Goal: Task Accomplishment & Management: Manage account settings

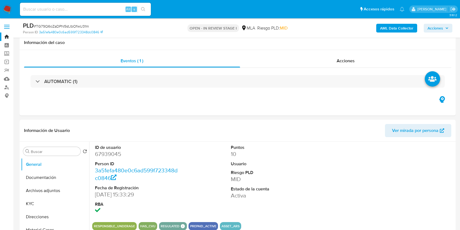
select select "10"
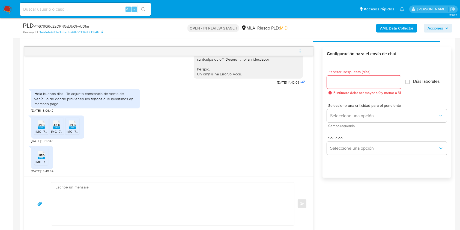
scroll to position [271, 0]
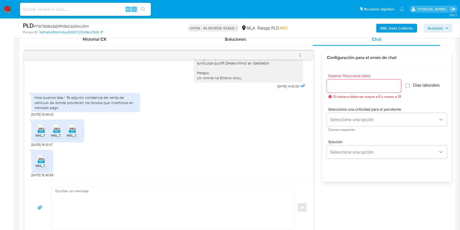
click at [404, 28] on b "AML Data Collector" at bounding box center [396, 28] width 33 height 9
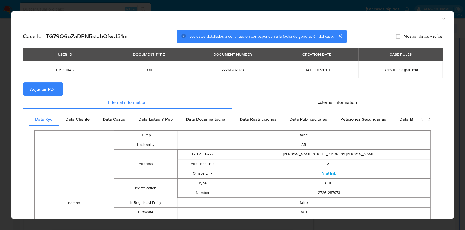
click at [46, 91] on span "Adjuntar PDF" at bounding box center [43, 89] width 26 height 12
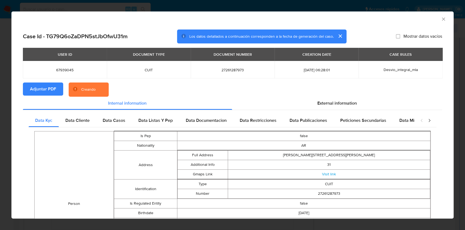
click at [441, 18] on icon "Cerrar ventana" at bounding box center [443, 18] width 5 height 5
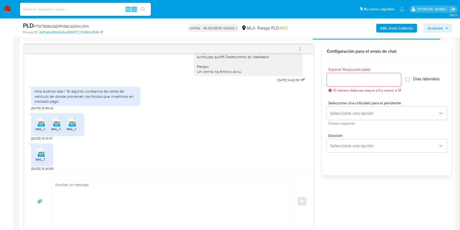
scroll to position [286, 0]
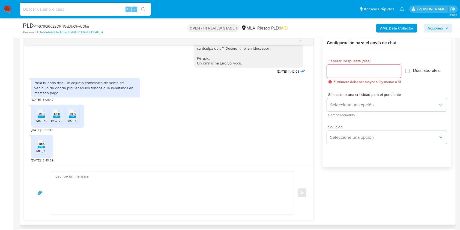
click at [125, 219] on div "Enviar" at bounding box center [168, 192] width 289 height 55
click at [119, 193] on textarea at bounding box center [171, 192] width 232 height 43
paste textarea "Hola, ¡Muchas gracias por tu respuesta! Confirmamos la recepción de la document…"
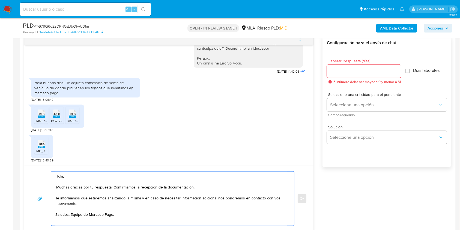
click at [76, 213] on textarea "Hola, ¡Muchas gracias por tu respuesta! Confirmamos la recepción de la document…" at bounding box center [171, 198] width 232 height 54
type textarea "Hola, ¡Muchas gracias por tu respuesta! Confirmamos la recepción de la document…"
click at [364, 66] on div at bounding box center [364, 71] width 74 height 13
click at [365, 68] on input "Esperar Respuesta (días)" at bounding box center [364, 71] width 74 height 7
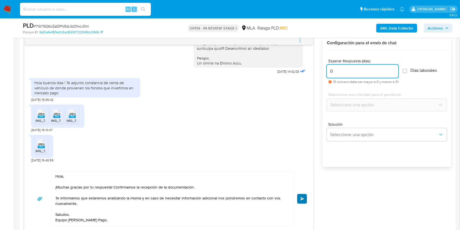
type input "0"
click at [300, 198] on span "Enviar" at bounding box center [302, 198] width 4 height 3
click at [299, 44] on span "menu-action" at bounding box center [299, 40] width 5 height 13
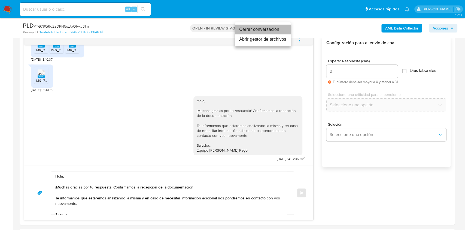
click at [240, 29] on li "Cerrar conversación" at bounding box center [263, 30] width 56 height 10
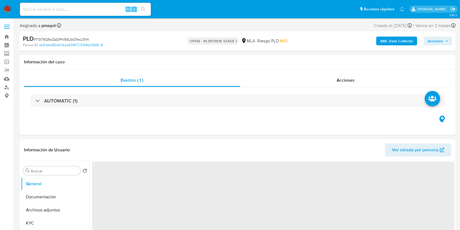
click at [73, 38] on span "# TG79Q6oZaDPN5stJbOfwU31m" at bounding box center [61, 39] width 55 height 5
select select "10"
click at [5, 10] on img at bounding box center [7, 9] width 9 height 9
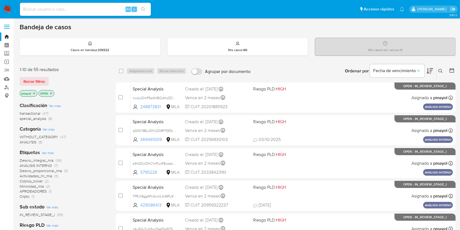
click at [438, 73] on button at bounding box center [441, 71] width 9 height 7
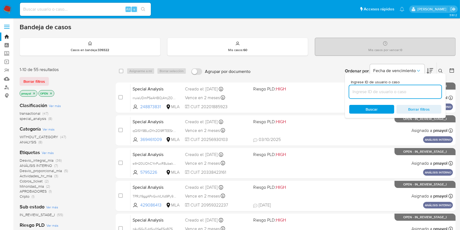
click at [376, 93] on input at bounding box center [395, 91] width 92 height 7
type input "TG79Q6oZaDPN5stJbOfwU31m"
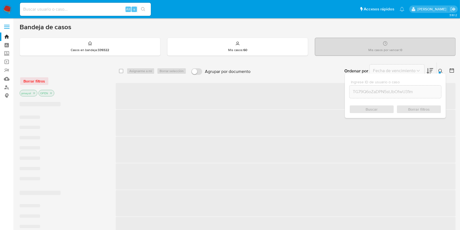
click at [367, 108] on div "Buscar Borrar filtros" at bounding box center [395, 109] width 92 height 9
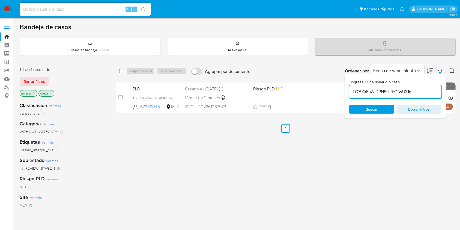
click at [121, 71] on input "checkbox" at bounding box center [121, 71] width 4 height 4
checkbox input "true"
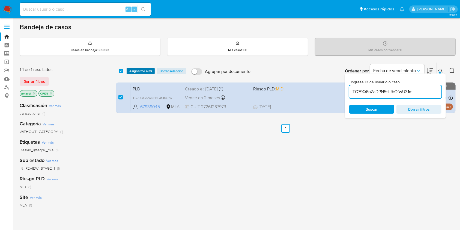
click at [138, 71] on span "Asignarme a mí" at bounding box center [140, 70] width 23 height 5
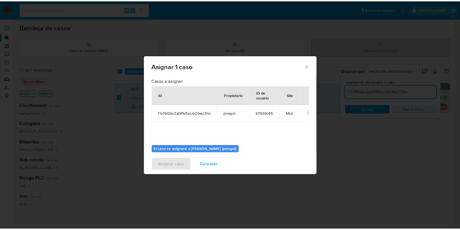
scroll to position [28, 0]
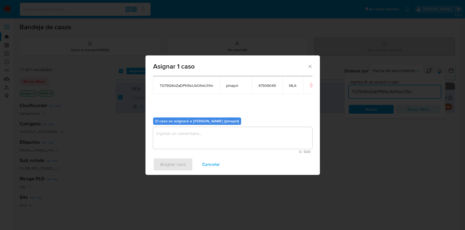
click at [260, 138] on textarea "assign-modal" at bounding box center [232, 138] width 159 height 22
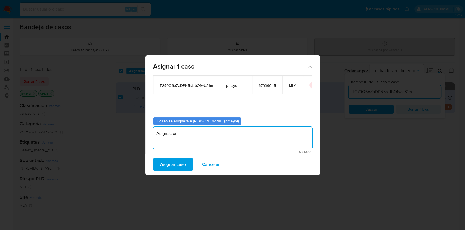
type textarea "Asignación"
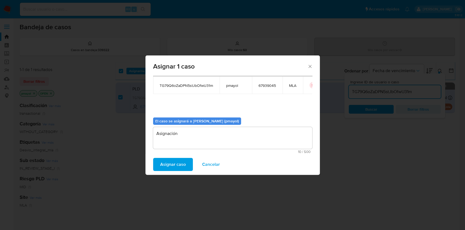
click at [172, 164] on span "Asignar caso" at bounding box center [173, 164] width 26 height 12
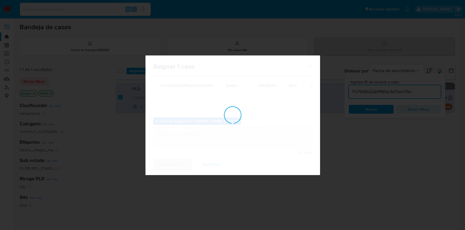
checkbox input "false"
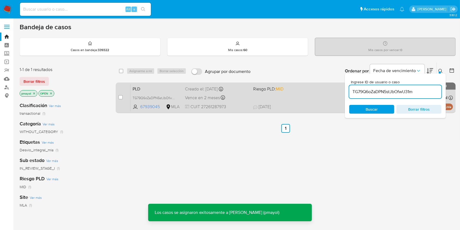
click at [319, 99] on div "PLD TG79Q6oZaDPN5stJbOfwU31m 67939045 MLA Riesgo PLD: MID Creado el: 12/09/2025…" at bounding box center [291, 98] width 322 height 28
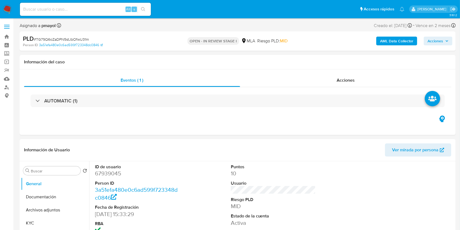
select select "10"
click at [50, 214] on button "Archivos adjuntos" at bounding box center [53, 209] width 64 height 13
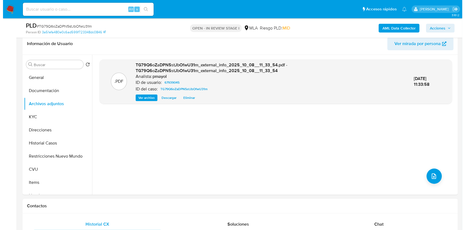
scroll to position [88, 0]
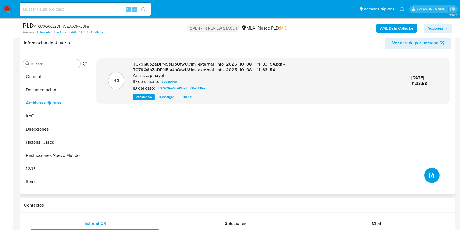
click at [430, 172] on icon "upload-file" at bounding box center [431, 175] width 7 height 7
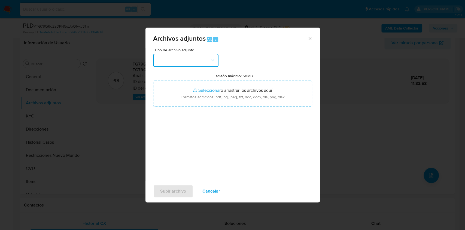
click at [196, 62] on button "button" at bounding box center [185, 60] width 65 height 13
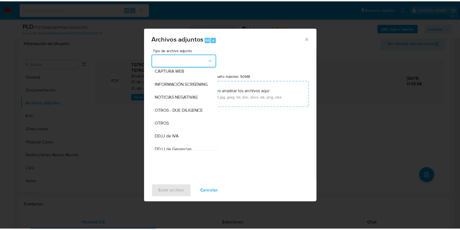
scroll to position [64, 0]
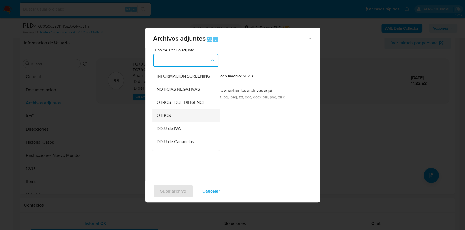
click at [177, 119] on div "OTROS" at bounding box center [185, 115] width 56 height 13
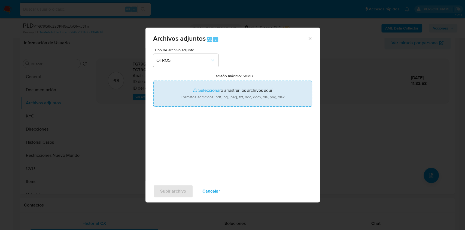
click at [220, 100] on input "Tamaño máximo: 50MB Seleccionar archivos" at bounding box center [232, 93] width 159 height 26
type input "C:\fakepath\Caselog TG79Q6oZaDPN5stJbOfwU31m.docx"
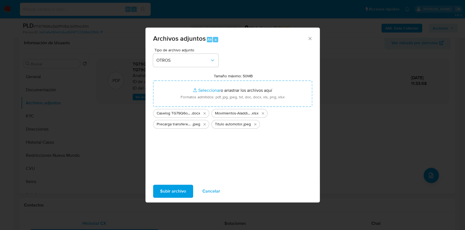
click at [169, 189] on span "Subir archivo" at bounding box center [173, 191] width 26 height 12
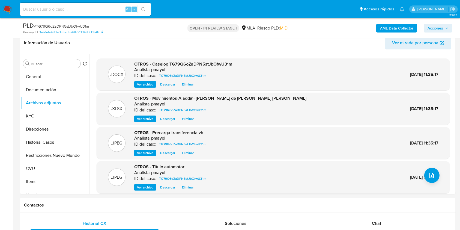
click at [440, 27] on span "Acciones" at bounding box center [435, 28] width 16 height 9
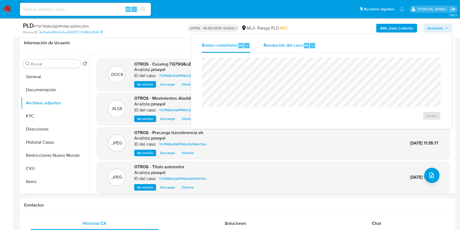
click at [276, 45] on span "Resolución del caso" at bounding box center [282, 45] width 39 height 6
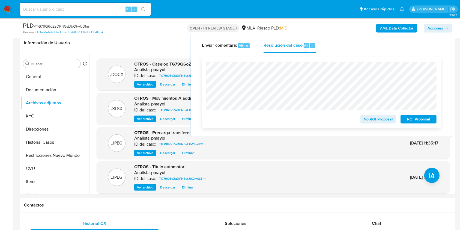
click at [373, 114] on div "No ROI Proposal" at bounding box center [378, 117] width 40 height 11
click at [374, 119] on span "No ROI Proposal" at bounding box center [378, 119] width 28 height 8
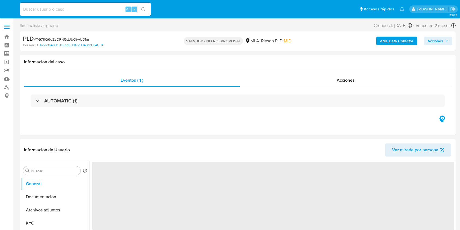
select select "10"
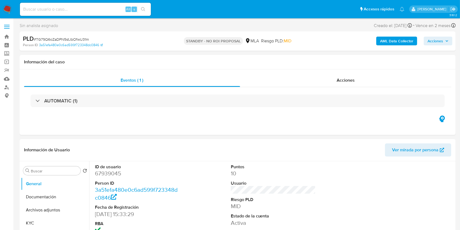
click at [109, 10] on input at bounding box center [85, 9] width 131 height 7
paste input "osQfAkNQzFeEgPKA3cwGronn"
type input "osQfAkNQzFeEgPKA3cwGronn"
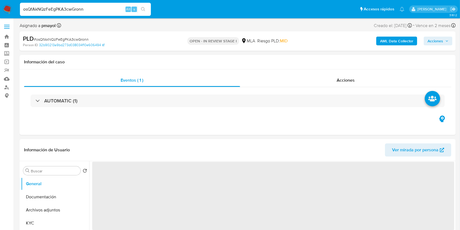
select select "10"
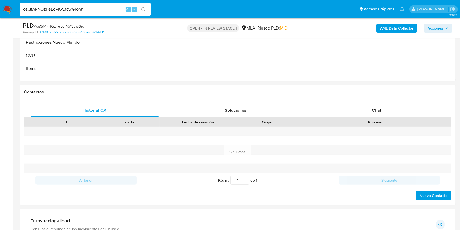
scroll to position [225, 0]
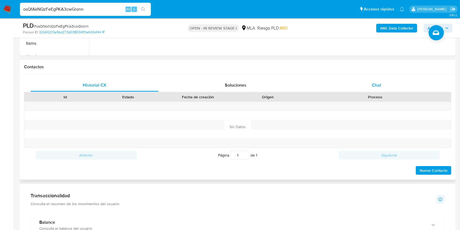
click at [375, 83] on span "Chat" at bounding box center [376, 85] width 9 height 6
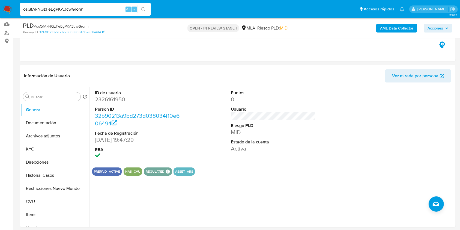
scroll to position [51, 0]
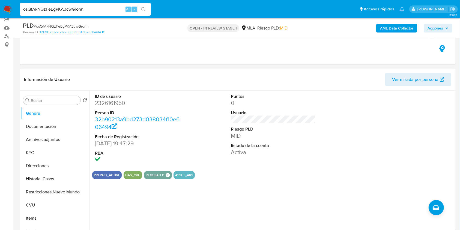
click at [109, 101] on dd "2326161950" at bounding box center [137, 103] width 85 height 8
copy dd "2326161950"
click at [52, 182] on button "Historial Casos" at bounding box center [53, 178] width 64 height 13
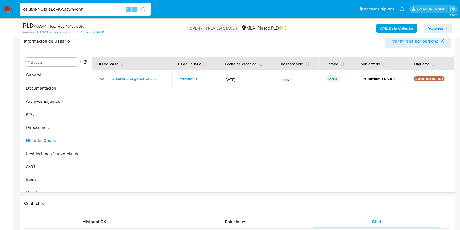
scroll to position [52, 0]
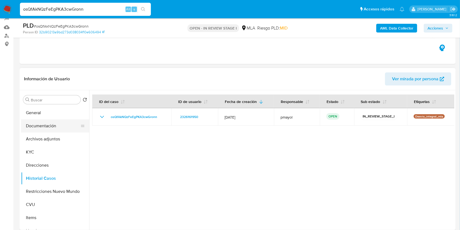
click at [52, 127] on button "Documentación" at bounding box center [53, 125] width 64 height 13
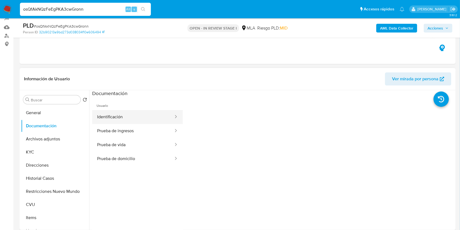
click at [129, 119] on button "Identificación" at bounding box center [133, 117] width 82 height 14
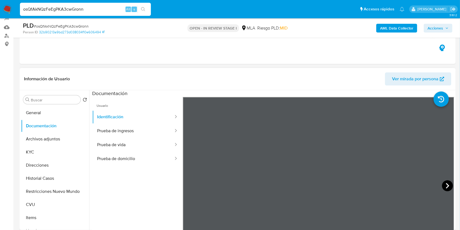
click at [442, 182] on icon at bounding box center [447, 185] width 11 height 11
click at [116, 131] on button "Prueba de ingresos" at bounding box center [133, 131] width 82 height 14
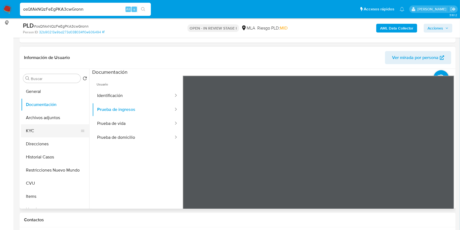
click at [36, 134] on button "KYC" at bounding box center [53, 130] width 64 height 13
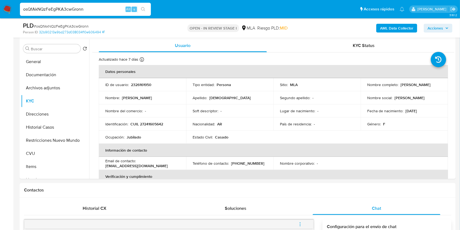
scroll to position [111, 0]
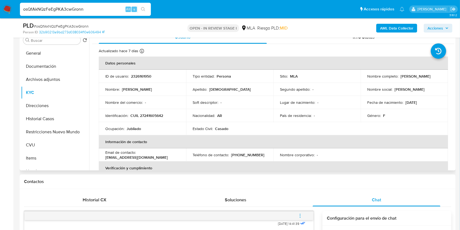
drag, startPoint x: 165, startPoint y: 159, endPoint x: 105, endPoint y: 157, distance: 60.3
click at [105, 157] on td "Email de contacto : claudiasepulveda589@gmail.com" at bounding box center [142, 154] width 87 height 13
copy p "claudiasepulveda589@gmail.com"
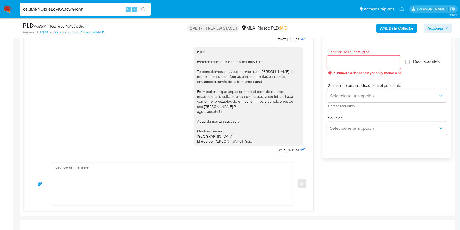
scroll to position [300, 0]
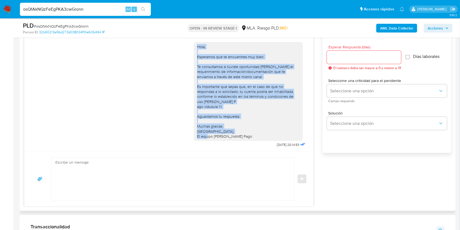
drag, startPoint x: 247, startPoint y: 132, endPoint x: 187, endPoint y: 38, distance: 110.9
click at [187, 38] on div "Hola, Esperamos que te encuentres muy bien. Te consultamos si tuviste oportunid…" at bounding box center [168, 93] width 275 height 110
copy div "Hola, Esperamos que te encuentres muy bien. Te consultamos si tuviste oportunid…"
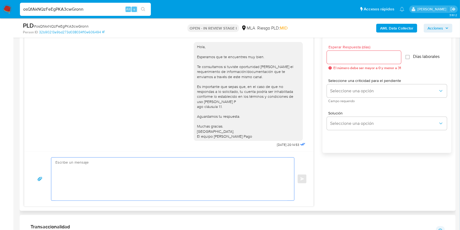
click at [155, 193] on textarea at bounding box center [171, 178] width 232 height 43
paste textarea "Hola, Esperamos que te encuentres muy bien. Te consultamos si tuviste oportunid…"
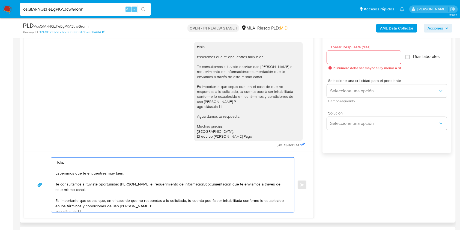
scroll to position [37, 0]
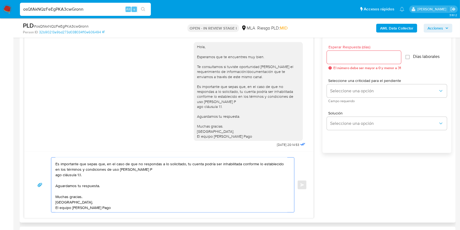
click at [62, 174] on textarea "Hola, Esperamos que te encuentres muy bien. Te consultamos si tuviste oportunid…" at bounding box center [171, 184] width 232 height 55
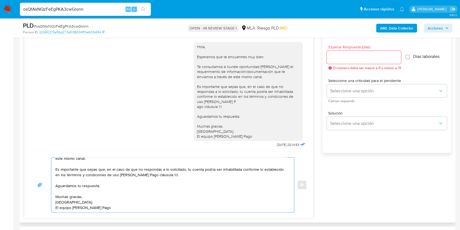
scroll to position [31, 0]
click at [107, 186] on textarea "Hola, Esperamos que te encuentres muy bien. Te consultamos si tuviste oportunid…" at bounding box center [171, 184] width 232 height 55
click at [87, 160] on textarea "Hola, Esperamos que te encuentres muy bien. Te consultamos si tuviste oportunid…" at bounding box center [171, 184] width 232 height 55
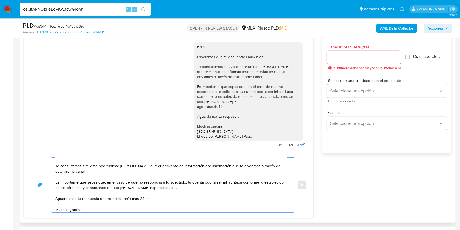
scroll to position [13, 0]
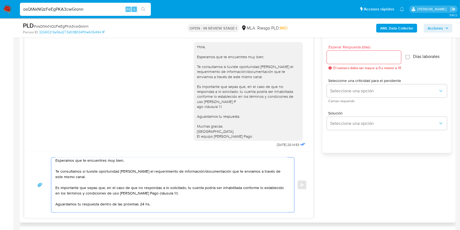
click at [87, 177] on textarea "Hola, Esperamos que te encuentres muy bien. Te consultamos si tuviste oportunid…" at bounding box center [171, 184] width 232 height 55
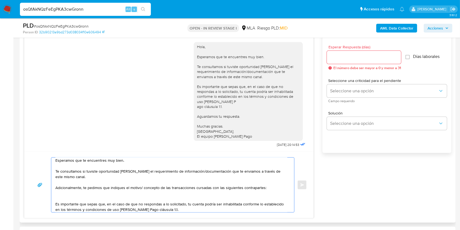
paste textarea "Roberto Fabian Vanderper - CUIT 20233685071 ("
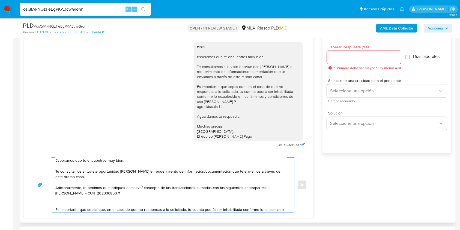
paste textarea "- Irene Estela Villalobos - CUIT 27135530307 (ACTIVIDAD: JUBILADO / Servicios i…"
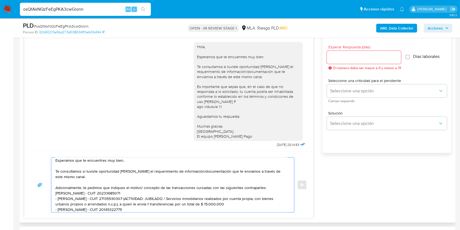
scroll to position [14, 0]
drag, startPoint x: 233, startPoint y: 205, endPoint x: 130, endPoint y: 198, distance: 103.3
click at [130, 198] on textarea "Hola, Esperamos que te encuentres muy bien. Te consultamos si tuviste oportunid…" at bounding box center [171, 184] width 232 height 55
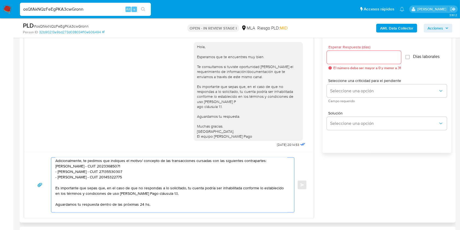
scroll to position [0, 0]
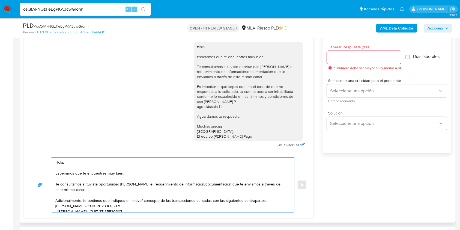
type textarea "Hola, Esperamos que te encuentres muy bien. Te consultamos si tuviste oportunid…"
click at [345, 58] on input "Esperar Respuesta (días)" at bounding box center [364, 57] width 74 height 7
type input "1"
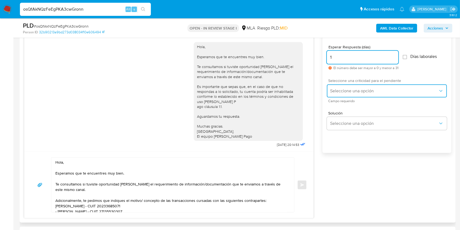
click at [332, 95] on button "Seleccione una opción" at bounding box center [387, 90] width 120 height 13
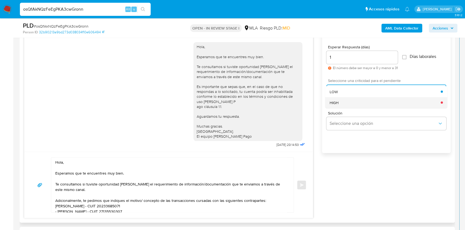
click at [343, 104] on div "HIGH" at bounding box center [385, 102] width 111 height 11
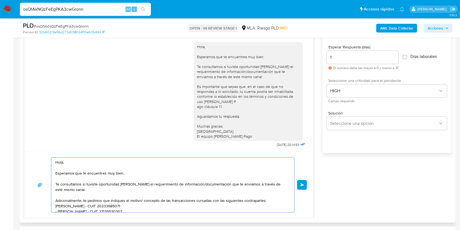
drag, startPoint x: 151, startPoint y: 178, endPoint x: 110, endPoint y: 161, distance: 44.2
click at [110, 161] on textarea "Hola, Esperamos que te encuentres muy bien. Te consultamos si tuviste oportunid…" at bounding box center [171, 184] width 232 height 55
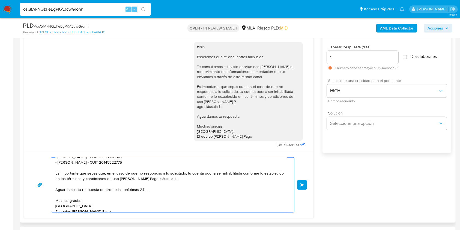
scroll to position [50, 0]
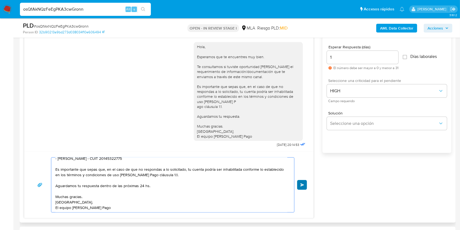
type textarea "Hola, Te consultamos si tuviste oportunidad de leer el requerimiento de informa…"
click at [305, 184] on button "Enviar" at bounding box center [302, 185] width 10 height 10
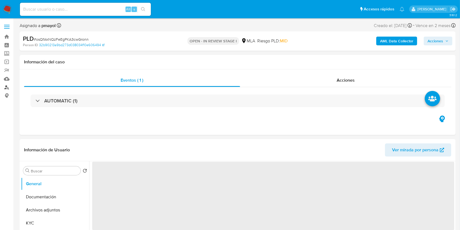
click at [7, 86] on link "Buscador de personas" at bounding box center [32, 87] width 65 height 8
select select "10"
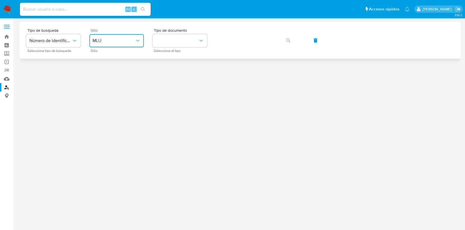
click at [116, 35] on button "MLU" at bounding box center [116, 40] width 55 height 13
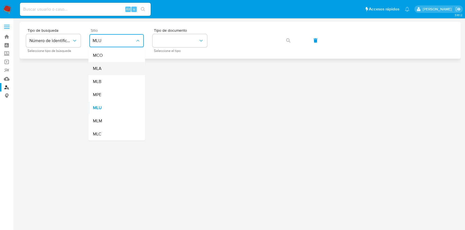
click at [107, 66] on div "MLA" at bounding box center [115, 68] width 45 height 13
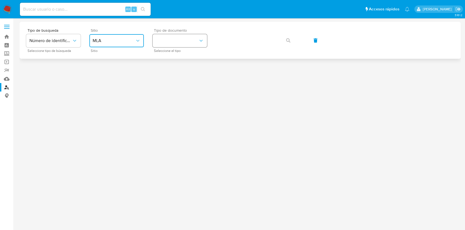
click at [174, 37] on button "identificationType" at bounding box center [180, 40] width 55 height 13
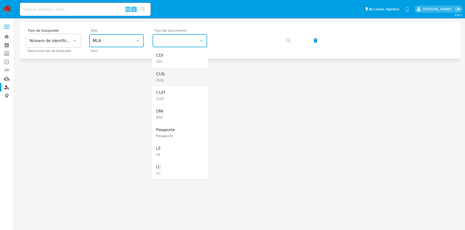
click at [172, 76] on div "CUIL CUIL" at bounding box center [178, 76] width 45 height 19
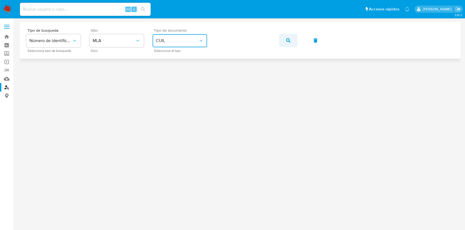
click at [290, 41] on icon "button" at bounding box center [288, 40] width 4 height 4
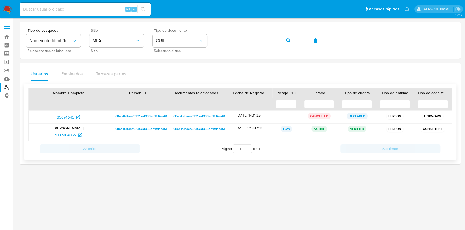
click at [133, 114] on span "68ac4fdfaea9235ed033eb1fd4aa61f3" at bounding box center [142, 116] width 55 height 7
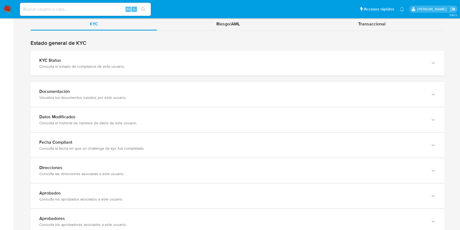
scroll to position [547, 0]
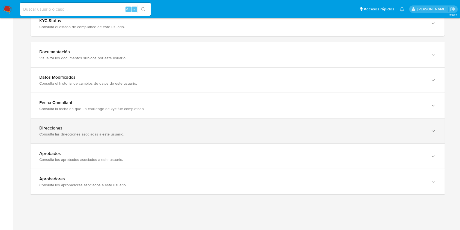
click at [411, 137] on div "Direcciones Consulta las direcciones asociadas a este usuario." at bounding box center [238, 130] width 414 height 25
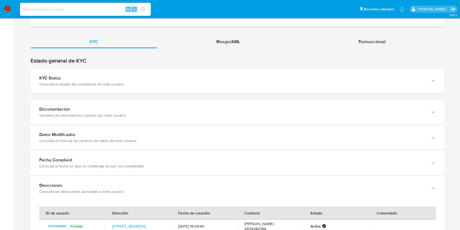
scroll to position [480, 0]
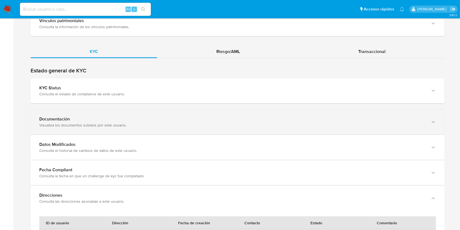
click at [410, 122] on div "Visualiza los documentos subidos por este usuario." at bounding box center [232, 124] width 386 height 5
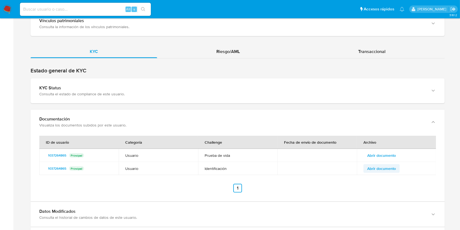
click at [381, 167] on span "Abrir documento" at bounding box center [381, 168] width 29 height 8
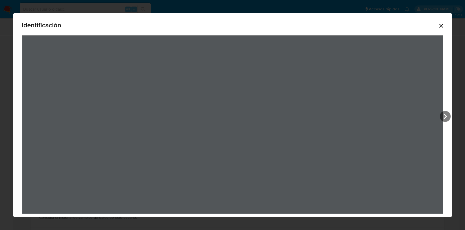
click at [438, 115] on div "Identificación" at bounding box center [232, 117] width 439 height 209
click at [445, 115] on icon "View Document Modal" at bounding box center [445, 116] width 11 height 11
click at [447, 136] on div "Identificación" at bounding box center [232, 114] width 439 height 203
click at [438, 25] on icon "Cerrar" at bounding box center [441, 25] width 7 height 7
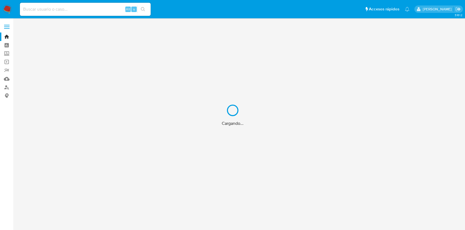
click at [5, 88] on div "Cargando..." at bounding box center [232, 115] width 465 height 230
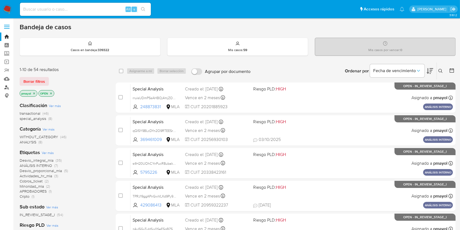
click at [5, 88] on link "Buscador de personas" at bounding box center [32, 87] width 65 height 8
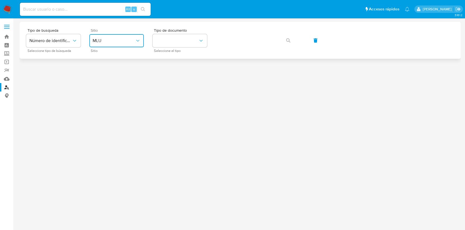
click at [112, 39] on span "MLU" at bounding box center [114, 40] width 43 height 5
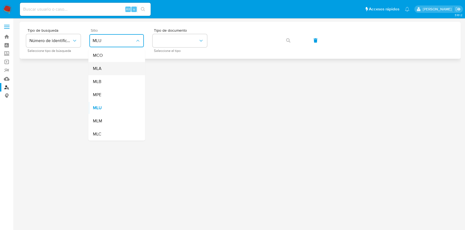
click at [112, 64] on div "MLA" at bounding box center [115, 68] width 45 height 13
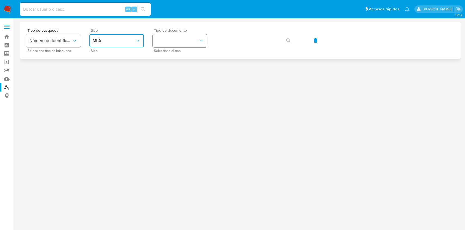
click at [172, 43] on button "identificationType" at bounding box center [180, 40] width 55 height 13
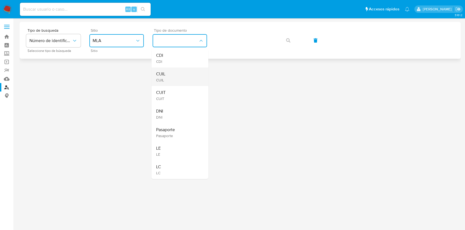
click at [175, 78] on div "CUIL CUIL" at bounding box center [178, 76] width 45 height 19
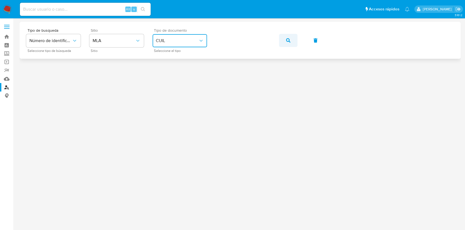
click at [287, 41] on icon "button" at bounding box center [288, 40] width 4 height 4
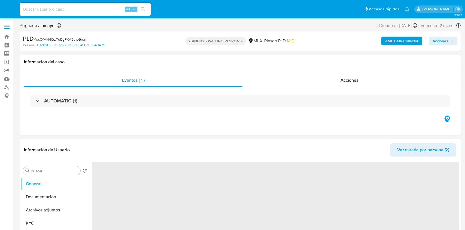
select select "10"
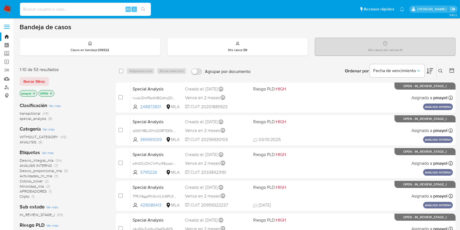
click at [45, 10] on input at bounding box center [85, 9] width 131 height 7
paste input "IBmSd0Hni2FIgx0JxfPTtoDt"
type input "IBmSd0Hni2FIgx0JxfPTtoDt"
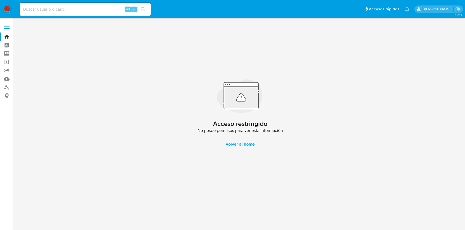
click at [97, 12] on input at bounding box center [85, 9] width 131 height 7
paste input "IBmSd0Hni2FIgx0JxfPTtoDt"
click at [25, 8] on input "IBmSd0Hni2FIgx0JxfPTtoDt" at bounding box center [85, 9] width 131 height 7
type input "IBmSd0Hni2FIgx0JxfPTtoDt"
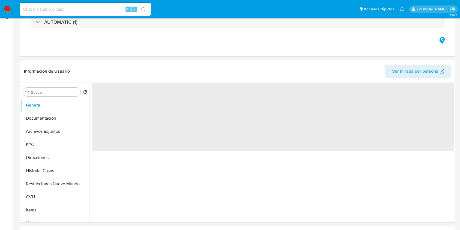
select select "10"
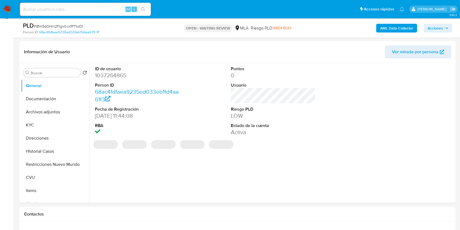
scroll to position [137, 0]
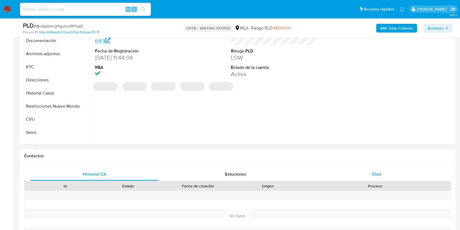
click at [369, 174] on div "Chat" at bounding box center [376, 173] width 128 height 13
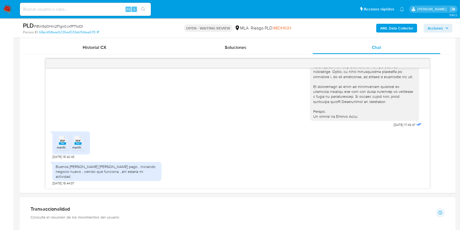
scroll to position [265, 0]
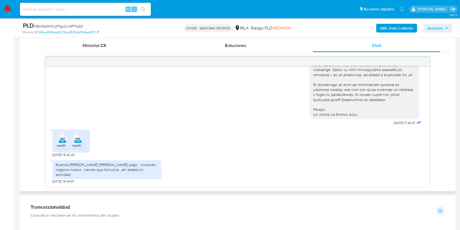
click at [67, 143] on div "PDF PDF" at bounding box center [62, 138] width 11 height 11
click at [76, 143] on rect at bounding box center [77, 141] width 7 height 2
click at [110, 10] on input at bounding box center [85, 9] width 131 height 7
paste input "7q3VIQRqwT7MSJrM1yX04Tjr"
type input "7q3VIQRqwT7MSJrM1yX04Tjr"
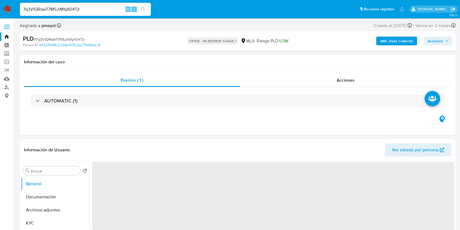
select select "10"
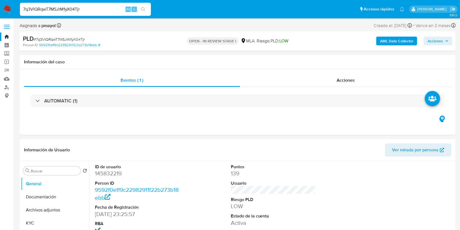
scroll to position [96, 0]
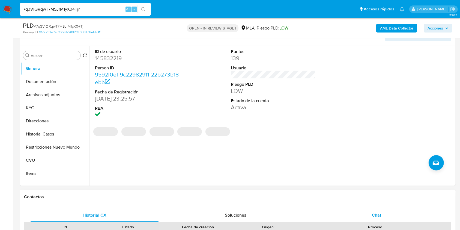
click at [378, 213] on span "Chat" at bounding box center [376, 215] width 9 height 6
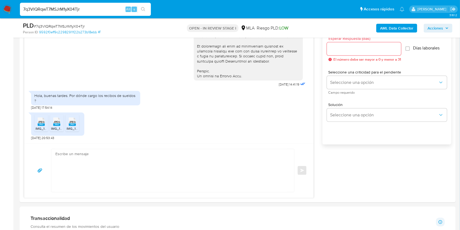
scroll to position [273, 0]
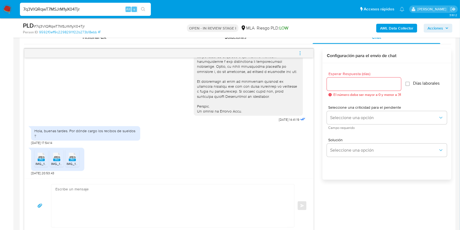
click at [42, 160] on icon "JPEG" at bounding box center [41, 157] width 7 height 10
click at [55, 156] on span "JPEG" at bounding box center [56, 157] width 7 height 4
click at [68, 156] on div "JPEG JPEG" at bounding box center [72, 156] width 11 height 11
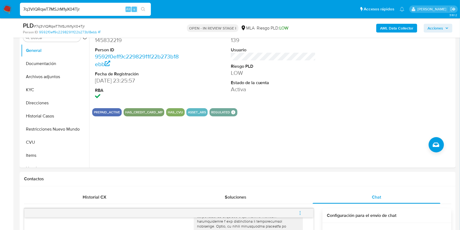
scroll to position [93, 0]
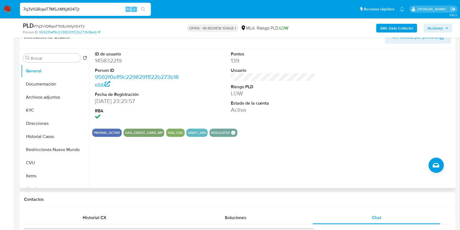
click at [109, 58] on dd "145832219" at bounding box center [137, 61] width 85 height 8
copy dd "145832219"
click at [52, 146] on button "Restricciones Nuevo Mundo" at bounding box center [53, 149] width 64 height 13
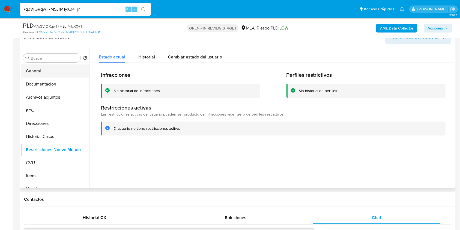
click at [52, 69] on button "General" at bounding box center [53, 70] width 64 height 13
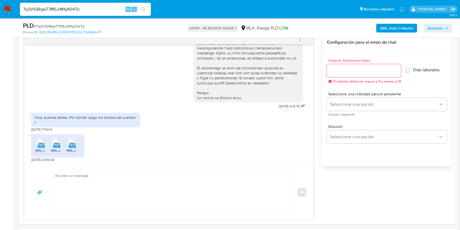
scroll to position [278, 0]
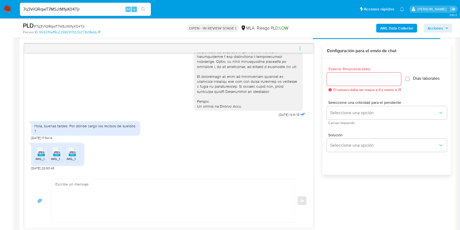
click at [64, 26] on span "# 7q3VIQRqwT7MSJrM1yX04Tjr" at bounding box center [59, 25] width 51 height 5
click at [64, 24] on span "# 7q3VIQRqwT7MSJrM1yX04Tjr" at bounding box center [59, 25] width 51 height 5
copy span "7q3VIQRqwT7MSJrM1yX04Tjr"
click at [155, 207] on textarea at bounding box center [171, 200] width 232 height 43
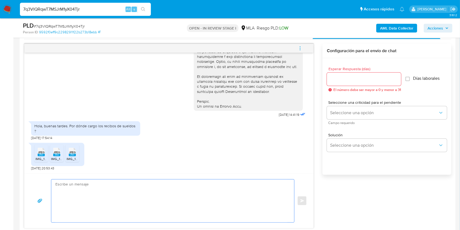
paste textarea "Hola, ¡Muchas gracias por tu respuesta! Confirmamos la recepción de la document…"
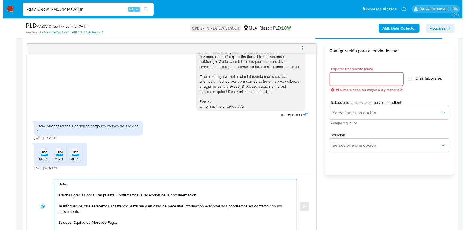
scroll to position [279, 0]
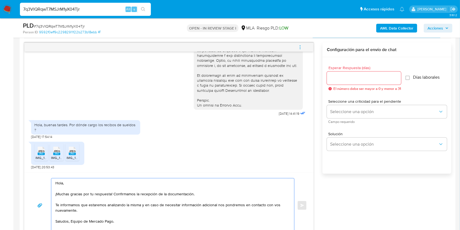
click at [74, 221] on textarea "Hola, ¡Muchas gracias por tu respuesta! Confirmamos la recepción de la document…" at bounding box center [171, 205] width 232 height 54
type textarea "Hola, ¡Muchas gracias por tu respuesta! Confirmamos la recepción de la document…"
click at [338, 78] on input "Esperar Respuesta (días)" at bounding box center [364, 77] width 74 height 7
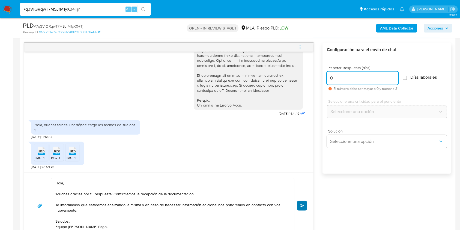
type input "0"
click at [302, 204] on span "Enviar" at bounding box center [302, 205] width 4 height 3
click at [303, 46] on button "menu-action" at bounding box center [300, 47] width 18 height 13
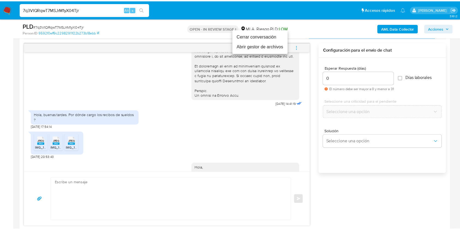
scroll to position [315, 0]
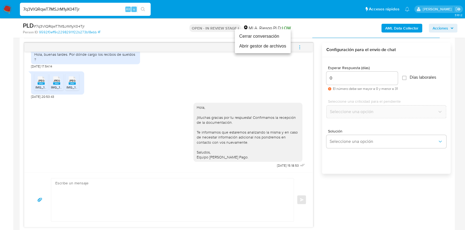
click at [262, 36] on li "Cerrar conversación" at bounding box center [263, 36] width 56 height 10
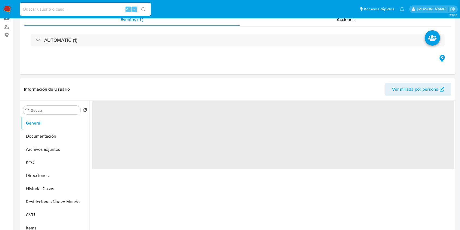
select select "10"
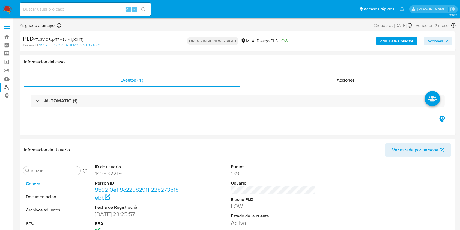
click at [5, 89] on link "Buscador de personas" at bounding box center [32, 87] width 65 height 8
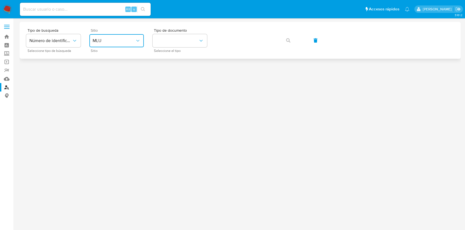
click at [119, 41] on span "MLU" at bounding box center [114, 40] width 43 height 5
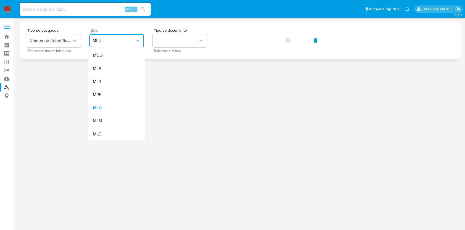
click at [119, 41] on span "MLU" at bounding box center [114, 40] width 43 height 5
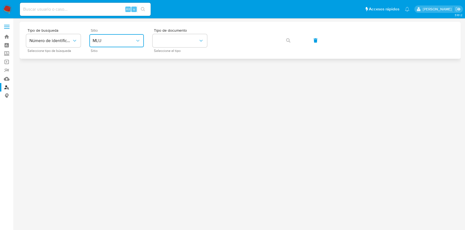
click at [119, 41] on span "MLU" at bounding box center [114, 40] width 43 height 5
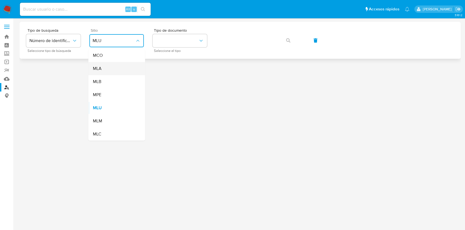
click at [115, 73] on div "MLA" at bounding box center [115, 68] width 45 height 13
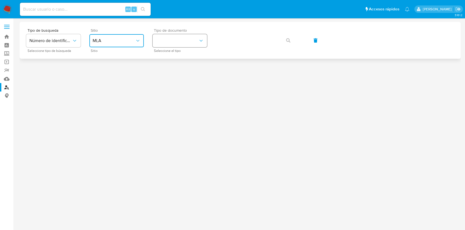
click at [179, 47] on button "identificationType" at bounding box center [180, 40] width 55 height 13
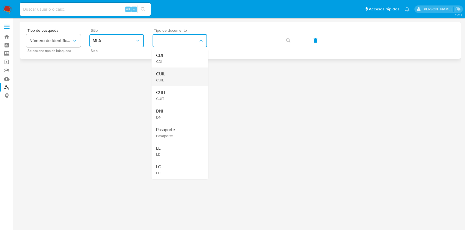
click at [164, 78] on span "CUIL" at bounding box center [160, 79] width 9 height 5
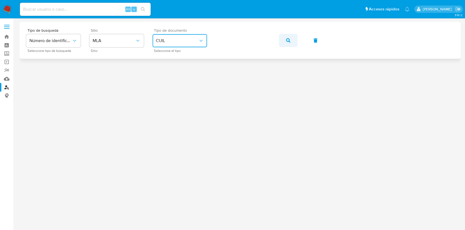
click at [285, 37] on button "button" at bounding box center [288, 40] width 19 height 13
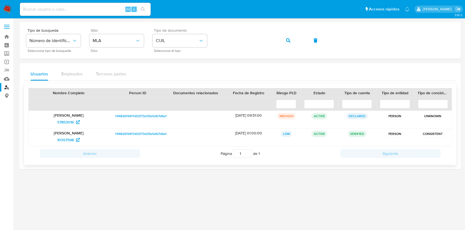
click at [135, 115] on span "14482619417d02f73d35b5d67d6efe55" at bounding box center [143, 116] width 57 height 7
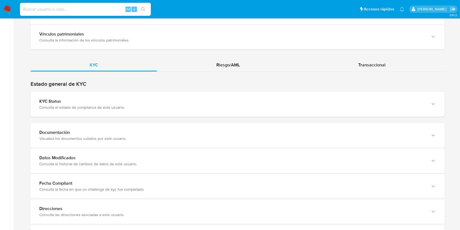
scroll to position [516, 0]
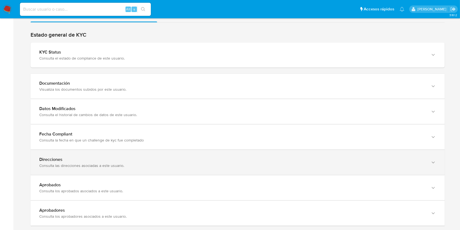
click at [377, 160] on div "Direcciones" at bounding box center [232, 159] width 386 height 5
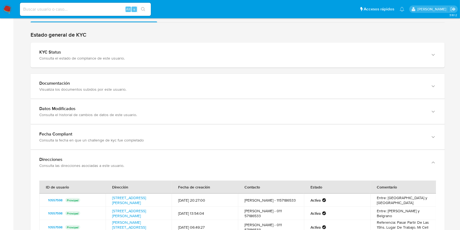
scroll to position [576, 0]
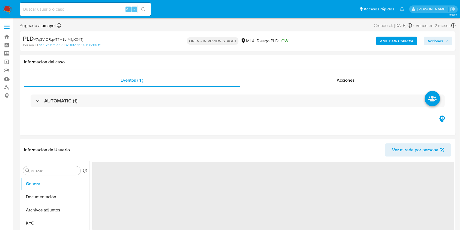
select select "10"
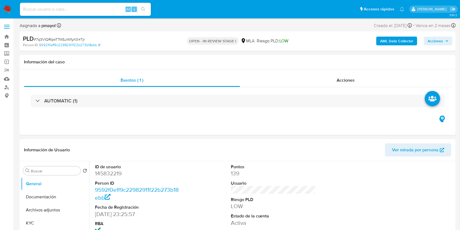
click at [8, 11] on img at bounding box center [7, 9] width 9 height 9
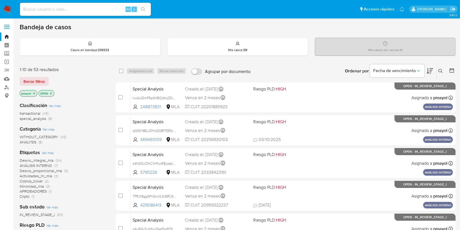
click at [441, 71] on icon at bounding box center [440, 71] width 4 height 4
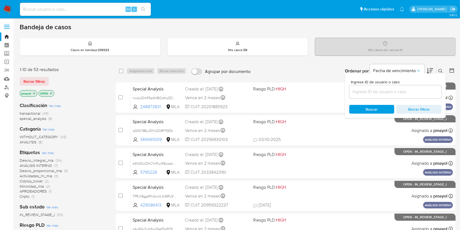
click at [374, 93] on input at bounding box center [395, 91] width 92 height 7
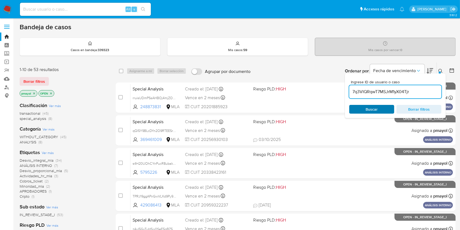
type input "7q3VIQRqwT7MSJrM1yX04Tjr"
click at [368, 109] on span "Buscar" at bounding box center [372, 109] width 12 height 9
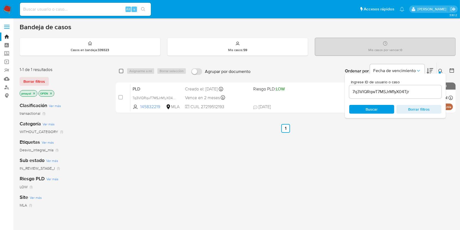
click at [120, 70] on input "checkbox" at bounding box center [121, 71] width 4 height 4
checkbox input "true"
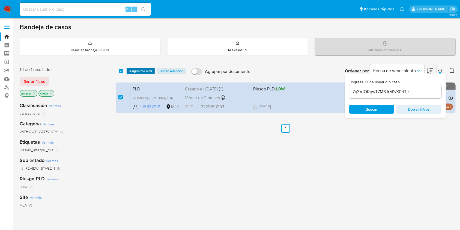
click at [137, 69] on span "Asignarme a mí" at bounding box center [140, 70] width 23 height 5
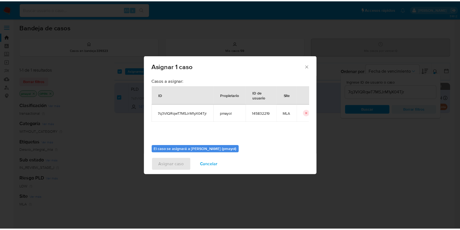
scroll to position [28, 0]
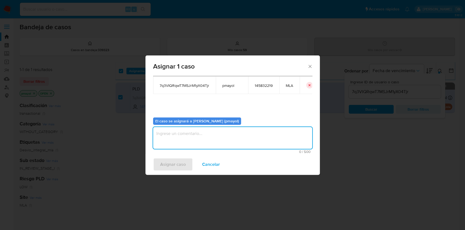
click at [293, 143] on textarea "assign-modal" at bounding box center [232, 138] width 159 height 22
type textarea "Asignación"
click at [181, 165] on span "Asignar caso" at bounding box center [173, 164] width 26 height 12
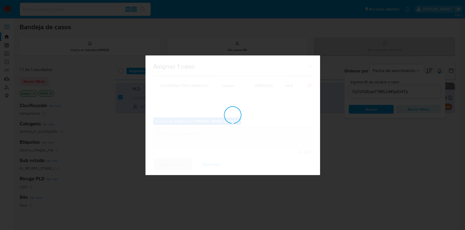
checkbox input "false"
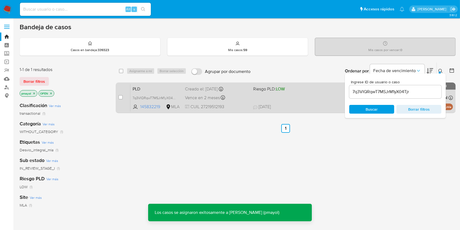
click at [307, 97] on span at bounding box center [285, 97] width 64 height 1
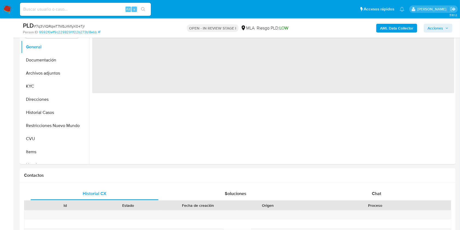
scroll to position [127, 0]
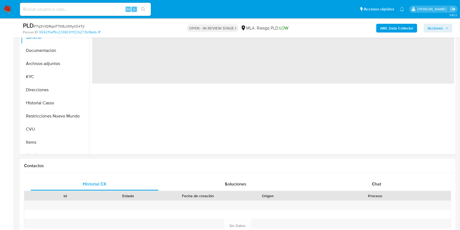
select select "10"
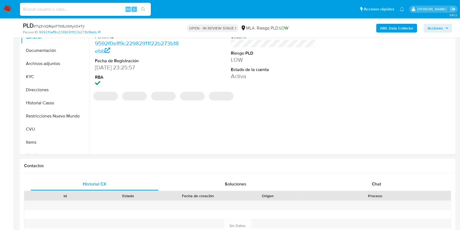
scroll to position [85, 0]
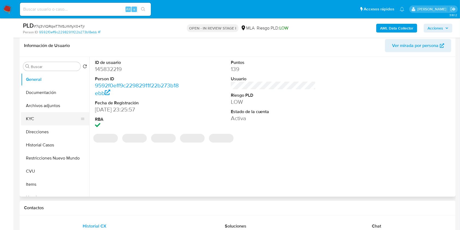
click at [53, 112] on button "KYC" at bounding box center [53, 118] width 64 height 13
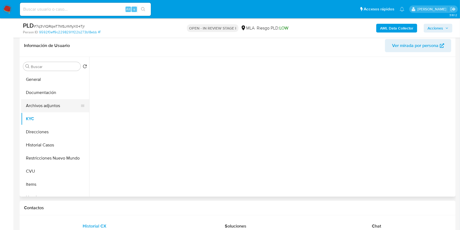
click at [53, 104] on button "Archivos adjuntos" at bounding box center [53, 105] width 64 height 13
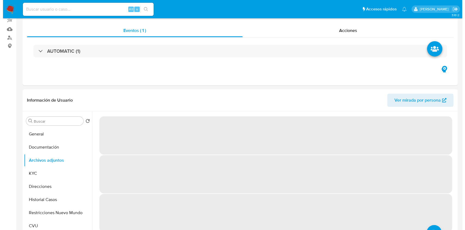
scroll to position [59, 0]
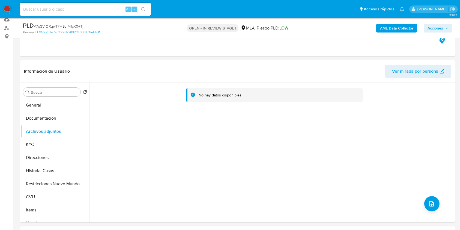
click at [399, 31] on b "AML Data Collector" at bounding box center [396, 28] width 33 height 9
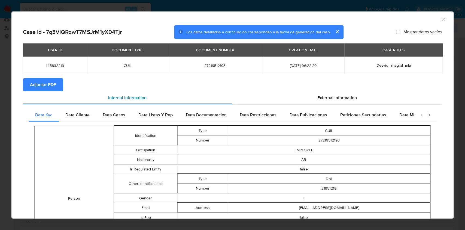
click at [39, 92] on div "Internal information" at bounding box center [127, 97] width 209 height 13
click at [44, 86] on span "Adjuntar PDF" at bounding box center [43, 85] width 26 height 12
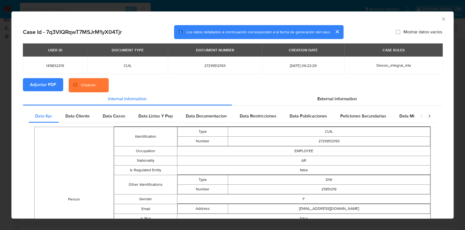
click at [441, 21] on icon "Cerrar ventana" at bounding box center [443, 18] width 5 height 5
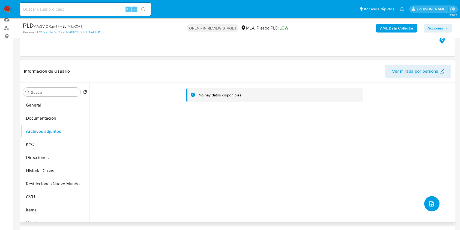
click at [428, 200] on icon "upload-file" at bounding box center [431, 203] width 7 height 7
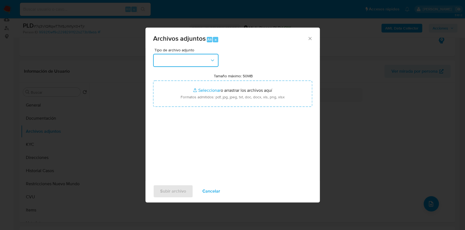
click at [176, 58] on button "button" at bounding box center [185, 60] width 65 height 13
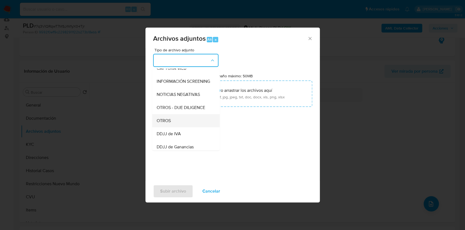
click at [172, 127] on div "OTROS" at bounding box center [185, 120] width 56 height 13
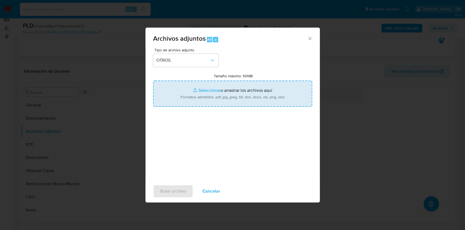
click at [224, 88] on input "Tamaño máximo: 50MB Seleccionar archivos" at bounding box center [232, 93] width 159 height 26
type input "C:\fakepath\Caselog 7q3VIQRqwT7MSJrM1yX04Tjr.docx"
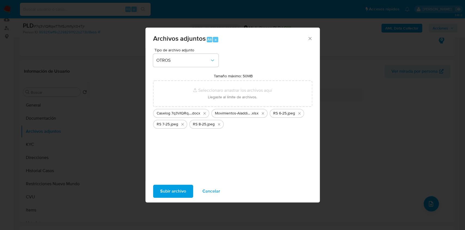
click at [177, 188] on span "Subir archivo" at bounding box center [173, 191] width 26 height 12
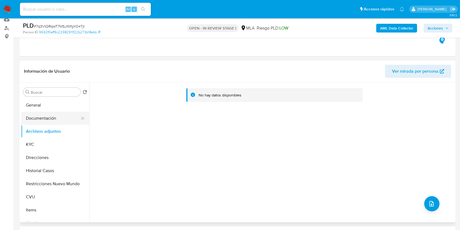
click at [43, 120] on button "Documentación" at bounding box center [53, 118] width 64 height 13
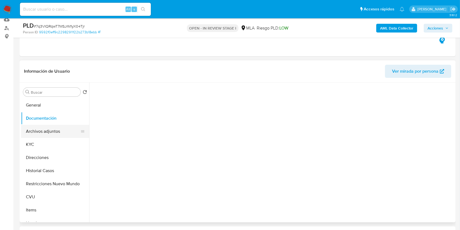
click at [46, 130] on button "Archivos adjuntos" at bounding box center [53, 131] width 64 height 13
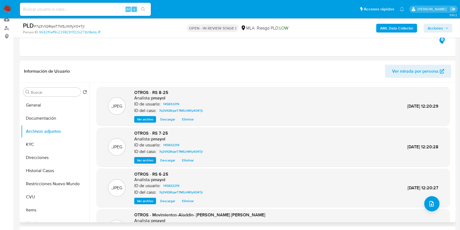
click at [454, 95] on div "Buscar Volver al orden por defecto General Documentación Archivos adjuntos KYC …" at bounding box center [238, 152] width 436 height 140
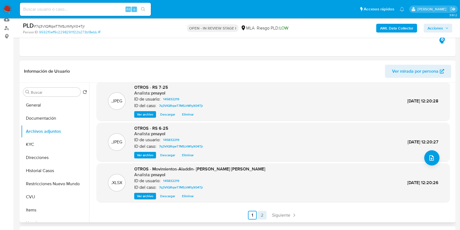
click at [258, 217] on link "2" at bounding box center [262, 215] width 9 height 9
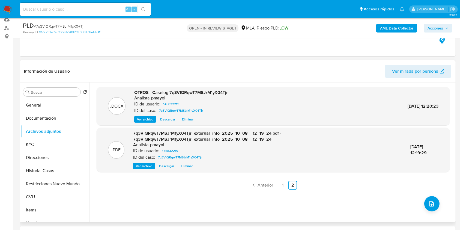
click at [441, 28] on span "Acciones" at bounding box center [435, 28] width 16 height 9
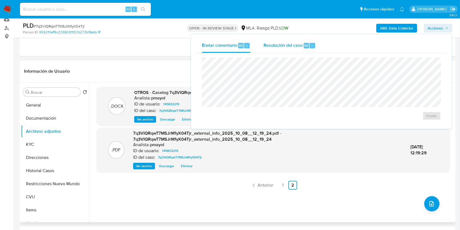
click at [280, 47] on span "Resolución del caso" at bounding box center [282, 45] width 39 height 6
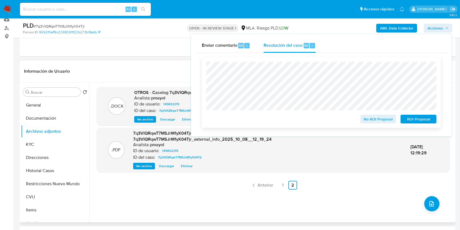
click at [374, 121] on span "No ROI Proposal" at bounding box center [378, 119] width 28 height 8
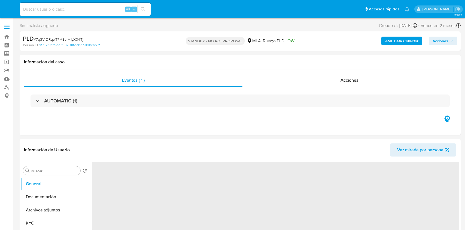
select select "10"
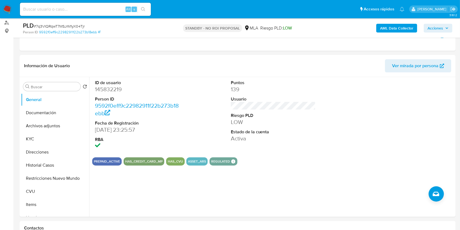
scroll to position [62, 0]
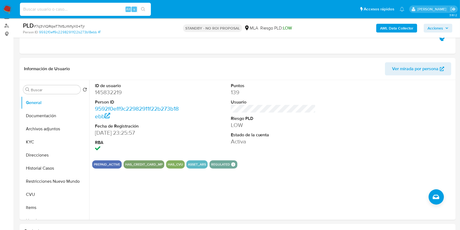
click at [109, 9] on input at bounding box center [85, 9] width 131 height 7
paste input "zTuc4ZJo03wYWYw6IWgRMT6O"
type input "zTuc4ZJo03wYWYw6IWgRMT6O"
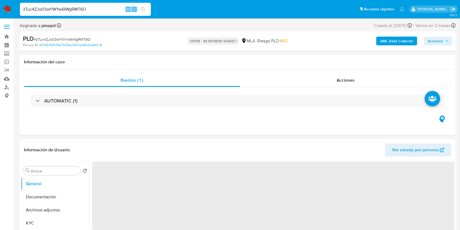
select select "10"
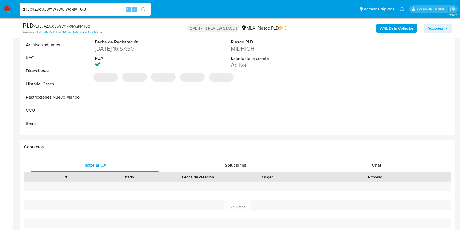
scroll to position [172, 0]
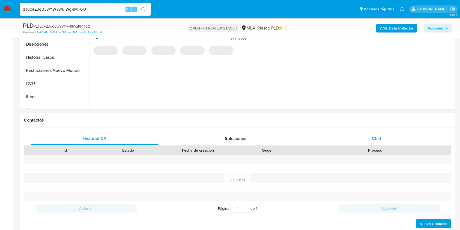
click at [376, 136] on span "Chat" at bounding box center [376, 138] width 9 height 6
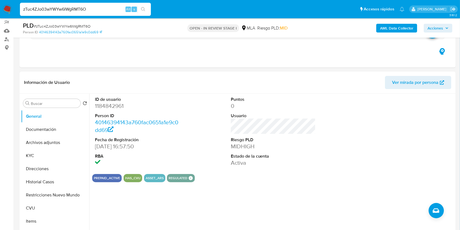
scroll to position [46, 0]
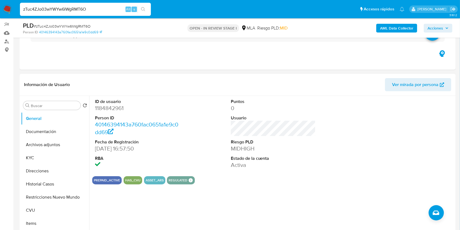
click at [104, 110] on dd "1184842961" at bounding box center [137, 108] width 85 height 8
copy dd "1184842961"
click at [36, 167] on button "Direcciones" at bounding box center [53, 170] width 64 height 13
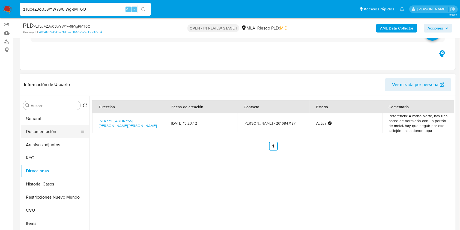
click at [49, 133] on button "Documentación" at bounding box center [53, 131] width 64 height 13
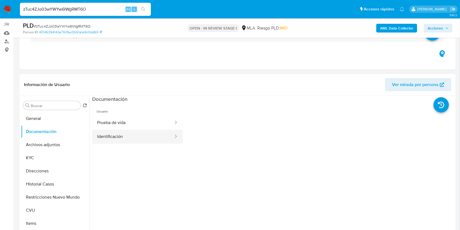
click at [135, 133] on button "Identificación" at bounding box center [133, 137] width 82 height 14
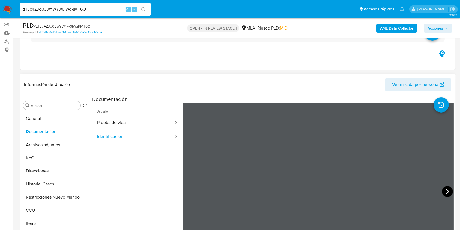
click at [443, 193] on icon at bounding box center [447, 191] width 11 height 11
click at [39, 164] on button "Direcciones" at bounding box center [53, 170] width 64 height 13
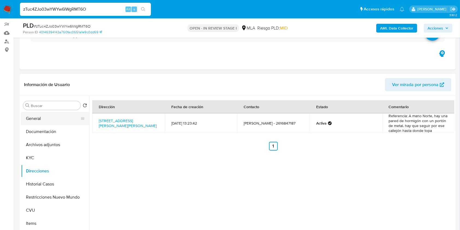
click at [43, 117] on button "General" at bounding box center [53, 118] width 64 height 13
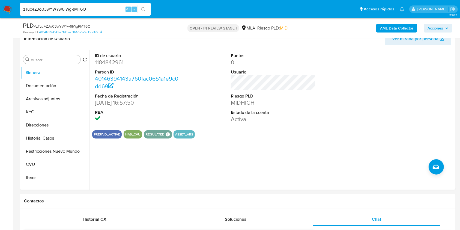
scroll to position [93, 0]
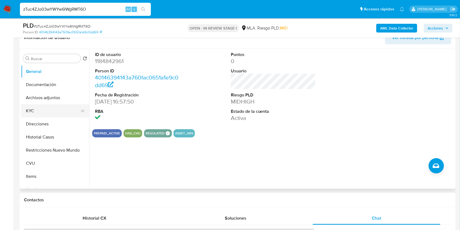
click at [39, 112] on button "KYC" at bounding box center [53, 110] width 64 height 13
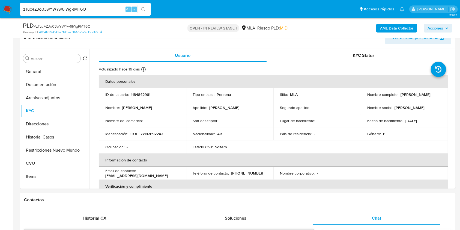
click at [153, 134] on p "CUIT 27182692242" at bounding box center [146, 133] width 33 height 5
copy p "27182692242"
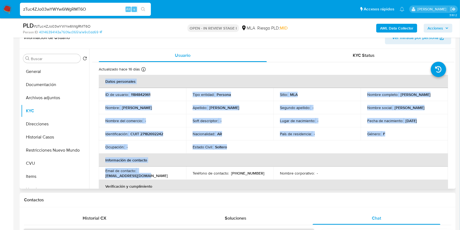
drag, startPoint x: 158, startPoint y: 176, endPoint x: 98, endPoint y: 176, distance: 60.3
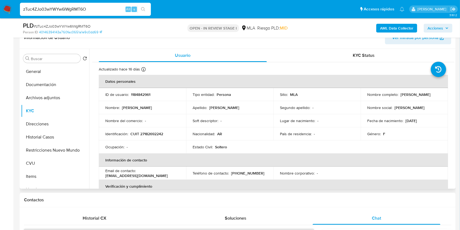
click at [124, 180] on th "Verificación y cumplimiento" at bounding box center [273, 185] width 349 height 13
drag, startPoint x: 150, startPoint y: 176, endPoint x: 101, endPoint y: 176, distance: 48.8
click at [101, 176] on td "Email de contacto : letimingo66@gmail.com" at bounding box center [142, 172] width 87 height 13
copy p "letimingo66@gmail.com"
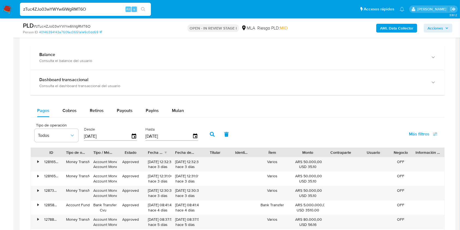
scroll to position [495, 0]
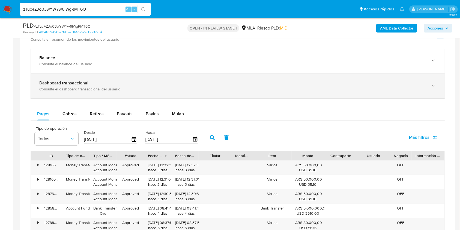
click at [408, 83] on div "Dashboard transaccional" at bounding box center [232, 82] width 386 height 5
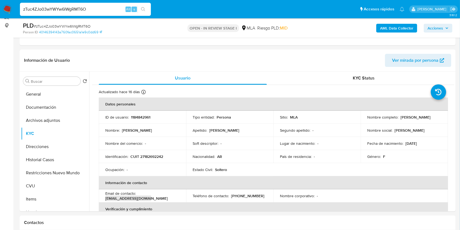
scroll to position [64, 0]
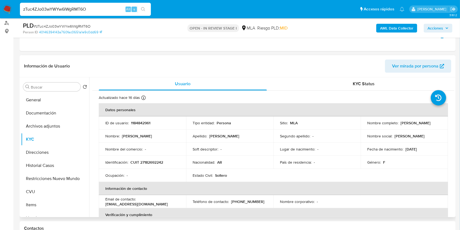
click at [145, 160] on p "CUIT 27182692242" at bounding box center [146, 162] width 33 height 5
copy p "27182692242"
click at [56, 25] on span "# zTuc4ZJo03wYWYw6IWgRMT6O" at bounding box center [62, 25] width 57 height 5
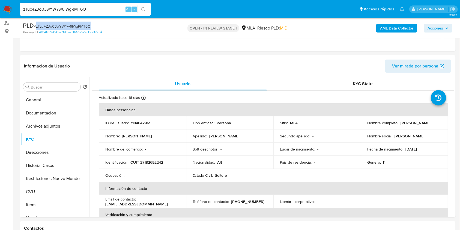
copy span "zTuc4ZJo03wYWYw6IWgRMT6O"
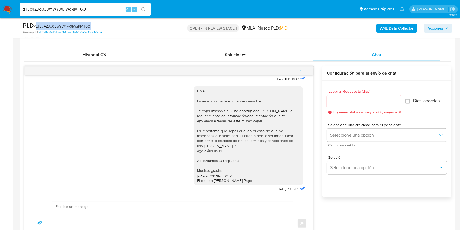
scroll to position [278, 0]
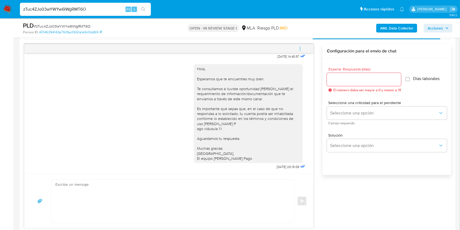
click at [119, 191] on textarea at bounding box center [171, 200] width 232 height 43
paste textarea "Hola XXX, ¡Gracias por tu respuesta! Queremos informarte que el uso de la cuent…"
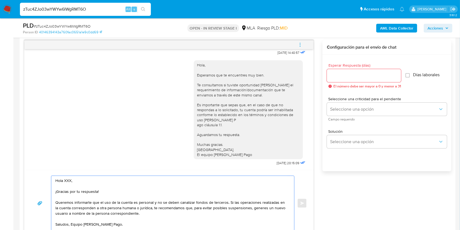
scroll to position [3, 0]
click at [72, 179] on textarea "Hola XXX, ¡Gracias por tu respuesta! Queremos informarte que el uso de la cuent…" at bounding box center [171, 203] width 232 height 55
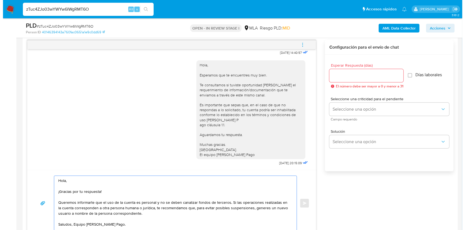
scroll to position [0, 0]
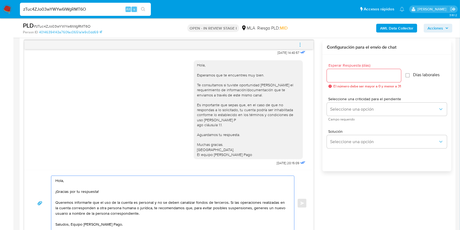
drag, startPoint x: 130, startPoint y: 193, endPoint x: 119, endPoint y: 179, distance: 17.1
click at [119, 179] on textarea "Hola, ¡Gracias por tu respuesta! Queremos informarte que el uso de la cuenta es…" at bounding box center [171, 203] width 232 height 55
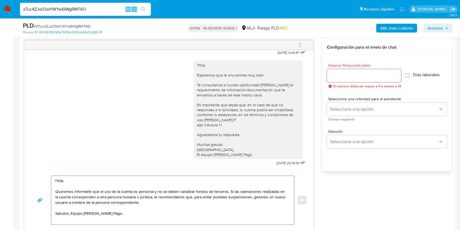
click at [90, 211] on textarea "Hola, Queremos informarte que el uso de la cuenta es personal y no se deben can…" at bounding box center [171, 200] width 232 height 49
type textarea "Hola, Queremos informarte que el uso de la cuenta es personal y no se deben can…"
click at [338, 77] on input "Esperar Respuesta (días)" at bounding box center [364, 75] width 74 height 7
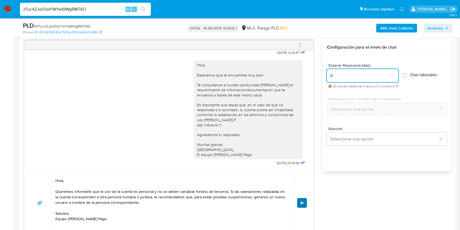
type input "0"
click at [302, 198] on button "Enviar" at bounding box center [302, 203] width 10 height 10
click at [300, 41] on span "menu-action" at bounding box center [299, 44] width 5 height 13
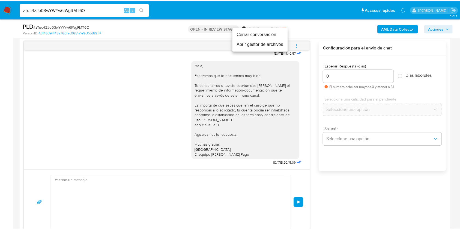
scroll to position [379, 0]
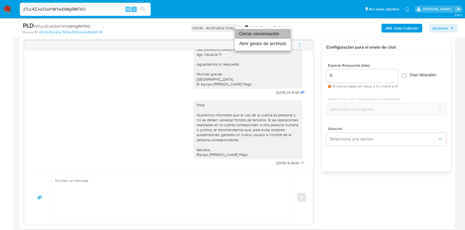
click at [258, 32] on li "Cerrar conversación" at bounding box center [263, 34] width 56 height 10
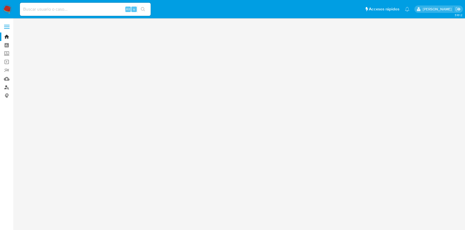
click at [6, 86] on link "Buscador de personas" at bounding box center [32, 87] width 65 height 8
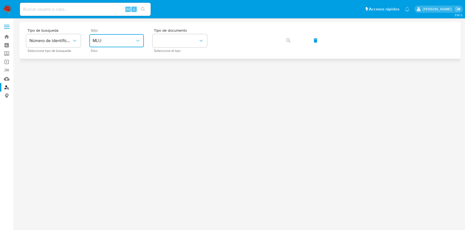
click at [117, 43] on span "MLU" at bounding box center [114, 40] width 43 height 5
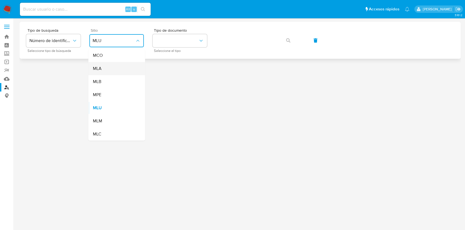
click at [112, 72] on div "MLA" at bounding box center [115, 68] width 45 height 13
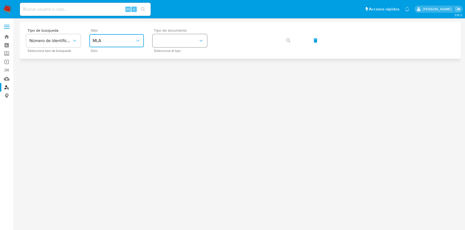
click at [167, 45] on button "identificationType" at bounding box center [180, 40] width 55 height 13
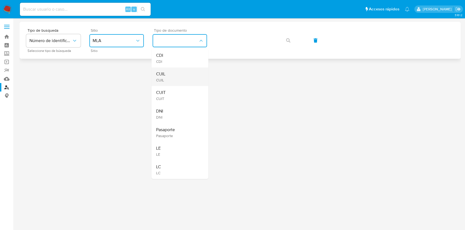
click at [170, 73] on div "CUIL CUIL" at bounding box center [178, 76] width 45 height 19
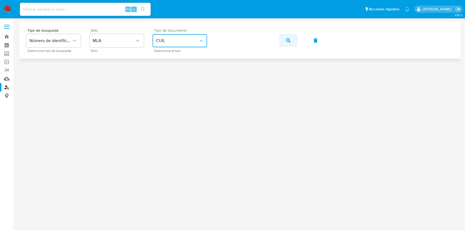
click at [289, 41] on icon "button" at bounding box center [288, 40] width 4 height 4
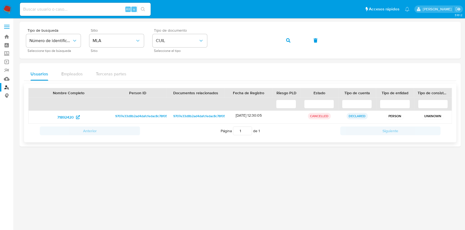
click at [137, 116] on span "9707e33d8b2ad4dafcfedac8c78f0555" at bounding box center [143, 116] width 56 height 7
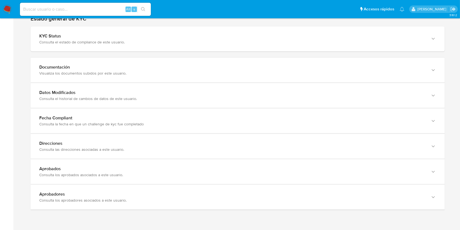
scroll to position [543, 0]
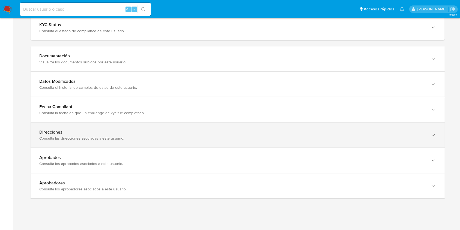
click at [426, 139] on div "Direcciones Consulta las direcciones asociadas a este usuario." at bounding box center [238, 134] width 414 height 25
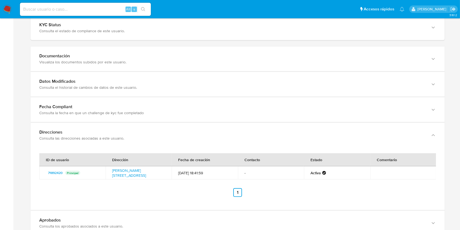
click at [334, 43] on div "Estado general de KYC KYC Status Consulta el estado de compliance de este usuar…" at bounding box center [238, 132] width 414 height 257
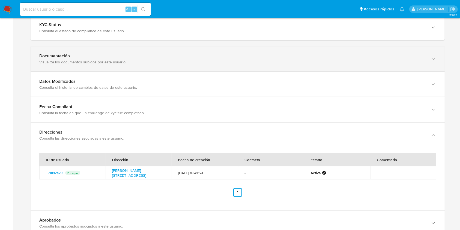
click at [372, 58] on div "Documentación Visualiza los documentos subidos por este usuario." at bounding box center [232, 58] width 386 height 11
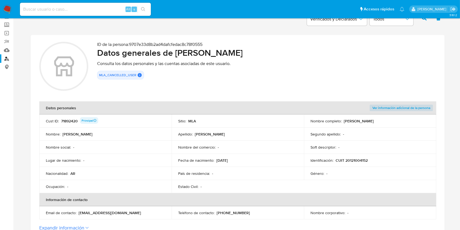
scroll to position [27, 0]
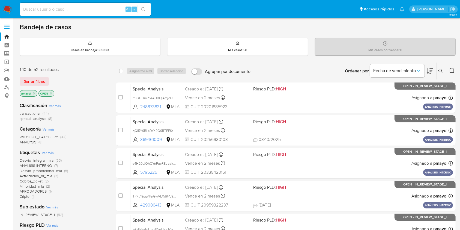
click at [349, 72] on icon at bounding box center [440, 71] width 4 height 4
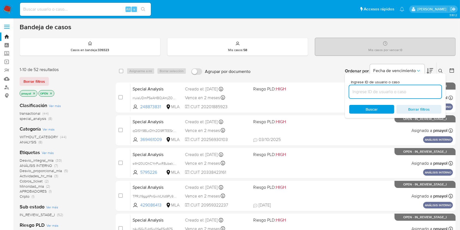
click at [349, 91] on input at bounding box center [395, 91] width 92 height 7
type input "zTuc4ZJo03wYWYw6IWgRMT6O"
click at [349, 105] on span "Buscar" at bounding box center [371, 109] width 37 height 8
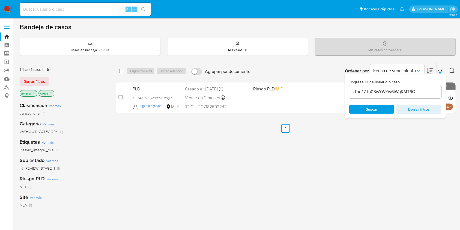
click at [122, 72] on input "checkbox" at bounding box center [121, 71] width 4 height 4
checkbox input "true"
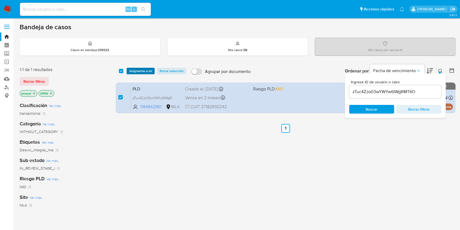
click at [135, 70] on span "Asignarme a mí" at bounding box center [140, 70] width 23 height 5
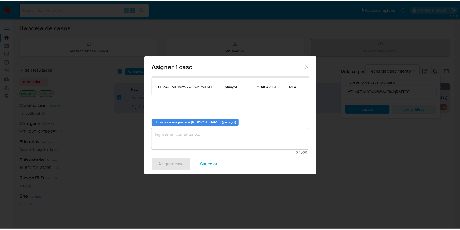
scroll to position [28, 0]
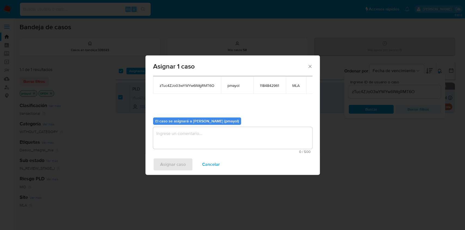
click at [248, 145] on textarea "assign-modal" at bounding box center [232, 138] width 159 height 22
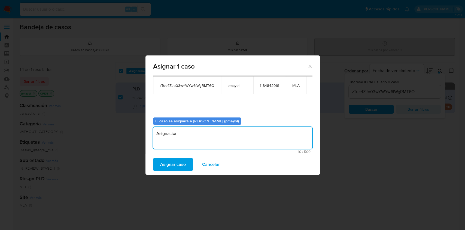
type textarea "Asignación"
click at [183, 164] on span "Asignar caso" at bounding box center [173, 164] width 26 height 12
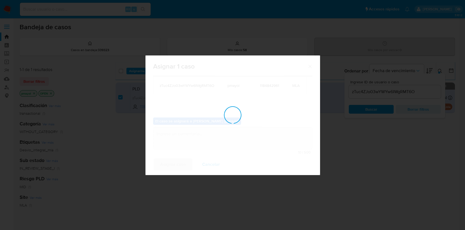
checkbox input "false"
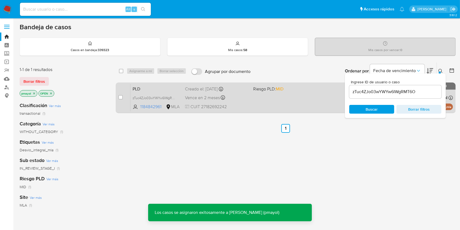
click at [275, 92] on div "PLD zTuc4ZJo03wYWYw6IWgRMT6O 1184842961 MLA Riesgo PLD: MID Creado el: 12/09/20…" at bounding box center [291, 98] width 322 height 28
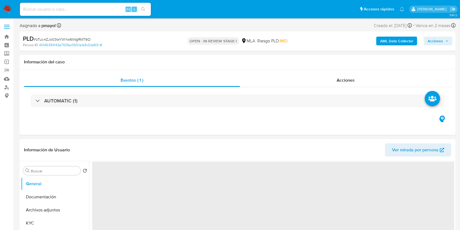
click at [391, 40] on b "AML Data Collector" at bounding box center [396, 41] width 33 height 9
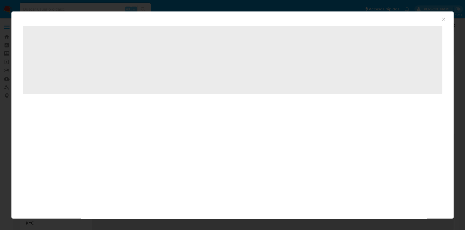
select select "10"
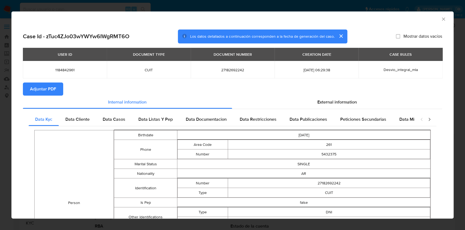
click at [57, 88] on button "Adjuntar PDF" at bounding box center [43, 88] width 40 height 13
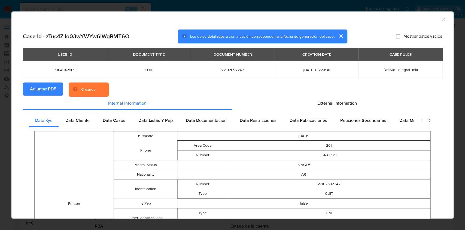
click at [434, 20] on div "AML Data Collector" at bounding box center [228, 18] width 426 height 6
click at [441, 20] on icon "Cerrar ventana" at bounding box center [443, 18] width 5 height 5
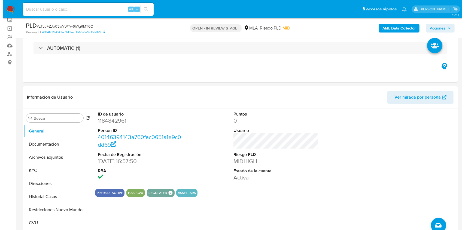
scroll to position [50, 0]
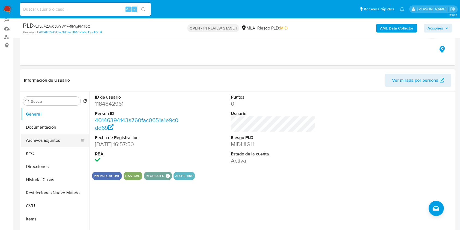
click at [46, 138] on button "Archivos adjuntos" at bounding box center [53, 140] width 64 height 13
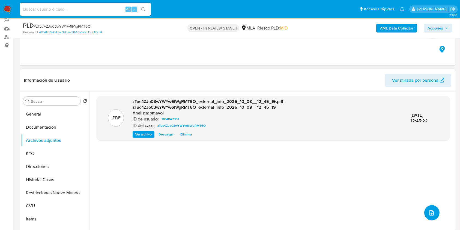
click at [429, 208] on button "upload-file" at bounding box center [431, 212] width 15 height 15
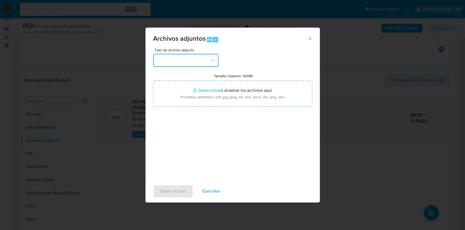
click at [201, 62] on button "button" at bounding box center [185, 60] width 65 height 13
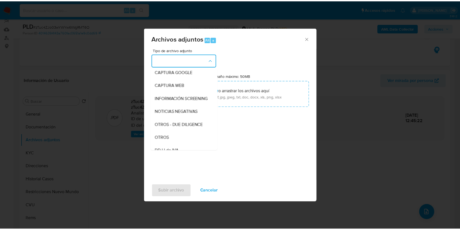
scroll to position [52, 0]
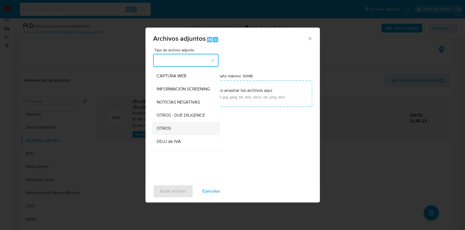
click at [173, 128] on div "OTROS" at bounding box center [185, 128] width 56 height 13
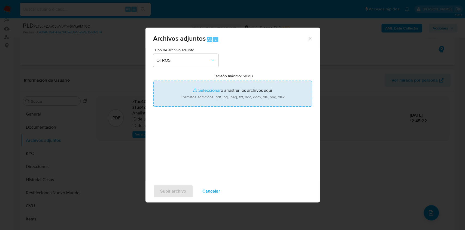
click at [198, 102] on input "Tamaño máximo: 50MB Seleccionar archivos" at bounding box center [232, 93] width 159 height 26
type input "C:\fakepath\Caselog zTuc4ZJo03wYWYw6IWgRMT6O.docx"
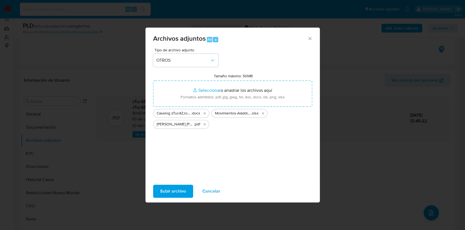
click at [172, 191] on span "Subir archivo" at bounding box center [173, 191] width 26 height 12
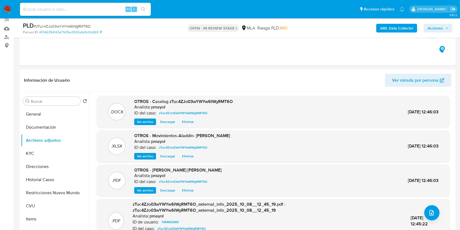
click at [434, 26] on span "Acciones" at bounding box center [435, 28] width 16 height 9
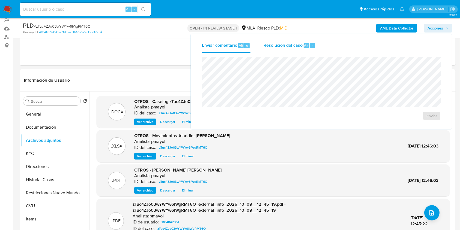
click at [284, 51] on div "Resolución del caso Alt r" at bounding box center [289, 45] width 52 height 14
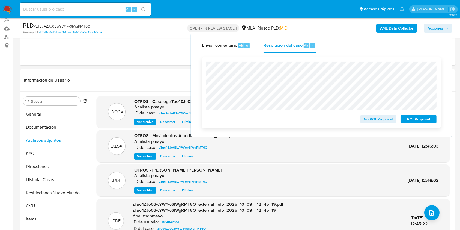
click at [372, 118] on span "No ROI Proposal" at bounding box center [378, 119] width 28 height 8
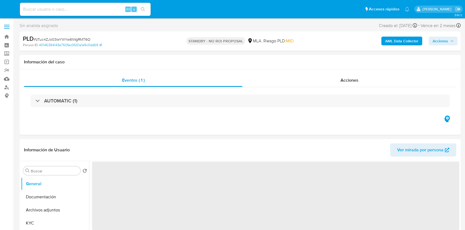
select select "10"
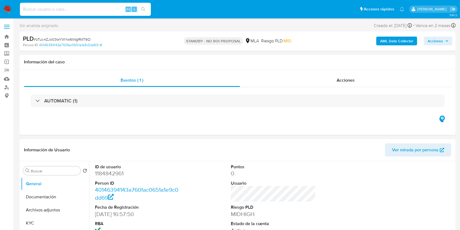
click at [88, 7] on input at bounding box center [85, 9] width 131 height 7
paste input "lNXt49N2hgbERZLdy4G0ZITf"
type input "lNXt49N2hgbERZLdy4G0ZITf"
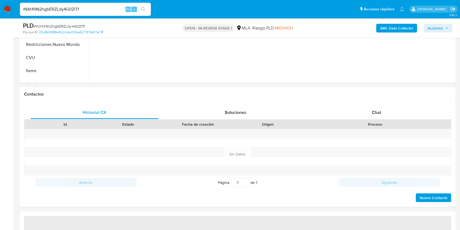
select select "10"
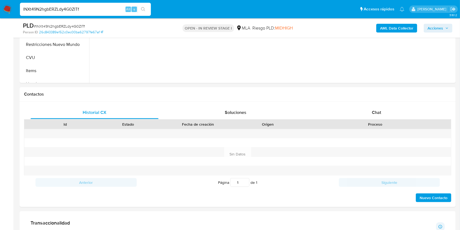
scroll to position [218, 0]
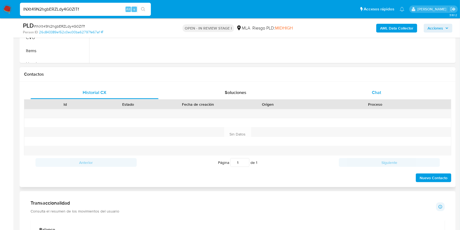
click at [371, 92] on div "Chat" at bounding box center [376, 92] width 128 height 13
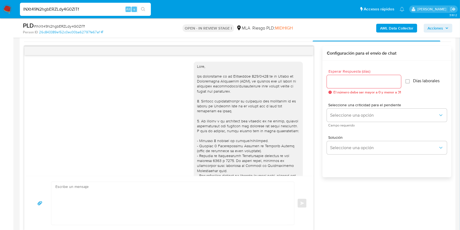
scroll to position [395, 0]
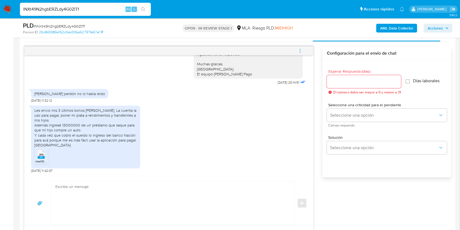
click at [41, 155] on span "JPG" at bounding box center [41, 155] width 5 height 4
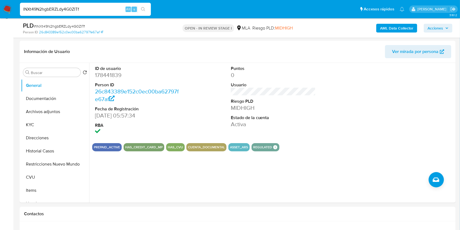
scroll to position [69, 0]
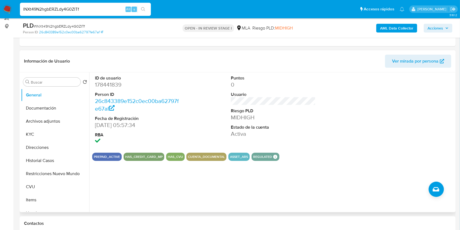
click at [106, 82] on dd "178441839" at bounding box center [137, 85] width 85 height 8
copy dd "178441839"
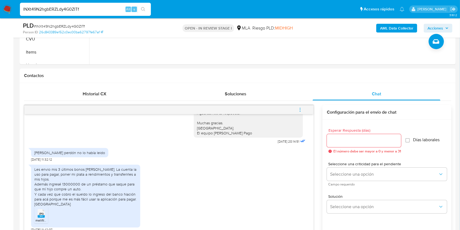
scroll to position [220, 0]
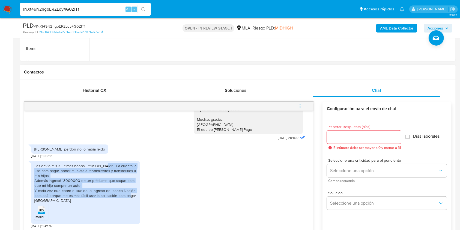
drag, startPoint x: 102, startPoint y: 167, endPoint x: 138, endPoint y: 196, distance: 46.7
click at [138, 196] on div "Les envio mis 3 últimos bonos de sueldo. La cuenta la uso para pagar, poner mi …" at bounding box center [85, 192] width 109 height 63
copy div "La cuenta la uso para pagar, poner mi plata a rendimientos y transferirles a mi…"
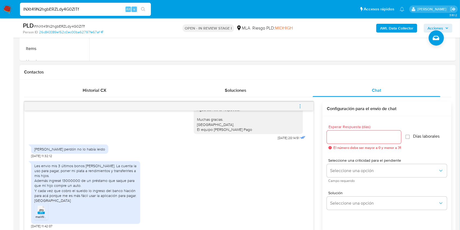
click at [284, 78] on div "Contactos" at bounding box center [238, 72] width 436 height 14
click at [71, 23] on div "PLD # lNXt49N2hgbERZLdy4G0ZITf" at bounding box center [93, 26] width 141 height 8
copy span "lNXt49N2hgbERZLdy4G0ZITf"
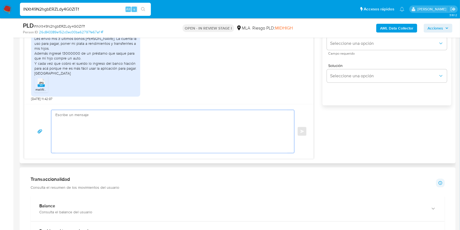
click at [149, 134] on textarea at bounding box center [171, 131] width 232 height 43
paste textarea "Hola, ¡Muchas gracias por tu respuesta! Confirmamos la recepción de la document…"
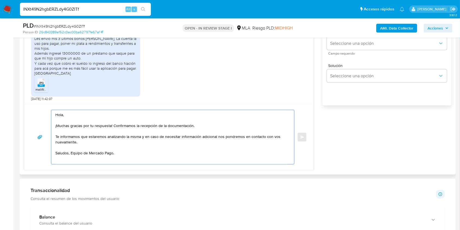
click at [70, 154] on textarea "Hola, ¡Muchas gracias por tu respuesta! Confirmamos la recepción de la document…" at bounding box center [171, 137] width 232 height 54
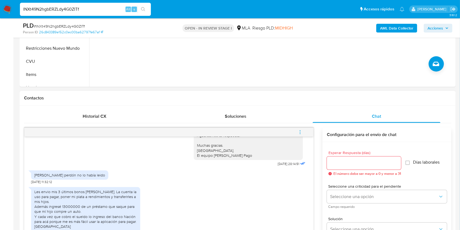
type textarea "Hola, ¡Muchas gracias por tu respuesta! Confirmamos la recepción de la document…"
click at [336, 165] on input "Esperar Respuesta (días)" at bounding box center [364, 162] width 74 height 7
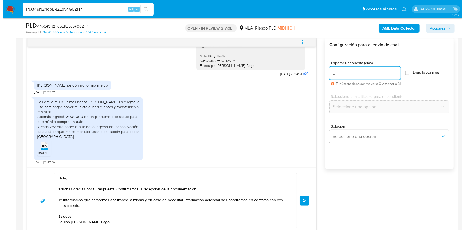
scroll to position [275, 0]
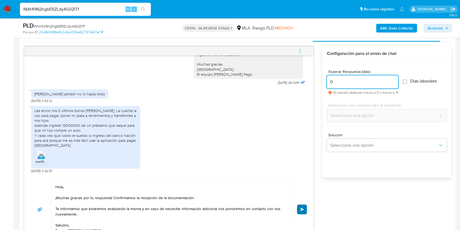
type input "0"
click at [301, 208] on span "Enviar" at bounding box center [302, 209] width 4 height 3
click at [300, 55] on span "menu-action" at bounding box center [299, 50] width 5 height 13
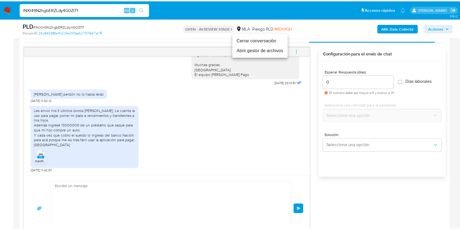
scroll to position [465, 0]
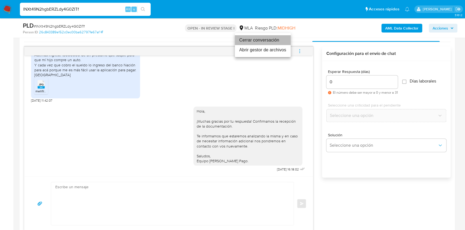
click at [264, 40] on li "Cerrar conversación" at bounding box center [263, 40] width 56 height 10
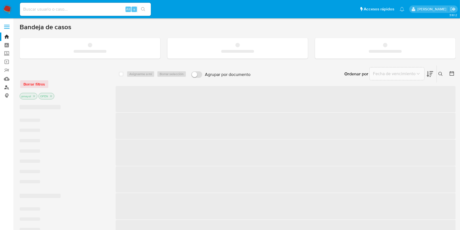
click at [6, 86] on link "Buscador de personas" at bounding box center [32, 87] width 65 height 8
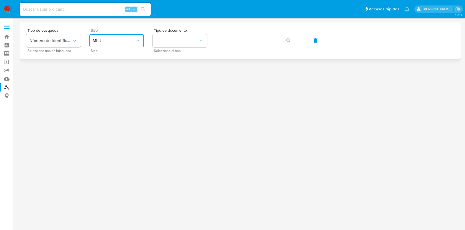
click at [141, 37] on button "MLU" at bounding box center [116, 40] width 55 height 13
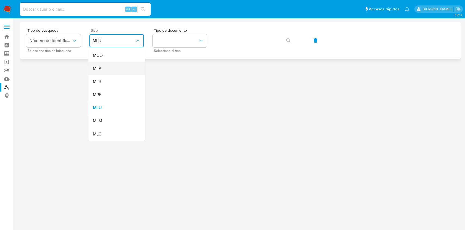
click at [108, 66] on div "MLA" at bounding box center [115, 68] width 45 height 13
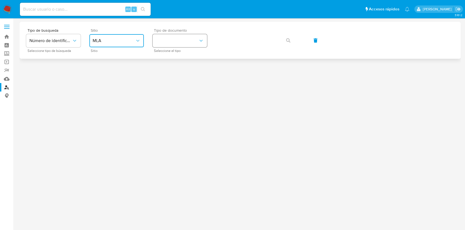
click at [172, 40] on button "identificationType" at bounding box center [180, 40] width 55 height 13
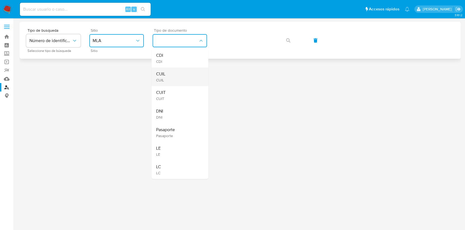
click at [176, 78] on div "CUIL CUIL" at bounding box center [178, 76] width 45 height 19
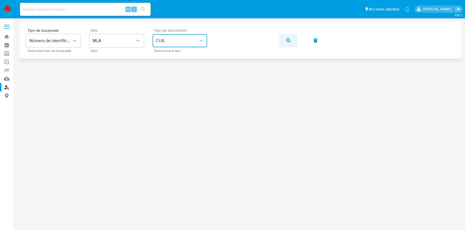
click at [287, 41] on icon "button" at bounding box center [288, 40] width 4 height 4
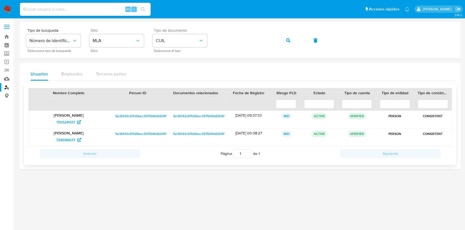
click at [138, 116] on span "5e36143c67fd0bec397504fa9204f1d3" at bounding box center [143, 116] width 56 height 7
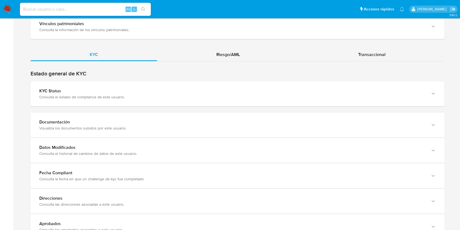
scroll to position [478, 0]
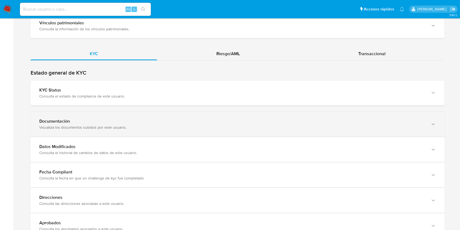
click at [388, 128] on div "Visualiza los documentos subidos por este usuario." at bounding box center [232, 127] width 386 height 5
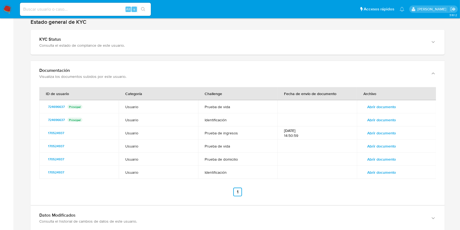
scroll to position [531, 0]
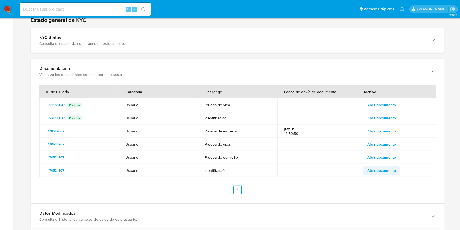
click at [386, 169] on span "Abrir documento" at bounding box center [381, 170] width 29 height 8
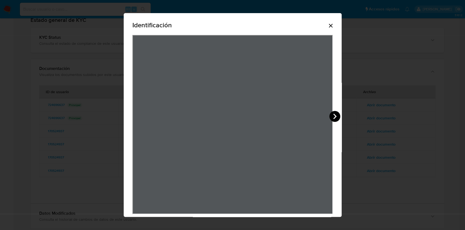
click at [336, 113] on icon "View Document Modal" at bounding box center [335, 116] width 11 height 11
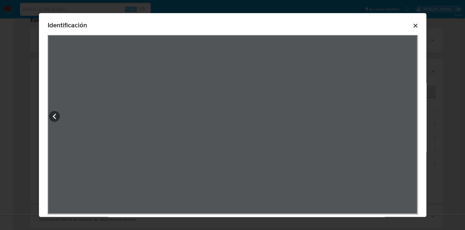
click at [363, 226] on div "Identificación" at bounding box center [232, 115] width 465 height 230
click at [417, 28] on icon "Cerrar" at bounding box center [416, 25] width 7 height 7
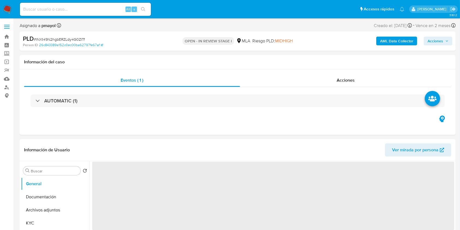
select select "10"
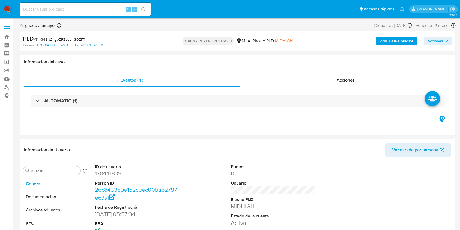
click at [7, 11] on img at bounding box center [7, 9] width 9 height 9
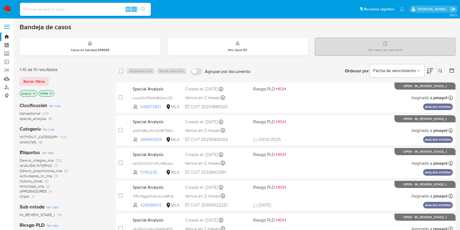
click at [440, 70] on icon at bounding box center [440, 71] width 4 height 4
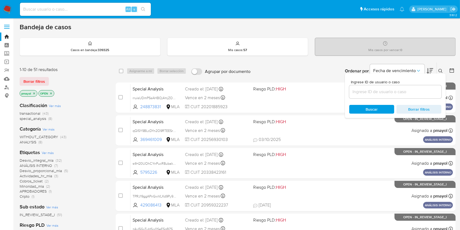
click at [387, 92] on input at bounding box center [395, 91] width 92 height 7
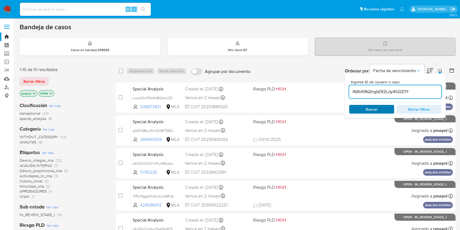
type input "lNXt49N2hgbERZLdy4G0ZITf"
click at [360, 111] on span "Buscar" at bounding box center [371, 109] width 37 height 8
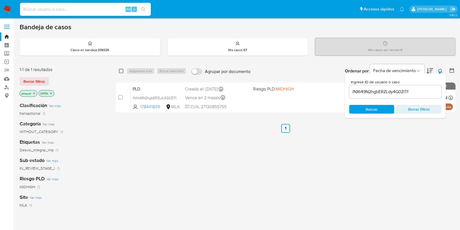
click at [122, 71] on input "checkbox" at bounding box center [121, 71] width 4 height 4
checkbox input "true"
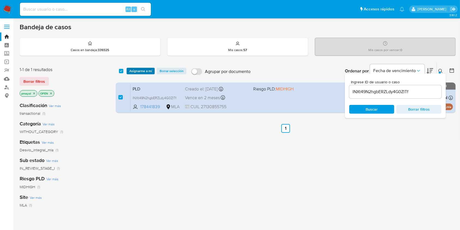
click at [147, 68] on span "Asignarme a mí" at bounding box center [140, 70] width 23 height 5
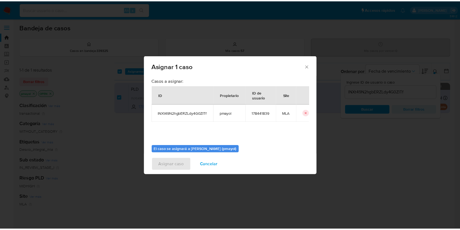
scroll to position [28, 0]
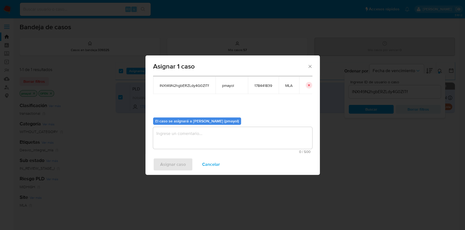
click at [275, 139] on textarea "assign-modal" at bounding box center [232, 138] width 159 height 22
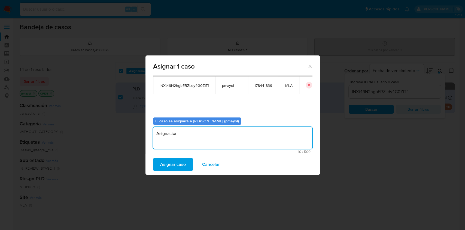
type textarea "Asignación"
click at [180, 169] on span "Asignar caso" at bounding box center [173, 164] width 26 height 12
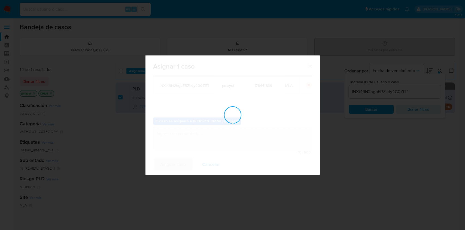
checkbox input "false"
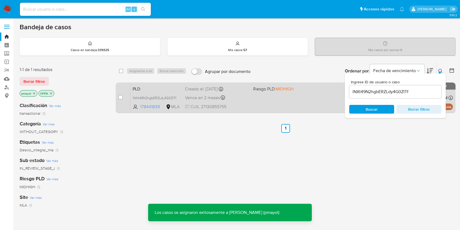
click at [269, 108] on div "PLD lNXt49N2hgbERZLdy4G0ZITf 178441839 MLA Riesgo PLD: MIDHIGH Creado el: 12/09…" at bounding box center [291, 98] width 322 height 28
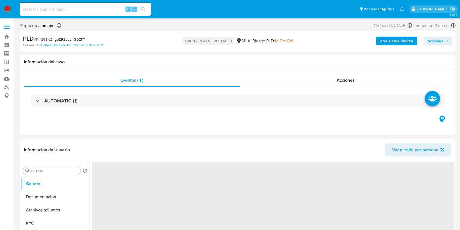
select select "10"
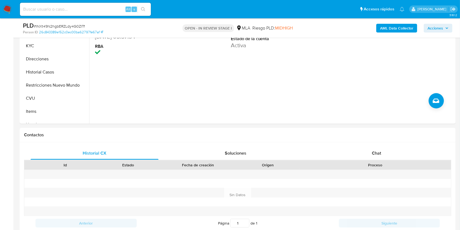
scroll to position [168, 0]
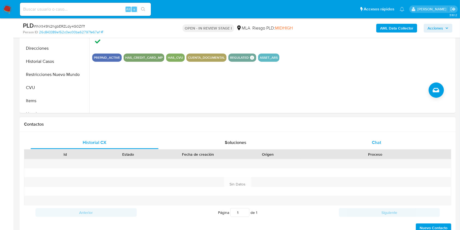
click at [360, 142] on div "Chat" at bounding box center [376, 142] width 128 height 13
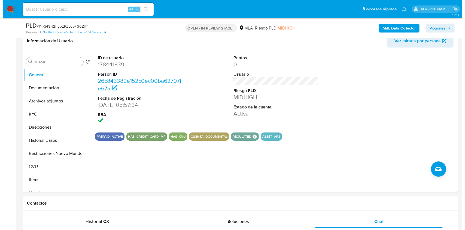
scroll to position [85, 0]
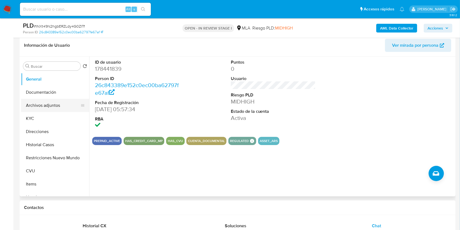
click at [55, 103] on button "Archivos adjuntos" at bounding box center [53, 105] width 64 height 13
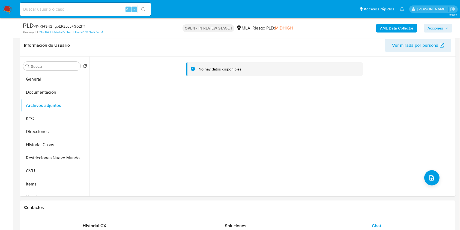
click at [404, 30] on b "AML Data Collector" at bounding box center [396, 28] width 33 height 9
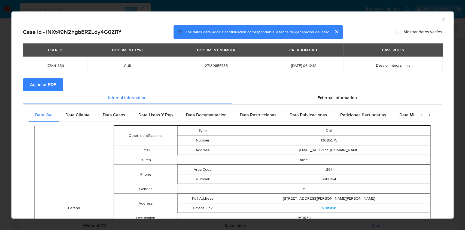
click at [441, 18] on icon "Cerrar ventana" at bounding box center [443, 18] width 5 height 5
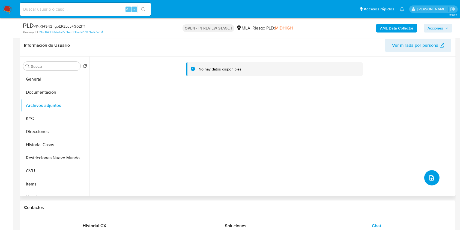
click at [434, 173] on button "upload-file" at bounding box center [431, 177] width 15 height 15
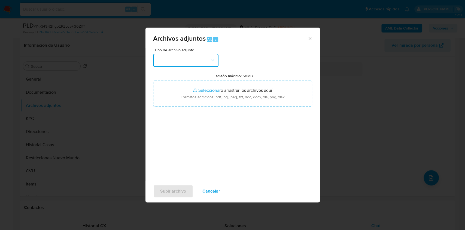
click at [203, 59] on button "button" at bounding box center [185, 60] width 65 height 13
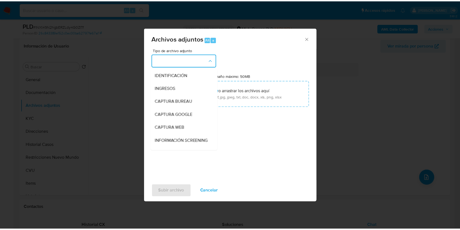
scroll to position [57, 0]
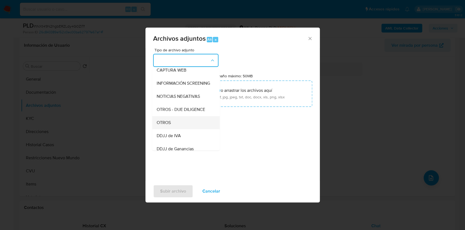
click at [174, 127] on div "OTROS" at bounding box center [185, 122] width 56 height 13
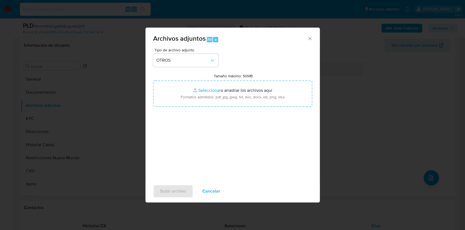
click at [228, 70] on div "Tipo de archivo adjunto OTROS Tamaño máximo: 50MB Seleccionar archivos Seleccio…" at bounding box center [232, 112] width 159 height 129
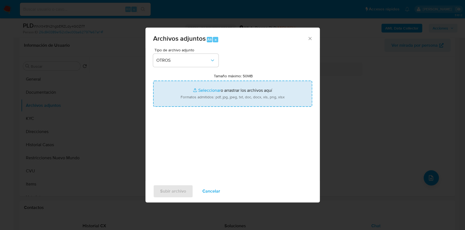
click at [231, 82] on input "Tamaño máximo: 50MB Seleccionar archivos" at bounding box center [232, 93] width 159 height 26
type input "C:\fakepath\Caselog lNXt49N2hgbERZLdy4G0ZITf.docx"
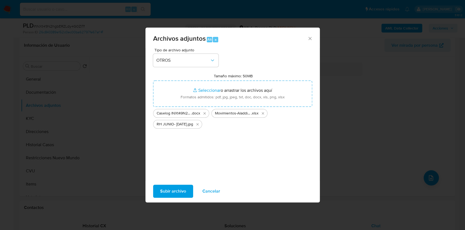
click at [178, 190] on span "Subir archivo" at bounding box center [173, 191] width 26 height 12
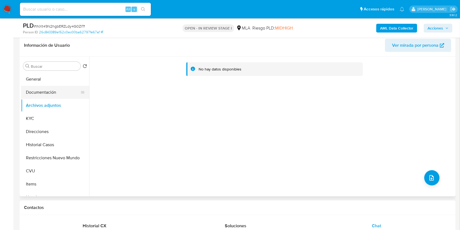
click at [47, 95] on button "Documentación" at bounding box center [53, 92] width 64 height 13
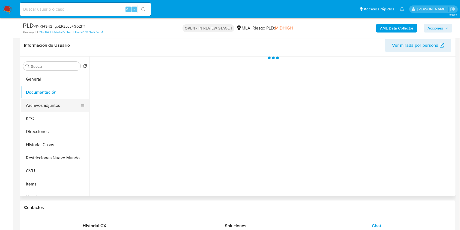
click at [48, 100] on button "Archivos adjuntos" at bounding box center [53, 105] width 64 height 13
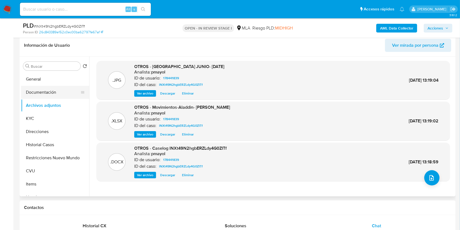
click at [60, 93] on button "Documentación" at bounding box center [53, 92] width 64 height 13
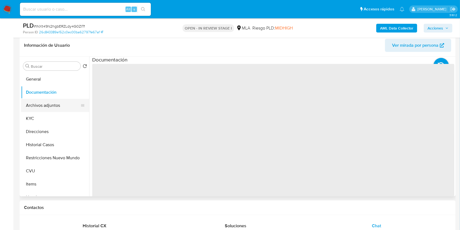
click at [57, 99] on button "Archivos adjuntos" at bounding box center [53, 105] width 64 height 13
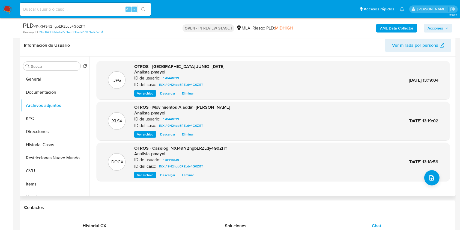
drag, startPoint x: 456, startPoint y: 71, endPoint x: 455, endPoint y: 115, distance: 43.1
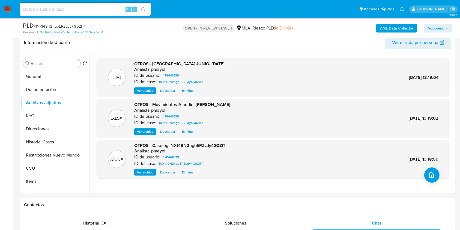
scroll to position [84, 0]
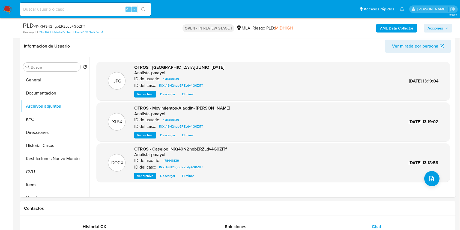
click at [403, 24] on b "AML Data Collector" at bounding box center [396, 28] width 33 height 9
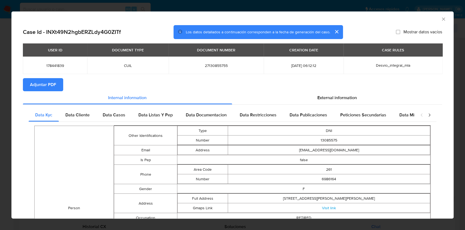
click at [50, 83] on span "Adjuntar PDF" at bounding box center [43, 85] width 26 height 12
click at [441, 21] on icon "Cerrar ventana" at bounding box center [443, 18] width 5 height 5
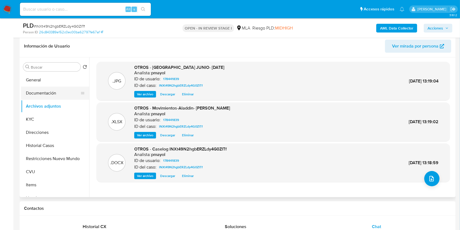
click at [50, 95] on button "Documentación" at bounding box center [53, 92] width 64 height 13
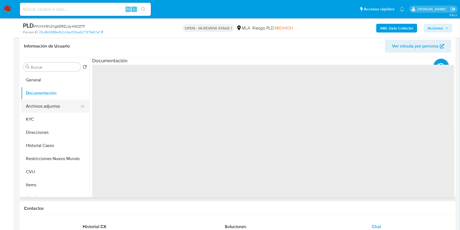
click at [50, 100] on button "Archivos adjuntos" at bounding box center [53, 106] width 64 height 13
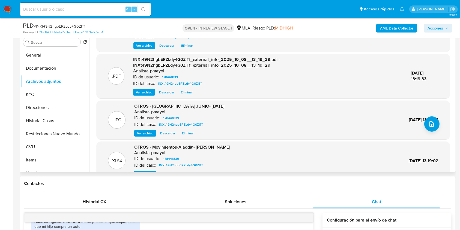
scroll to position [58, 0]
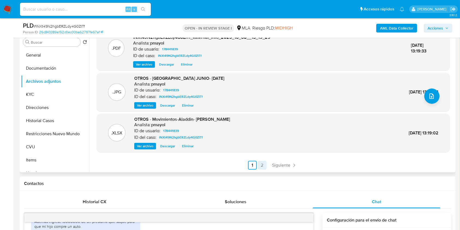
click at [261, 164] on link "2" at bounding box center [262, 165] width 9 height 9
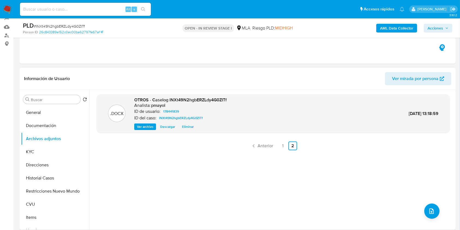
scroll to position [47, 0]
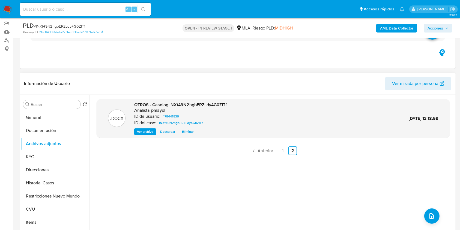
click at [441, 27] on span "Acciones" at bounding box center [435, 28] width 16 height 9
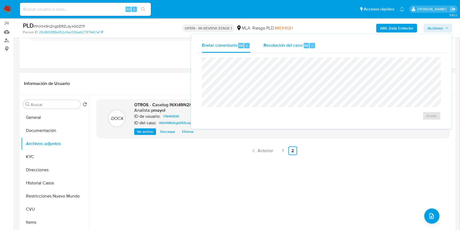
click at [280, 43] on span "Resolución del caso" at bounding box center [282, 45] width 39 height 6
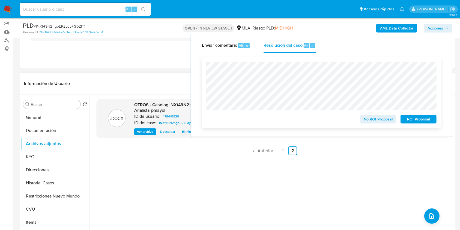
click at [378, 123] on span "No ROI Proposal" at bounding box center [378, 119] width 28 height 8
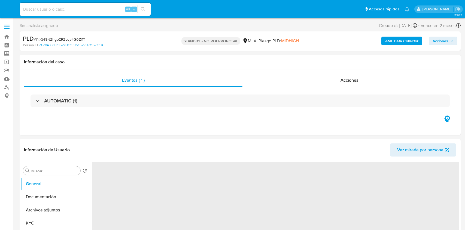
select select "10"
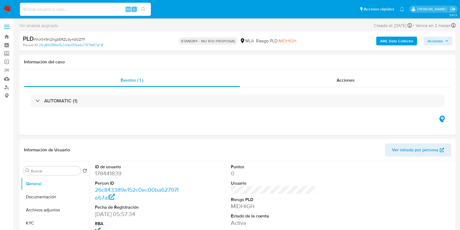
click at [98, 8] on input at bounding box center [85, 9] width 131 height 7
paste input "fjslrPm5ubRG0uQrcRwx9jlb"
type input "fjslrPm5ubRG0uQrcRwx9jlb"
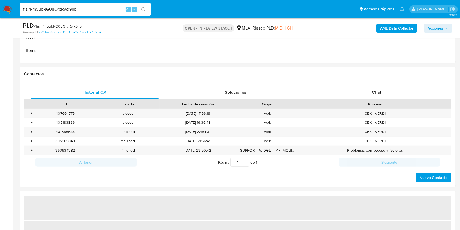
scroll to position [225, 0]
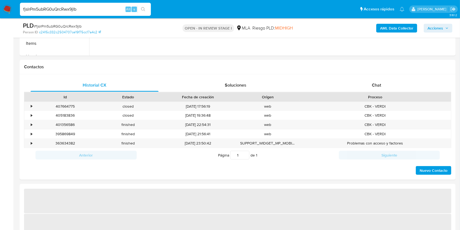
select select "10"
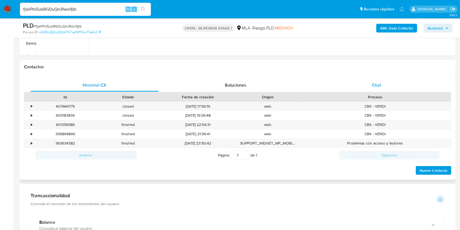
click at [376, 80] on div "Chat" at bounding box center [376, 85] width 128 height 13
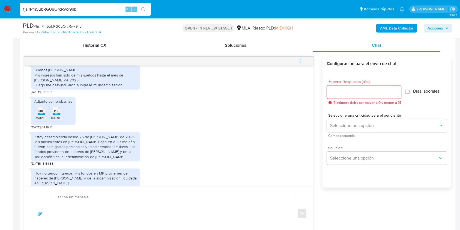
scroll to position [301, 0]
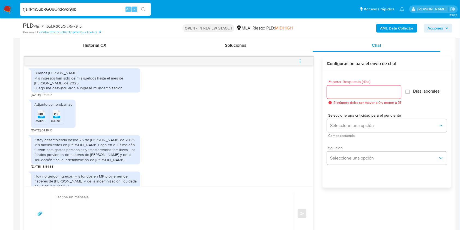
click at [41, 116] on span "PDF" at bounding box center [41, 114] width 5 height 4
click at [50, 124] on li "PDF PDF melifile1919580446624659428.pdf" at bounding box center [57, 115] width 14 height 17
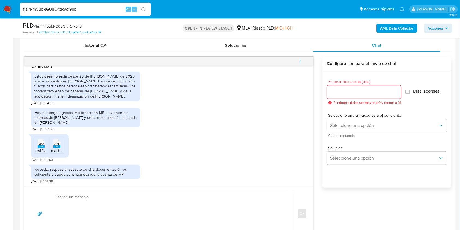
scroll to position [369, 0]
click at [37, 145] on div "JPG JPG" at bounding box center [40, 142] width 11 height 11
click at [53, 146] on rect at bounding box center [56, 146] width 7 height 2
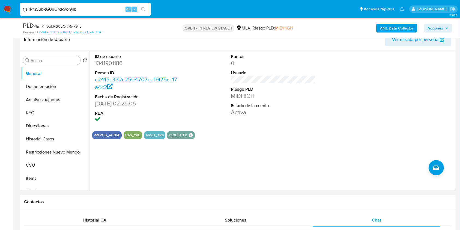
scroll to position [51, 0]
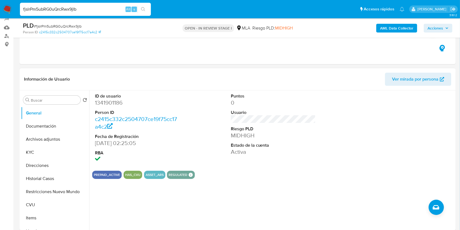
click at [111, 100] on dd "1341901186" at bounding box center [137, 103] width 85 height 8
copy dd "1341901186"
click at [41, 170] on button "Direcciones" at bounding box center [53, 165] width 64 height 13
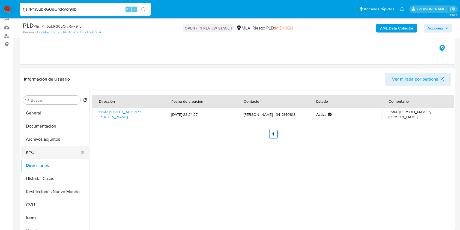
click at [41, 147] on button "KYC" at bounding box center [53, 152] width 64 height 13
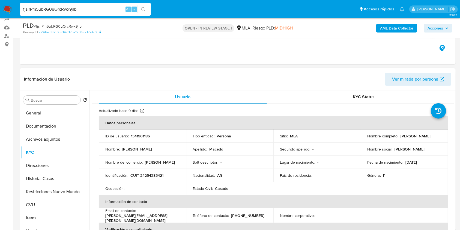
click at [153, 178] on td "Identificación : CUIT 24254385421" at bounding box center [142, 175] width 87 height 13
click at [152, 175] on p "CUIT 24254385421" at bounding box center [146, 175] width 33 height 5
copy p "24254385421"
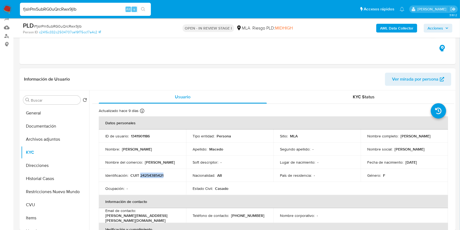
drag, startPoint x: 439, startPoint y: 136, endPoint x: 398, endPoint y: 136, distance: 40.4
click at [398, 136] on div "Nombre completo : [PERSON_NAME]" at bounding box center [404, 135] width 74 height 5
copy p "[PERSON_NAME]"
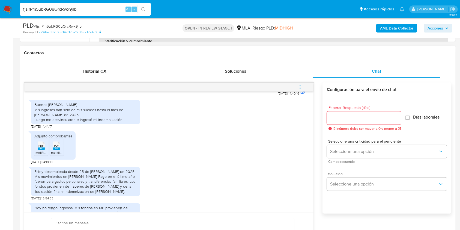
scroll to position [309, 0]
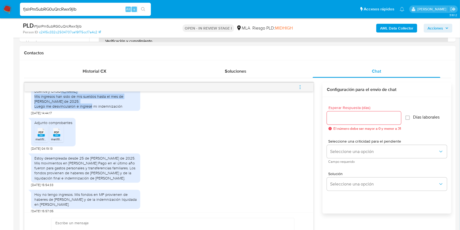
drag, startPoint x: 127, startPoint y: 117, endPoint x: 33, endPoint y: 107, distance: 94.9
click at [33, 107] on div "Buenos [PERSON_NAME] Mis ingresos han sido de mis sueldos hasta el mes de [PERS…" at bounding box center [85, 98] width 109 height 24
copy div "Mis ingresos han sido de mis sueldos hasta el mes de [PERSON_NAME] de 2025. Lue…"
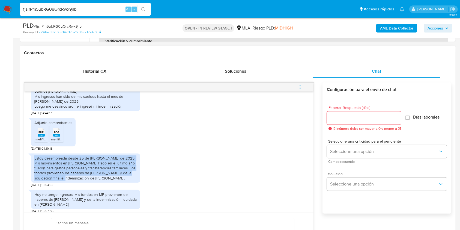
drag, startPoint x: 79, startPoint y: 187, endPoint x: 34, endPoint y: 167, distance: 50.2
click at [34, 167] on div "Estoy desempleada desde 25 de [PERSON_NAME] de 2025. Mis movimientos en [PERSON…" at bounding box center [85, 167] width 109 height 29
copy div "Estoy desempleada desde 25 de [PERSON_NAME] de 2025. Mis movimientos en [PERSON…"
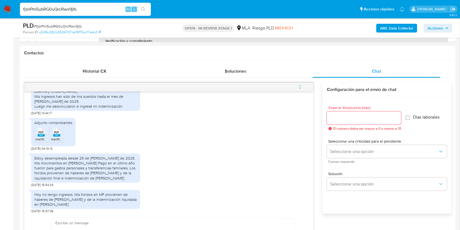
drag, startPoint x: 202, startPoint y: 136, endPoint x: 207, endPoint y: 3, distance: 133.4
click at [202, 134] on div "Adjunto comprobantes PDF PDF melifile8379929392918208401.pdf PDF PDF melifile19…" at bounding box center [168, 132] width 275 height 35
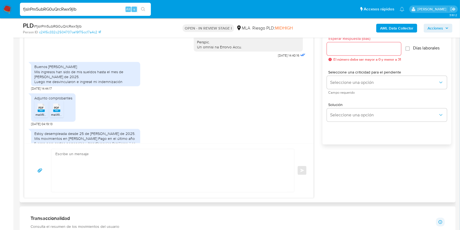
scroll to position [369, 0]
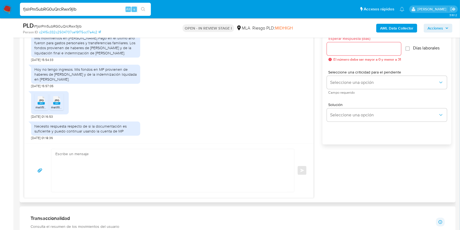
click at [101, 158] on textarea at bounding box center [171, 170] width 232 height 43
paste textarea "Hola, ¡Muchas gracias por tu respuesta! Confirmamos la recepción de la document…"
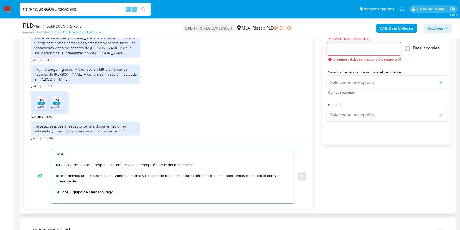
click at [68, 194] on textarea "Hola, ¡Muchas gracias por tu respuesta! Confirmamos la recepción de la document…" at bounding box center [171, 176] width 232 height 54
type textarea "Hola, ¡Muchas gracias por tu respuesta! Confirmamos la recepción de la document…"
click at [354, 46] on input "Esperar Respuesta (días)" at bounding box center [364, 48] width 74 height 7
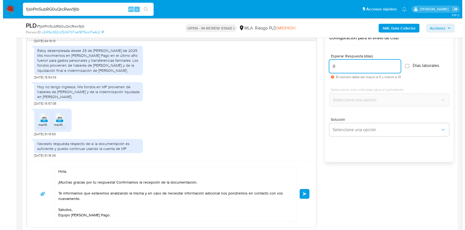
scroll to position [284, 0]
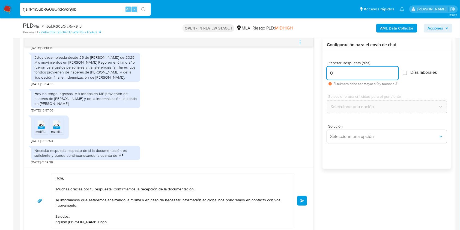
type input "0"
click at [310, 203] on div "Hola, ¡Muchas gracias por tu respuesta! Confirmamos la recepción de la document…" at bounding box center [168, 200] width 289 height 66
click at [305, 200] on button "Enviar" at bounding box center [302, 201] width 10 height 10
click at [299, 44] on icon "menu-action" at bounding box center [299, 42] width 5 height 5
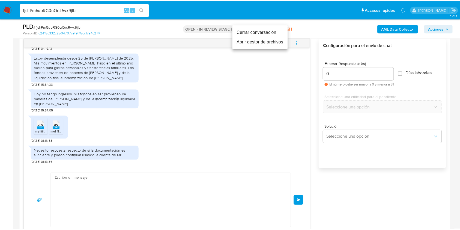
scroll to position [440, 0]
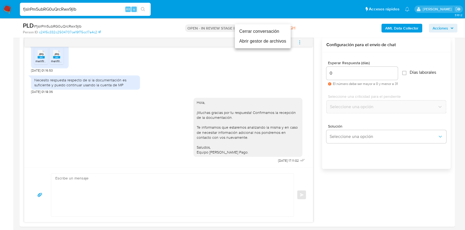
click at [257, 31] on li "Cerrar conversación" at bounding box center [263, 31] width 56 height 10
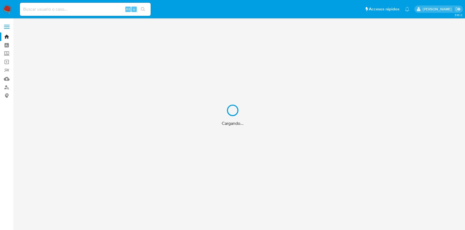
click at [7, 88] on div "Cargando..." at bounding box center [232, 115] width 465 height 230
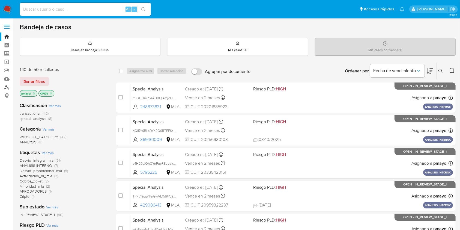
click at [6, 87] on link "Buscador de personas" at bounding box center [32, 87] width 65 height 8
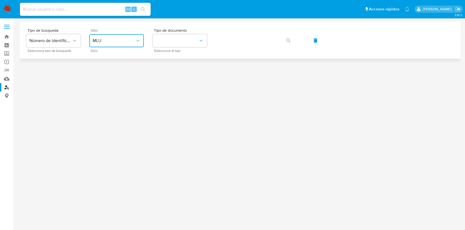
click at [121, 36] on button "MLU" at bounding box center [116, 40] width 55 height 13
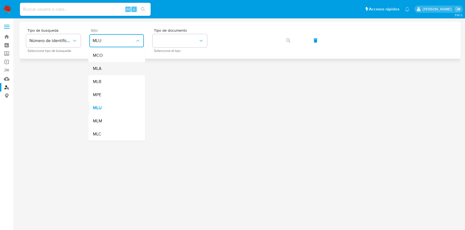
click at [117, 70] on div "MLA" at bounding box center [115, 68] width 45 height 13
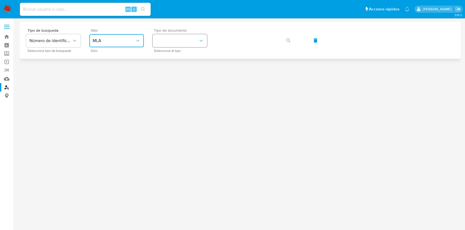
click at [175, 38] on button "identificationType" at bounding box center [180, 40] width 55 height 13
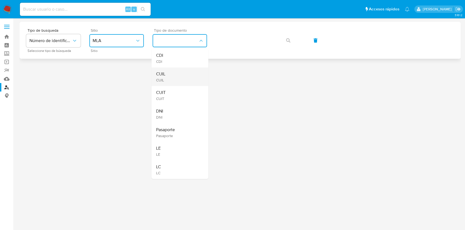
click at [179, 72] on div "CUIL CUIL" at bounding box center [178, 76] width 45 height 19
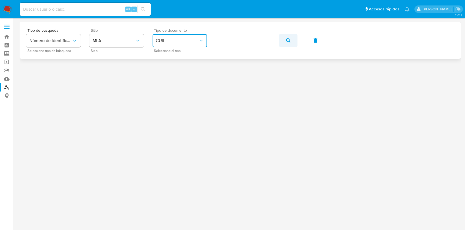
click at [289, 38] on span "button" at bounding box center [288, 40] width 4 height 12
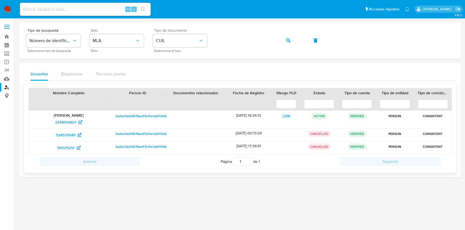
click at [148, 114] on span "3ad6a7ab69878ae87b41e1a6f1908d4e" at bounding box center [143, 116] width 56 height 7
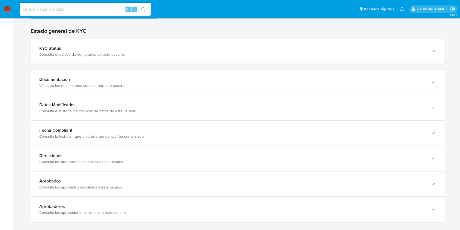
scroll to position [529, 0]
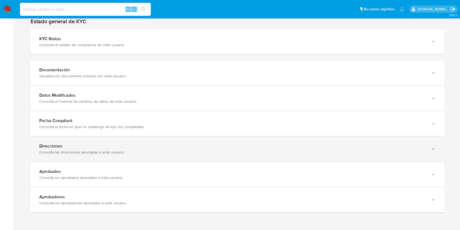
click at [366, 141] on div "Direcciones Consulta las direcciones asociadas a este usuario." at bounding box center [238, 148] width 414 height 25
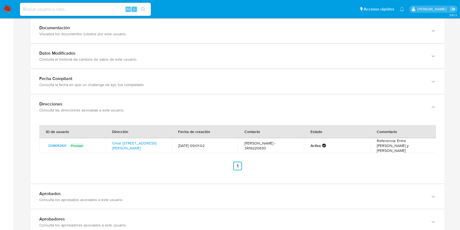
scroll to position [580, 0]
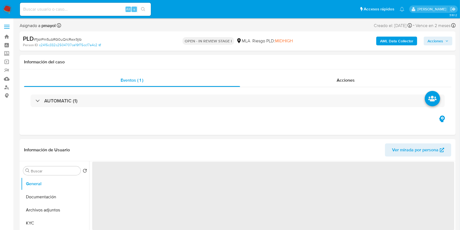
select select "10"
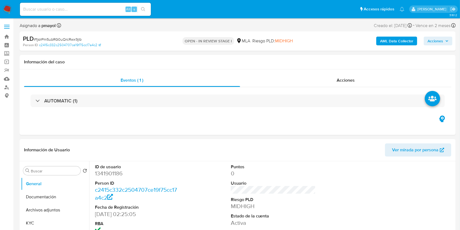
click at [54, 39] on span "# fjslrPm5ubRG0uQrcRwx9jlb" at bounding box center [58, 39] width 48 height 5
copy span "fjslrPm5ubRG0uQrcRwx9jlb"
click at [13, 8] on nav "Pausado Ver notificaciones Alt s Accesos rápidos Presiona las siguientes teclas…" at bounding box center [230, 9] width 460 height 18
click at [11, 8] on img at bounding box center [7, 9] width 9 height 9
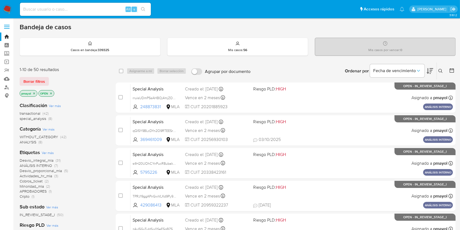
click at [440, 69] on icon at bounding box center [440, 71] width 4 height 4
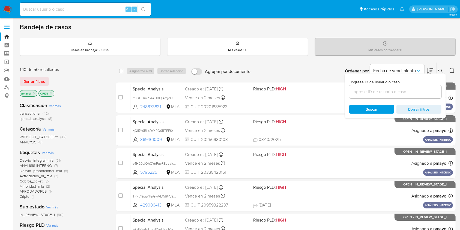
click at [371, 96] on div at bounding box center [395, 91] width 92 height 13
click at [368, 93] on input at bounding box center [395, 91] width 92 height 7
paste input "fjslrPm5ubRG0uQrcRwx9jlb"
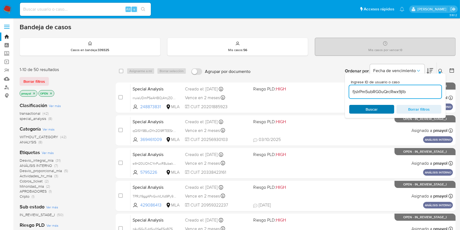
type input "fjslrPm5ubRG0uQrcRwx9jlb"
click at [363, 109] on span "Buscar" at bounding box center [371, 109] width 37 height 8
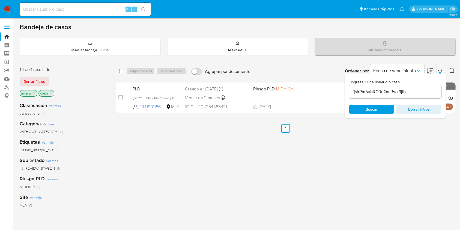
click at [121, 71] on input "checkbox" at bounding box center [121, 71] width 4 height 4
checkbox input "true"
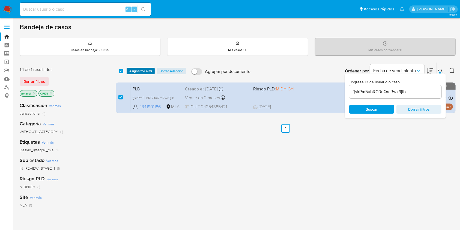
click at [141, 71] on span "Asignarme a mí" at bounding box center [140, 70] width 23 height 5
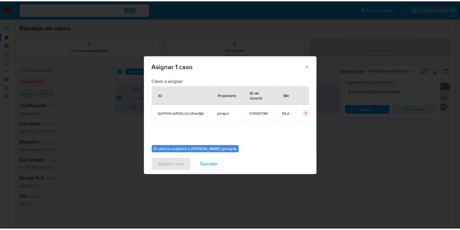
scroll to position [28, 0]
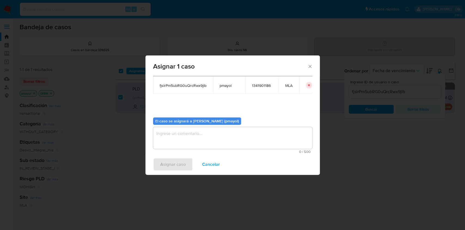
click at [268, 139] on textarea "assign-modal" at bounding box center [232, 138] width 159 height 22
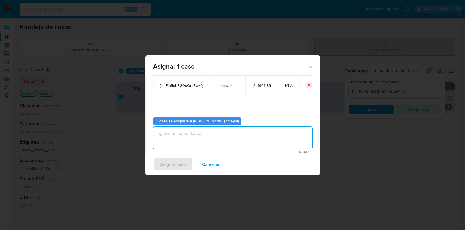
paste textarea "fjslrPm5ubRG0uQrcRwx9jlb"
click at [221, 131] on textarea "fjslrPm5ubRG0uQrcRwx9jlb" at bounding box center [232, 138] width 159 height 22
type textarea "a"
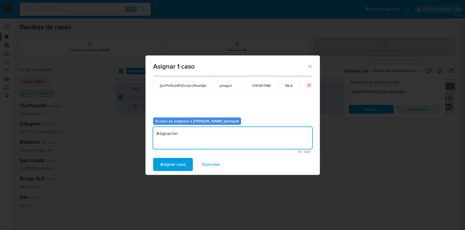
type textarea "Asignación"
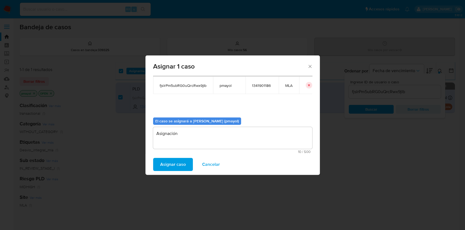
click at [178, 165] on span "Asignar caso" at bounding box center [173, 164] width 26 height 12
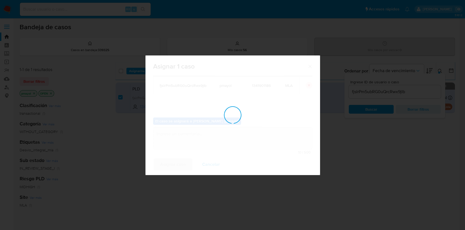
checkbox input "false"
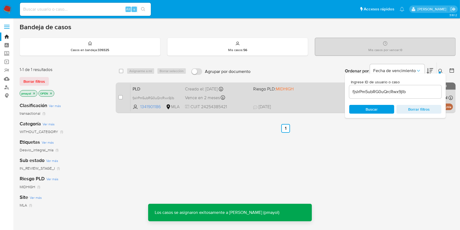
click at [303, 99] on div "PLD fjslrPm5ubRG0uQrcRwx9jlb 1341901186 MLA Riesgo PLD: MIDHIGH Creado el: 12/0…" at bounding box center [291, 98] width 322 height 28
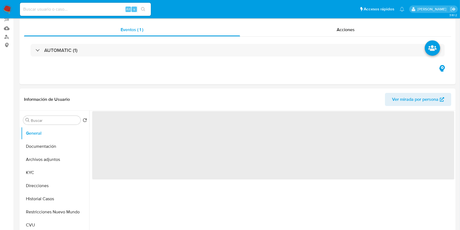
scroll to position [66, 0]
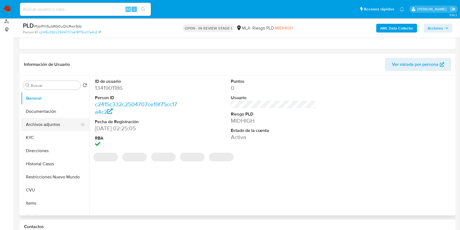
click at [53, 123] on button "Archivos adjuntos" at bounding box center [53, 124] width 64 height 13
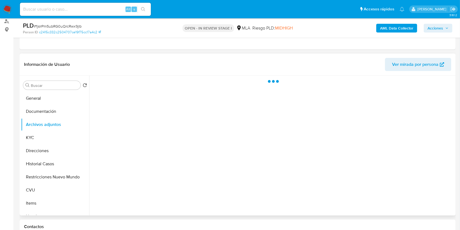
select select "10"
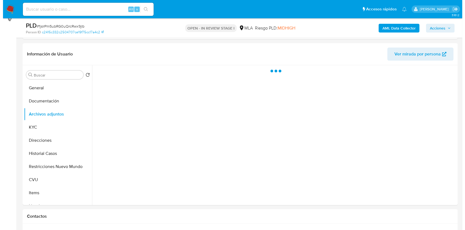
scroll to position [78, 0]
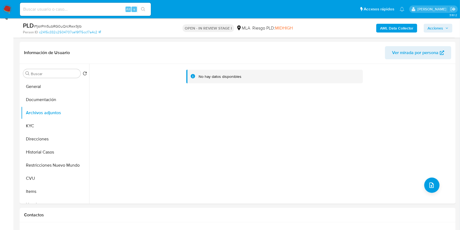
click at [397, 28] on b "AML Data Collector" at bounding box center [396, 28] width 33 height 9
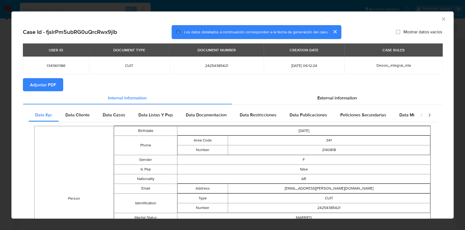
click at [42, 88] on span "Adjuntar PDF" at bounding box center [43, 85] width 26 height 12
click at [441, 20] on icon "Cerrar ventana" at bounding box center [443, 18] width 5 height 5
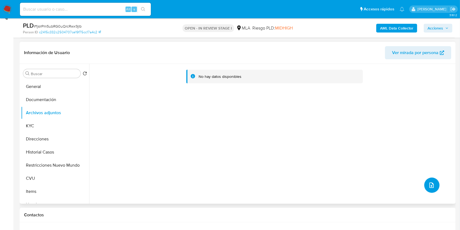
click at [433, 180] on button "upload-file" at bounding box center [431, 184] width 15 height 15
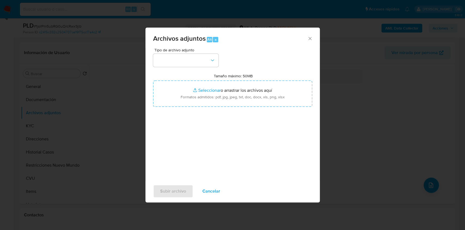
click at [196, 50] on span "Tipo de archivo adjunto" at bounding box center [187, 50] width 65 height 4
click at [203, 65] on button "button" at bounding box center [185, 60] width 65 height 13
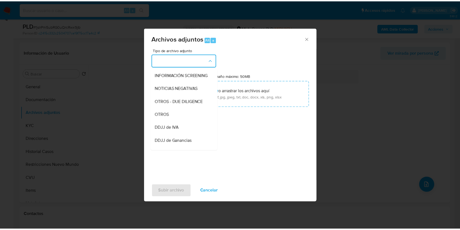
scroll to position [70, 0]
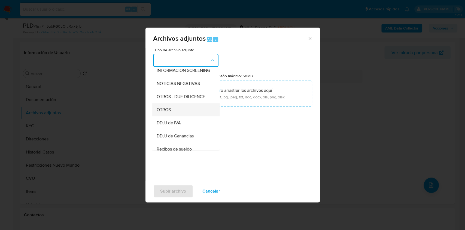
click at [182, 114] on div "OTROS" at bounding box center [185, 109] width 56 height 13
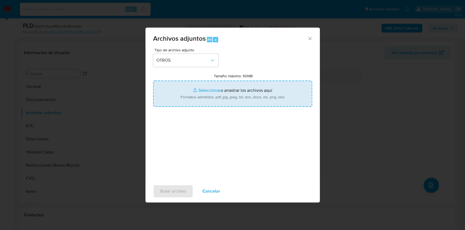
click at [225, 99] on input "Tamaño máximo: 50MB Seleccionar archivos" at bounding box center [232, 93] width 159 height 26
type input "C:\fakepath\Caselog fjslrPm5ubRG0uQrcRwx9jlb.docx"
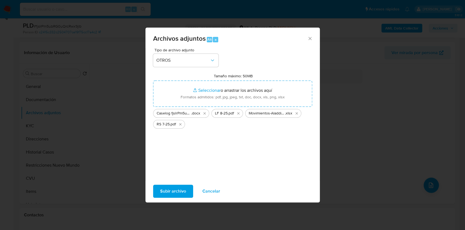
click at [182, 190] on span "Subir archivo" at bounding box center [173, 191] width 26 height 12
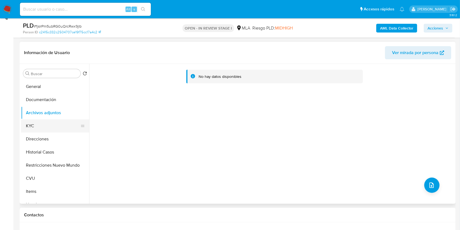
click at [42, 128] on button "KYC" at bounding box center [53, 125] width 64 height 13
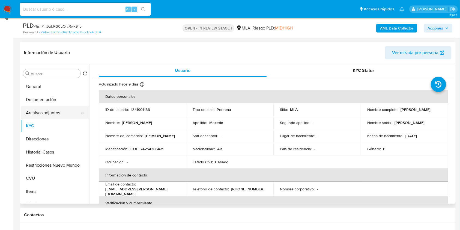
click at [46, 112] on button "Archivos adjuntos" at bounding box center [53, 112] width 64 height 13
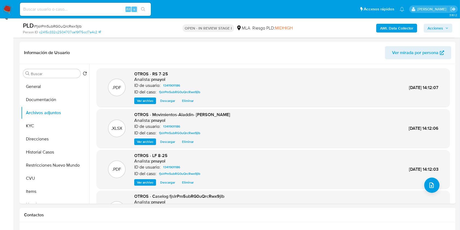
click at [436, 31] on span "Acciones" at bounding box center [435, 28] width 16 height 9
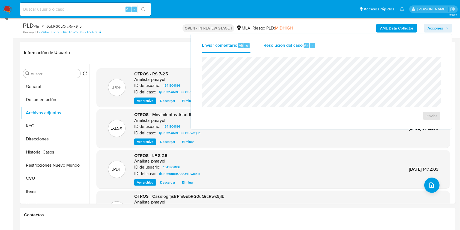
click at [304, 50] on div "Resolución del caso Alt r" at bounding box center [289, 45] width 52 height 14
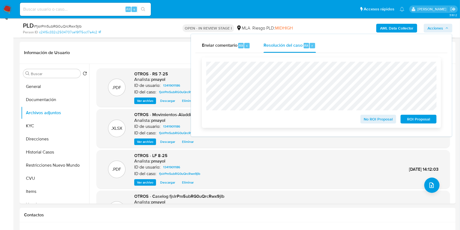
click at [375, 121] on span "No ROI Proposal" at bounding box center [378, 119] width 28 height 8
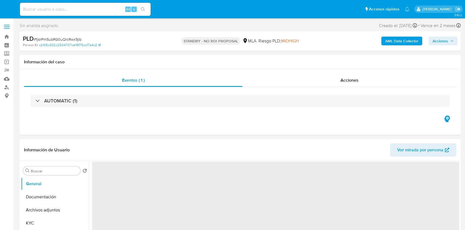
select select "10"
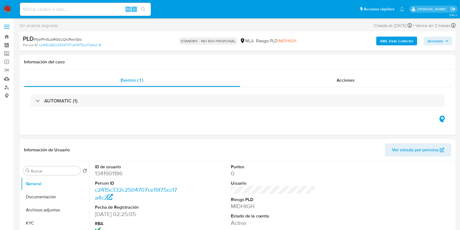
click at [103, 10] on input at bounding box center [85, 9] width 131 height 7
paste input "O4HMCp4O5PHvW7C88DxgT8Uf"
type input "O4HMCp4O5PHvW7C88DxgT8Uf"
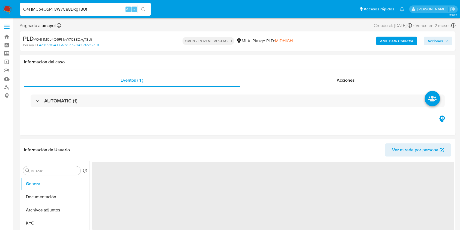
select select "10"
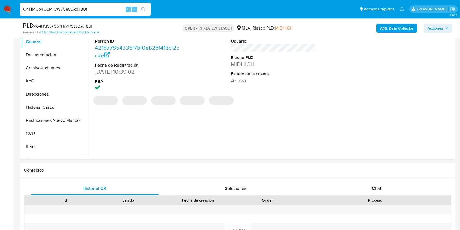
scroll to position [205, 0]
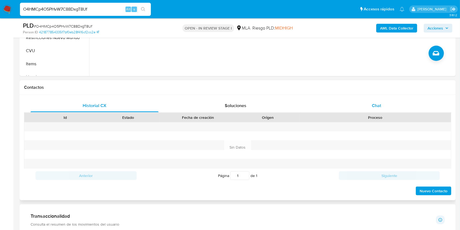
click at [347, 109] on div "Chat" at bounding box center [376, 105] width 128 height 13
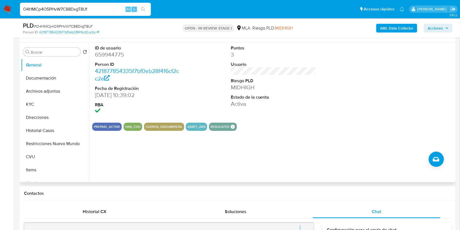
scroll to position [98, 0]
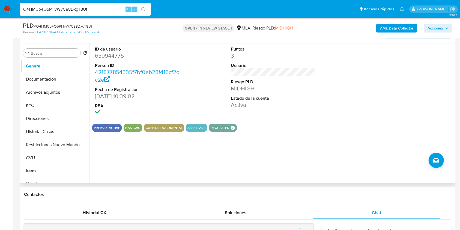
click at [100, 53] on dd "659944775" at bounding box center [137, 56] width 85 height 8
copy dd "659944775"
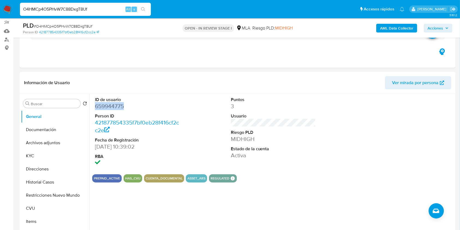
scroll to position [44, 0]
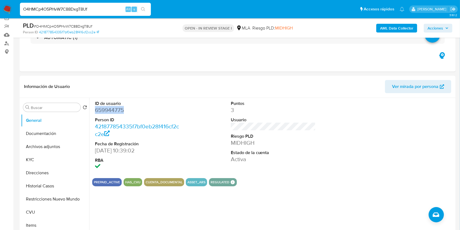
click at [385, 30] on b "AML Data Collector" at bounding box center [396, 28] width 33 height 9
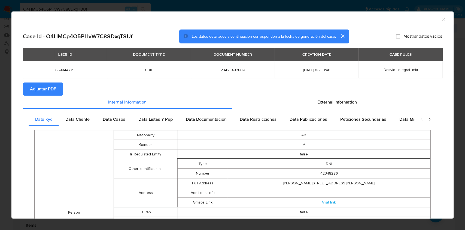
click at [38, 87] on span "Adjuntar PDF" at bounding box center [43, 89] width 26 height 12
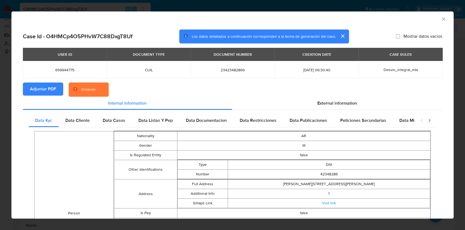
click at [441, 19] on icon "Cerrar ventana" at bounding box center [443, 18] width 5 height 5
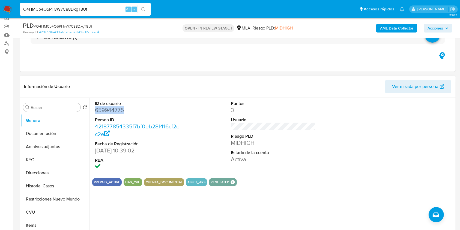
click at [402, 91] on span "Ver mirada por persona" at bounding box center [415, 86] width 46 height 13
click at [36, 176] on button "Direcciones" at bounding box center [53, 172] width 64 height 13
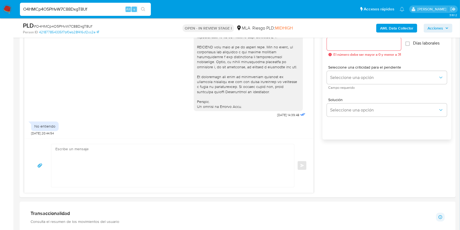
scroll to position [307, 0]
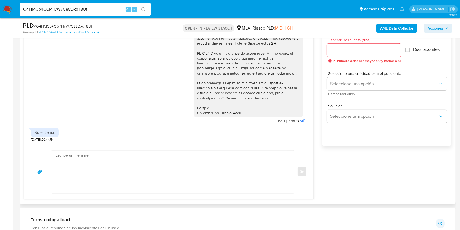
click at [147, 171] on textarea at bounding box center [171, 171] width 232 height 43
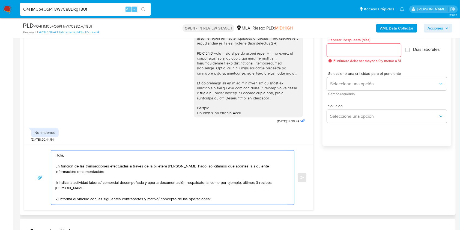
scroll to position [3, 0]
click at [207, 197] on textarea "Hola, En función de las transacciones efectuadas a través de la billetera de Me…" at bounding box center [171, 177] width 232 height 55
paste textarea "- Cristian Alejandro Chaparro - CUIL 20366410970"
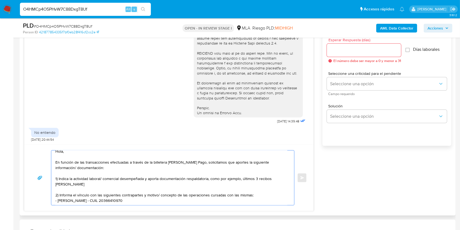
paste textarea "- Erika Guillamondegui - CUIT 27360759364 (ACTIVIDAD: EMPLEADO DE UNIVERSIDAD D…"
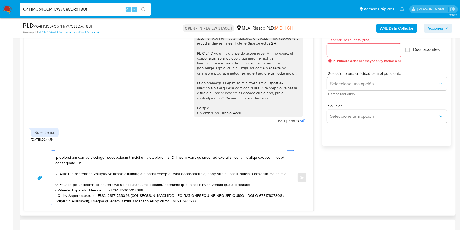
scroll to position [42, 0]
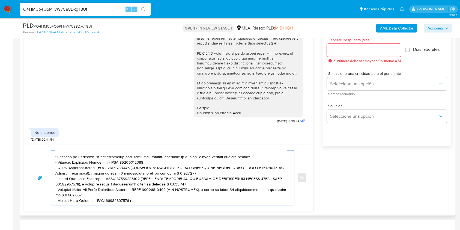
drag, startPoint x: 144, startPoint y: 194, endPoint x: 169, endPoint y: 191, distance: 25.5
click at [169, 191] on textarea at bounding box center [171, 177] width 232 height 55
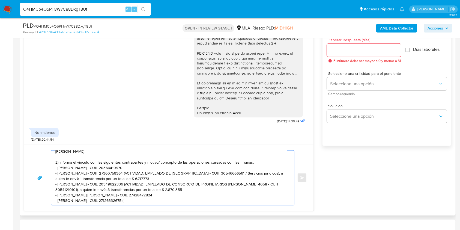
drag, startPoint x: 186, startPoint y: 184, endPoint x: 136, endPoint y: 180, distance: 50.1
click at [136, 180] on textarea "Hola, En función de las transacciones efectuadas a través de la billetera de Me…" at bounding box center [171, 177] width 232 height 55
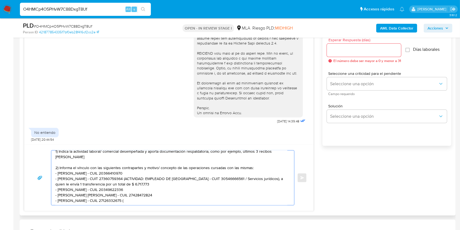
scroll to position [38, 0]
drag, startPoint x: 192, startPoint y: 178, endPoint x: 130, endPoint y: 172, distance: 63.0
click at [130, 172] on textarea "Hola, En función de las transacciones efectuadas a través de la billetera de Me…" at bounding box center [171, 177] width 232 height 55
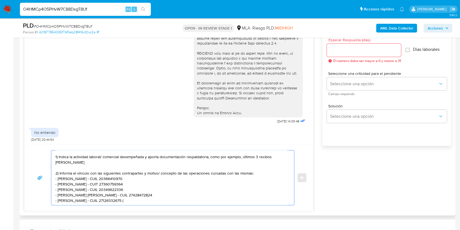
scroll to position [33, 0]
click at [146, 192] on textarea "Hola, En función de las transacciones efectuadas a través de la billetera de Me…" at bounding box center [171, 177] width 232 height 55
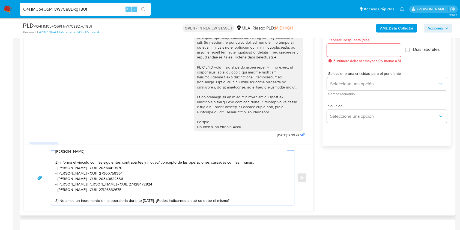
scroll to position [165, 0]
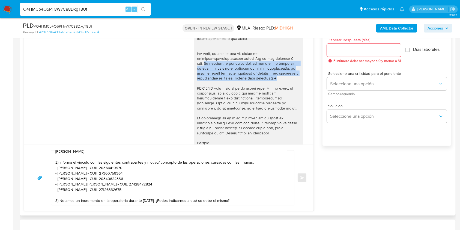
drag, startPoint x: 280, startPoint y: 82, endPoint x: 190, endPoint y: 70, distance: 91.1
click at [194, 70] on div at bounding box center [248, 8] width 109 height 287
copy div "Es importante que sepas que, en caso de no responder a lo solicitado o si lo pr…"
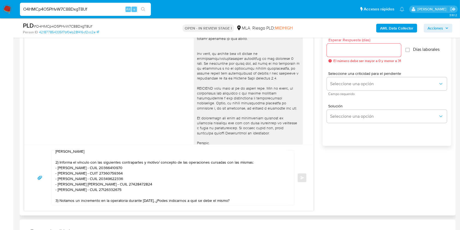
click at [255, 190] on textarea "Hola, En función de las transacciones efectuadas a través de la billetera de Me…" at bounding box center [171, 177] width 232 height 55
paste textarea "Es importante que sepas que, en caso de no responder a lo solicitado o si lo pr…"
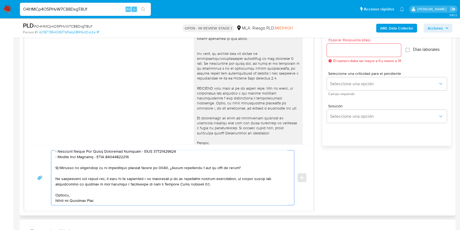
scroll to position [87, 0]
type textarea "Hola, En función de las transacciones efectuadas a través de la billetera de Me…"
click at [351, 49] on input "Esperar Respuesta (días)" at bounding box center [364, 50] width 74 height 7
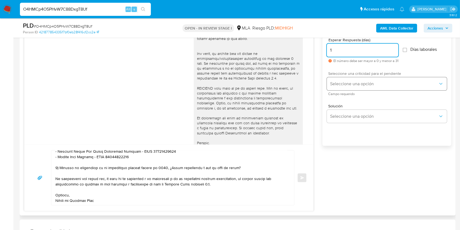
type input "1"
click at [351, 81] on span "Seleccione una opción" at bounding box center [384, 83] width 108 height 5
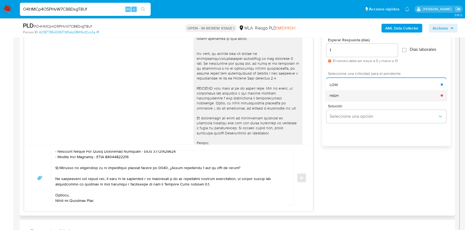
click at [345, 95] on div "HIGH" at bounding box center [385, 95] width 111 height 11
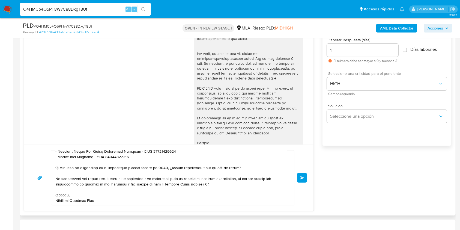
click at [305, 177] on button "Enviar" at bounding box center [302, 178] width 10 height 10
click at [300, 173] on button "Enviar" at bounding box center [302, 178] width 10 height 10
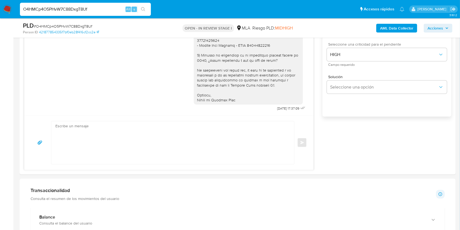
scroll to position [325, 0]
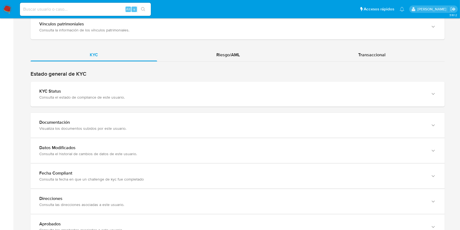
scroll to position [476, 0]
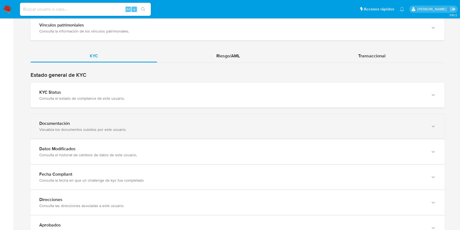
click at [398, 129] on div "Visualiza los documentos subidos por este usuario." at bounding box center [232, 129] width 386 height 5
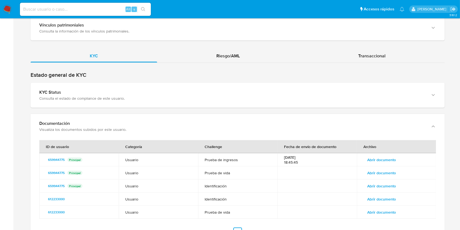
scroll to position [516, 0]
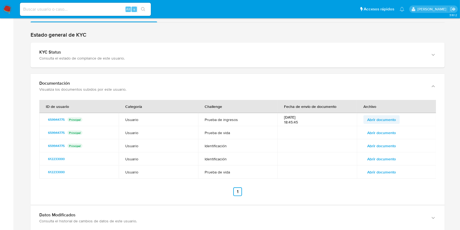
click at [380, 120] on span "Abrir documento" at bounding box center [381, 120] width 29 height 8
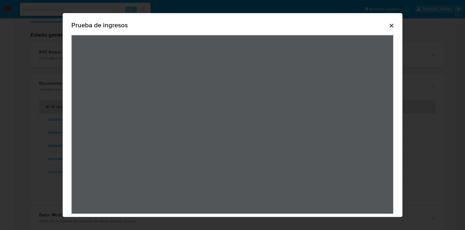
click at [391, 21] on div "Prueba de ingresos" at bounding box center [232, 25] width 323 height 17
click at [392, 26] on icon "Cerrar" at bounding box center [392, 26] width 4 height 4
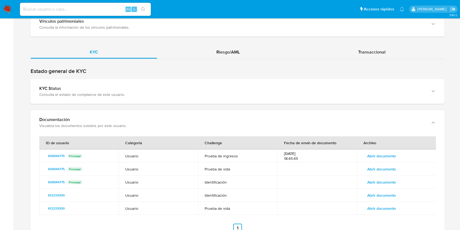
scroll to position [490, 0]
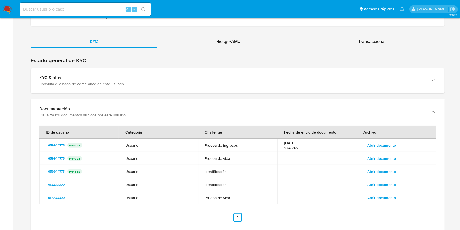
click at [382, 182] on span "Abrir documento" at bounding box center [381, 185] width 29 height 8
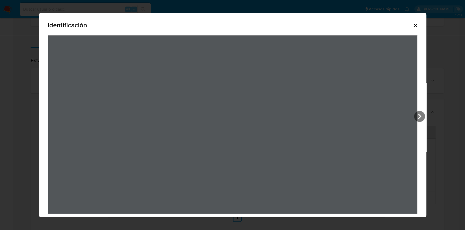
click at [336, 114] on div "View Document Modal" at bounding box center [233, 124] width 370 height 179
click at [427, 110] on div "Identificación" at bounding box center [233, 117] width 388 height 209
click at [422, 116] on icon "View Document Modal" at bounding box center [419, 115] width 3 height 5
click at [419, 27] on icon "Cerrar" at bounding box center [416, 25] width 7 height 7
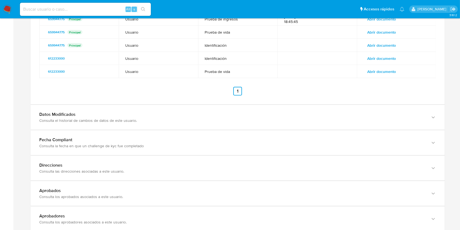
scroll to position [653, 0]
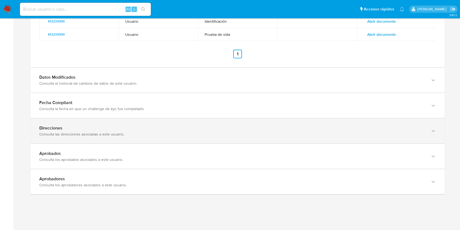
drag, startPoint x: 441, startPoint y: 152, endPoint x: 432, endPoint y: 133, distance: 21.2
click at [432, 133] on div "Estado general de KYC KYC Status Consulta el estado de compliance de este usuar…" at bounding box center [238, 44] width 414 height 300
click at [432, 133] on icon "button" at bounding box center [432, 130] width 5 height 5
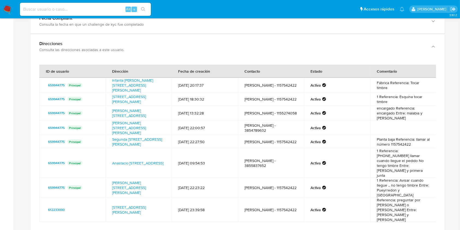
scroll to position [740, 0]
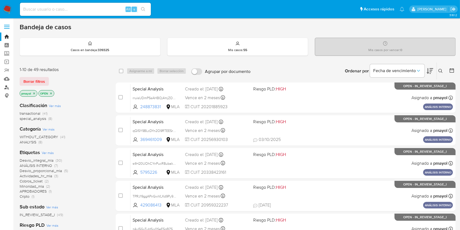
click at [7, 87] on link "Buscador de personas" at bounding box center [32, 87] width 65 height 8
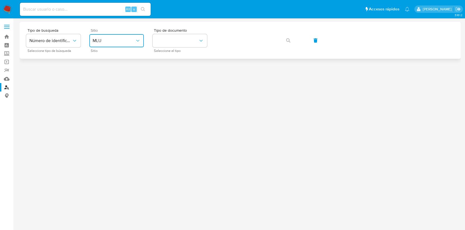
click at [113, 41] on span "MLU" at bounding box center [114, 40] width 43 height 5
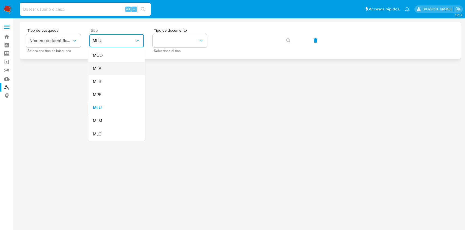
click at [106, 69] on div "MLA" at bounding box center [115, 68] width 45 height 13
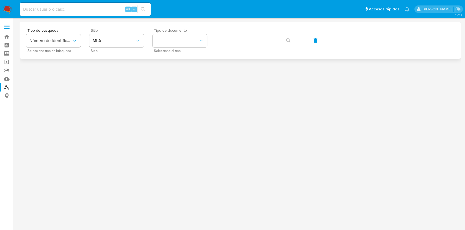
click at [161, 49] on span "Seleccione el tipo" at bounding box center [181, 50] width 55 height 3
click at [163, 43] on button "identificationType" at bounding box center [180, 40] width 55 height 13
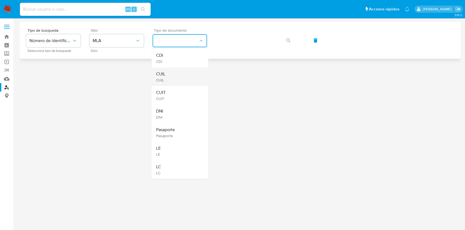
click at [166, 74] on div "CUIL CUIL" at bounding box center [178, 76] width 45 height 19
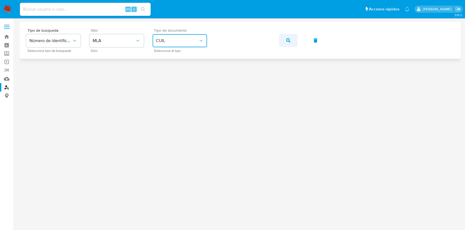
click at [288, 40] on icon "button" at bounding box center [288, 40] width 4 height 4
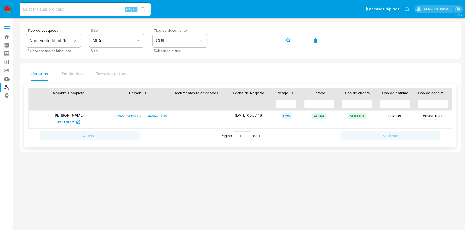
click at [142, 116] on span "67f46c1618980f535554a61aa10010c6" at bounding box center [142, 116] width 55 height 7
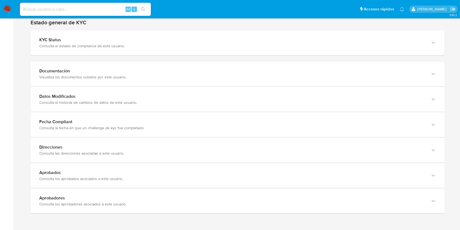
scroll to position [530, 0]
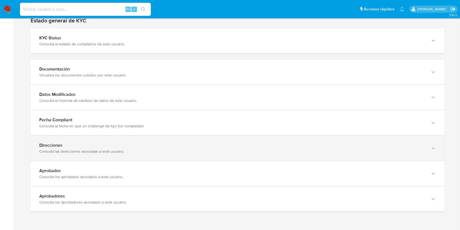
click at [395, 154] on div "Direcciones Consulta las direcciones asociadas a este usuario." at bounding box center [238, 148] width 414 height 25
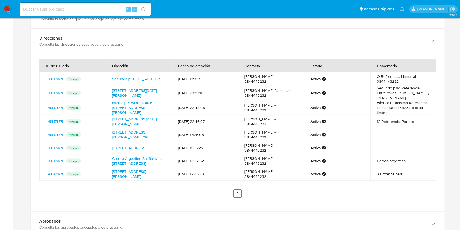
scroll to position [644, 0]
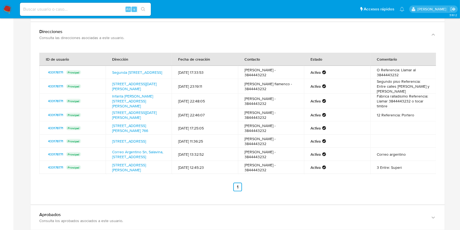
click at [6, 8] on img at bounding box center [7, 9] width 9 height 9
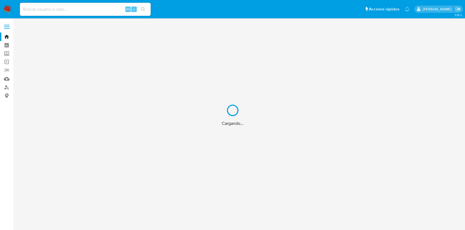
click at [7, 86] on div "Cargando..." at bounding box center [232, 115] width 465 height 230
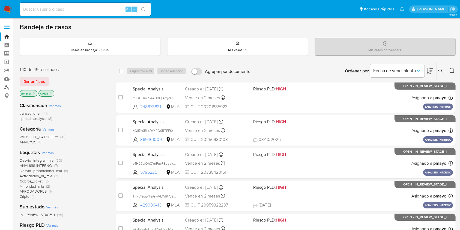
click at [6, 85] on link "Buscador de personas" at bounding box center [32, 87] width 65 height 8
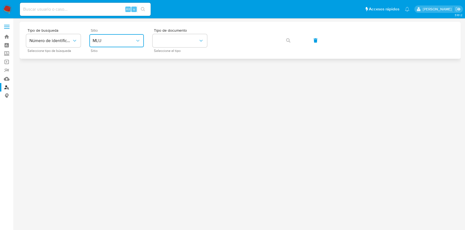
click at [127, 38] on span "MLU" at bounding box center [114, 40] width 43 height 5
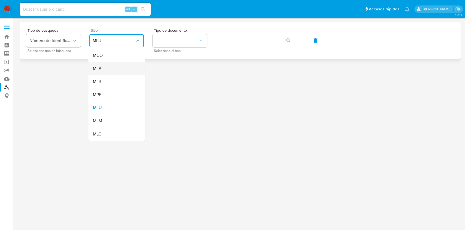
click at [116, 68] on div "MLA" at bounding box center [115, 68] width 45 height 13
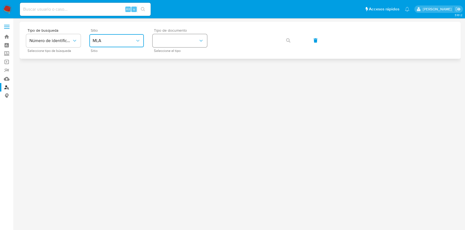
click at [187, 39] on button "identificationType" at bounding box center [180, 40] width 55 height 13
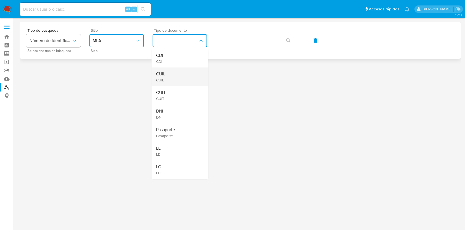
click at [177, 71] on div "CUIL CUIL" at bounding box center [178, 76] width 45 height 19
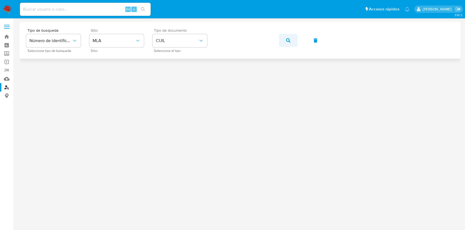
click at [290, 41] on icon "button" at bounding box center [288, 40] width 4 height 4
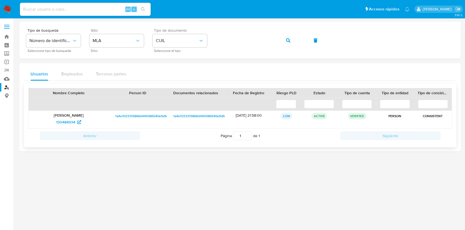
click at [144, 109] on div at bounding box center [137, 104] width 58 height 13
click at [146, 115] on span "1a4e1033315866d444386540e9d6e560" at bounding box center [144, 116] width 59 height 7
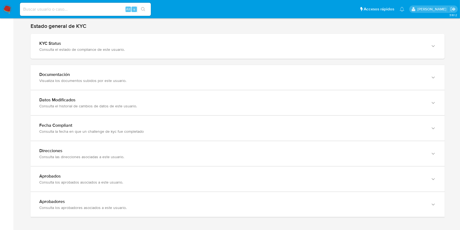
scroll to position [537, 0]
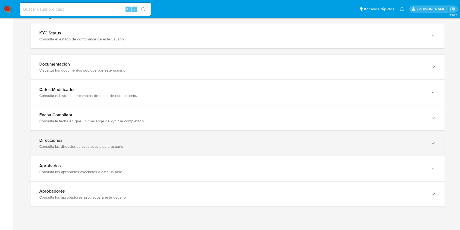
click at [369, 144] on div "Consulta las direcciones asociadas a este usuario." at bounding box center [232, 146] width 386 height 5
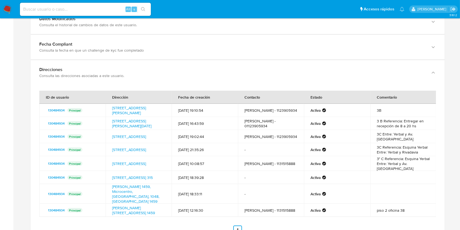
scroll to position [617, 0]
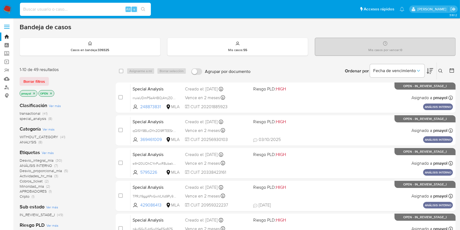
click at [76, 11] on input at bounding box center [85, 9] width 131 height 7
paste input "O4HMCp4O5PHvW7C88DxgT8Uf"
type input "O4HMCp4O5PHvW7C88DxgT8Uf"
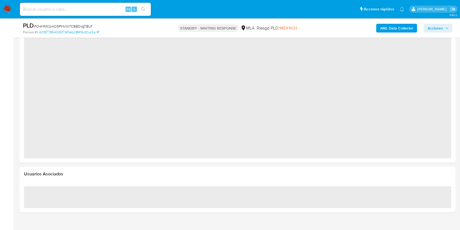
select select "10"
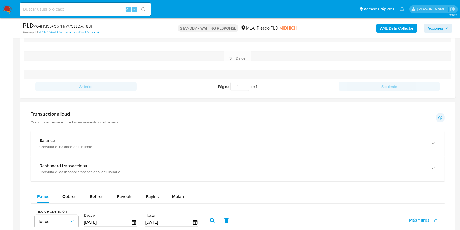
scroll to position [380, 0]
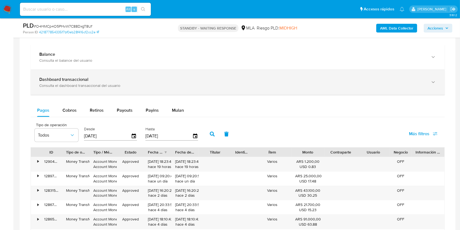
click at [207, 77] on div "Dashboard transaccional" at bounding box center [232, 79] width 386 height 5
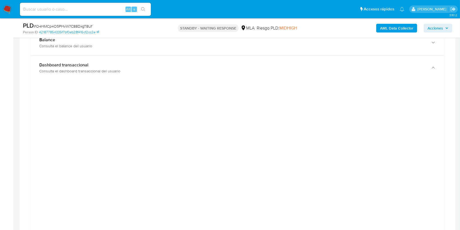
scroll to position [398, 0]
click at [110, 9] on input at bounding box center [85, 9] width 131 height 7
paste input "rOy0Byrf6TBYazDbdxQCqYh1"
type input "rOy0Byrf6TBYazDbdxQCqYh1"
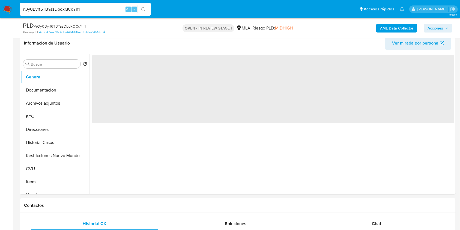
scroll to position [95, 0]
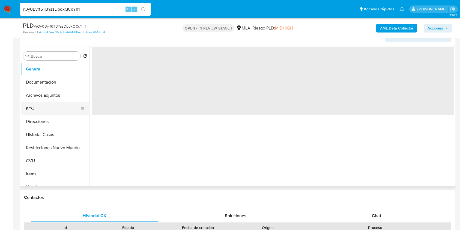
select select "10"
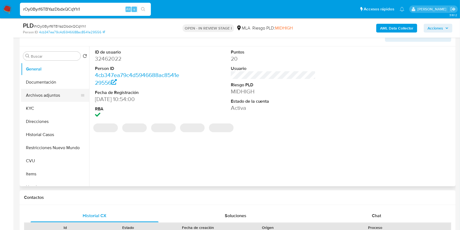
click at [50, 96] on button "Archivos adjuntos" at bounding box center [53, 95] width 64 height 13
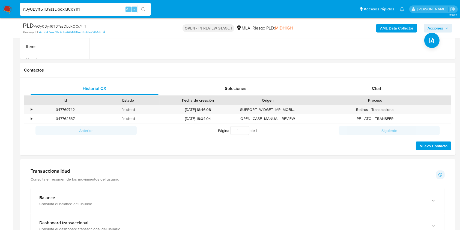
scroll to position [236, 0]
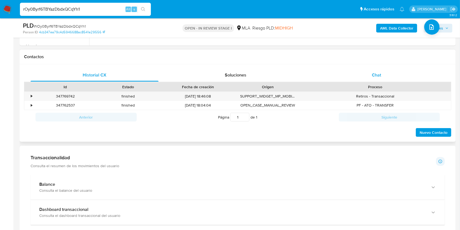
click at [369, 73] on div "Chat" at bounding box center [376, 74] width 128 height 13
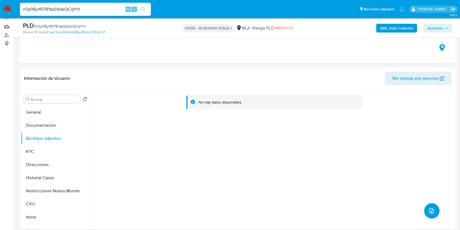
scroll to position [51, 0]
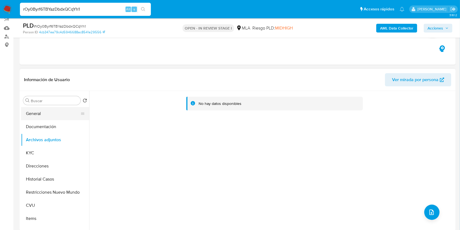
click at [40, 110] on button "General" at bounding box center [53, 113] width 64 height 13
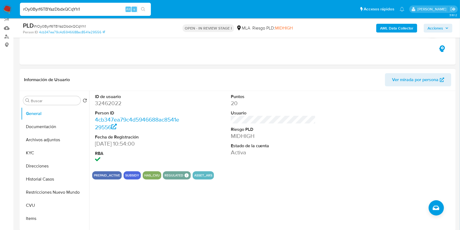
click at [106, 104] on dd "32462022" at bounding box center [137, 103] width 85 height 8
copy dd "32462022"
click at [53, 145] on button "Archivos adjuntos" at bounding box center [53, 139] width 64 height 13
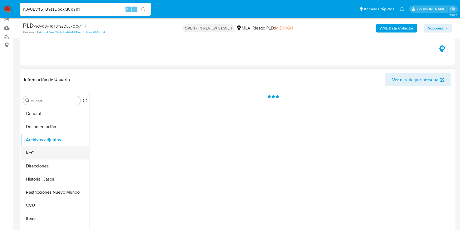
click at [50, 152] on button "KYC" at bounding box center [53, 152] width 64 height 13
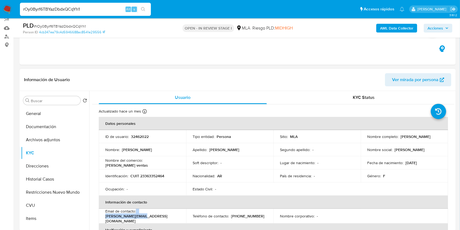
drag, startPoint x: 179, startPoint y: 214, endPoint x: 136, endPoint y: 214, distance: 43.4
click at [136, 214] on td "Email de contacto : samy.91@hotmail.com" at bounding box center [142, 215] width 87 height 15
click at [136, 214] on div "Email de contacto : samy.91@hotmail.com" at bounding box center [142, 215] width 74 height 15
drag, startPoint x: 176, startPoint y: 215, endPoint x: 138, endPoint y: 215, distance: 38.2
click at [138, 215] on div "Email de contacto : samy.91@hotmail.com" at bounding box center [142, 215] width 74 height 15
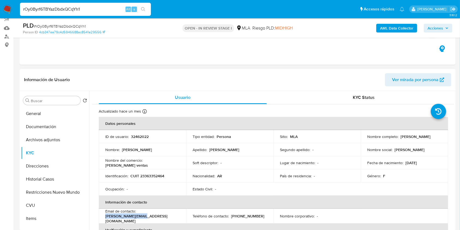
copy p "samy.91@hotmail.com"
click at [86, 9] on input "rOy0Byrf6TBYazDbdxQCqYh1" at bounding box center [85, 9] width 131 height 7
paste input "gHaBi85S9TlyUV8T3QEPNFxx"
type input "gHaBi85S9TlyUV8T3QEPNFxx"
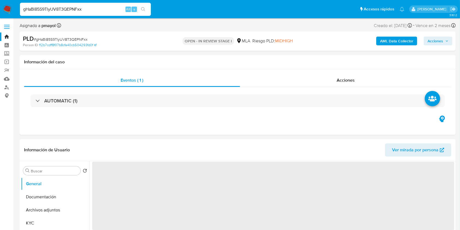
select select "10"
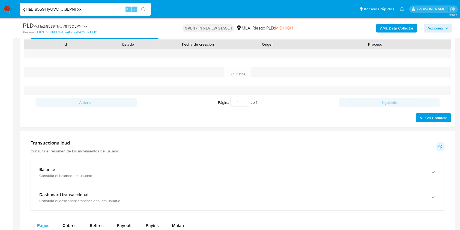
scroll to position [267, 0]
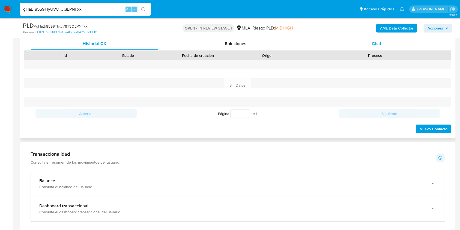
click at [368, 39] on div "Chat" at bounding box center [376, 43] width 128 height 13
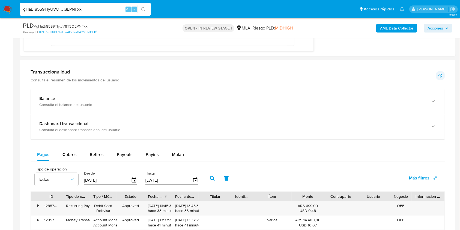
scroll to position [442, 0]
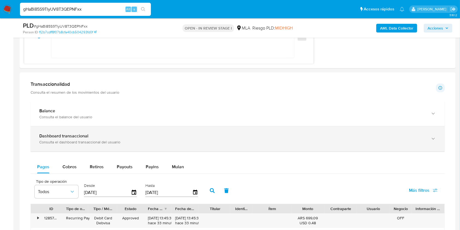
click at [276, 128] on div "Dashboard transaccional Consulta el dashboard transaccional del usuario" at bounding box center [238, 138] width 414 height 25
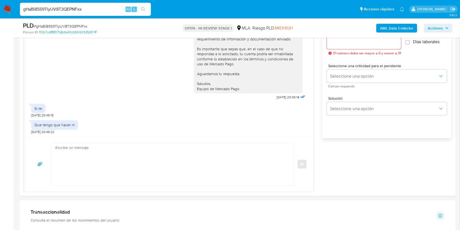
scroll to position [312, 0]
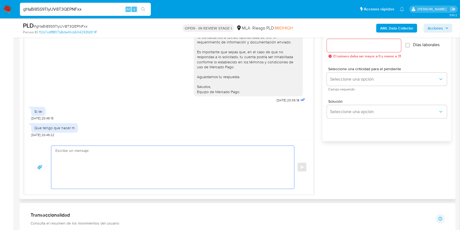
click at [215, 151] on textarea at bounding box center [171, 167] width 232 height 43
type textarea "T"
type textarea "h"
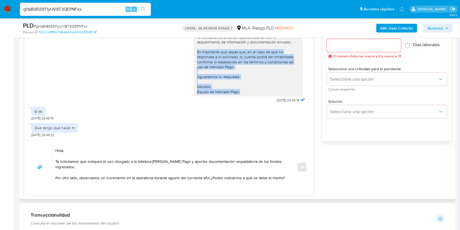
drag, startPoint x: 236, startPoint y: 93, endPoint x: 191, endPoint y: 51, distance: 60.9
click at [197, 51] on div "Hola, Esperamos que te encuentres muy bien. Te consultamos si tuviste oportunid…" at bounding box center [248, 54] width 103 height 79
copy div "Es importante que sepas que, en el caso de que no respondas a lo solicitado, tu…"
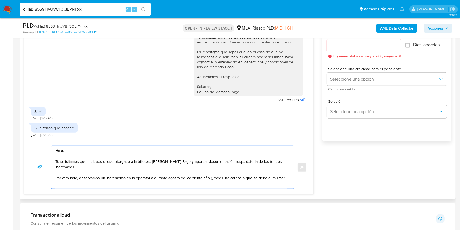
click at [282, 179] on textarea "Hola, Te solicitamos que indiques el uso otorgado a la billetera de Mercado Pag…" at bounding box center [171, 167] width 232 height 43
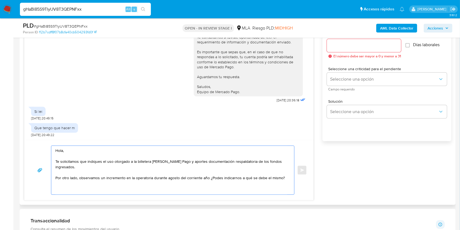
paste textarea "Es importante que sepas que, en el caso de que no respondas a lo solicitado, tu…"
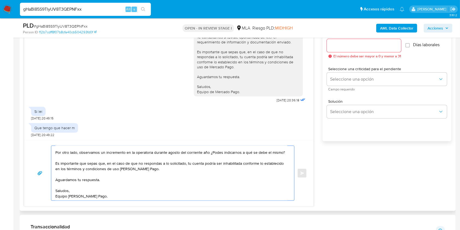
click at [104, 179] on textarea "Hola, Te solicitamos que indiques el uso otorgado a la billetera de Mercado Pag…" at bounding box center [171, 173] width 232 height 55
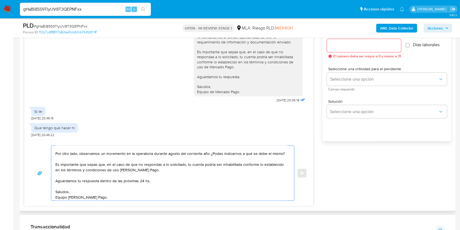
scroll to position [27, 0]
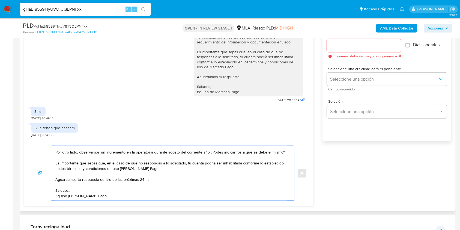
type textarea "Hola, Te solicitamos que indiques el uso otorgado a la billetera de Mercado Pag…"
click at [339, 47] on input "Esperar Respuesta (días)" at bounding box center [364, 45] width 74 height 7
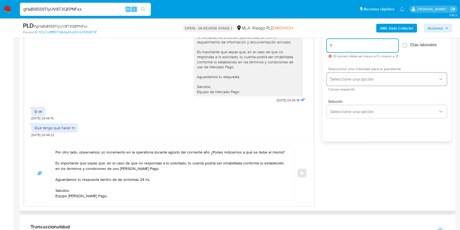
type input "1"
click at [341, 82] on button "Seleccione una opción" at bounding box center [387, 79] width 120 height 13
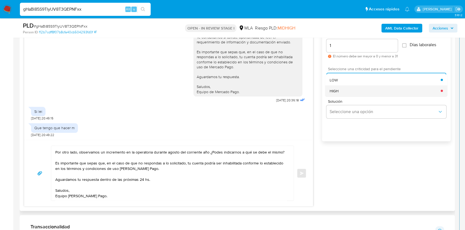
click at [344, 89] on div "HIGH" at bounding box center [385, 90] width 111 height 11
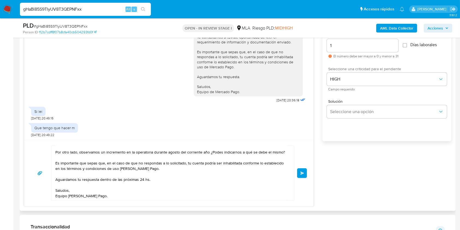
click at [303, 171] on span "Enviar" at bounding box center [302, 172] width 4 height 3
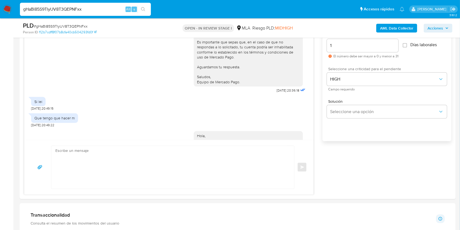
scroll to position [0, 0]
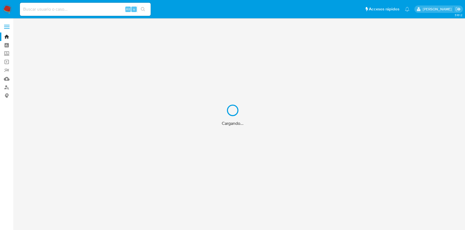
click at [107, 5] on div "Cargando..." at bounding box center [232, 115] width 465 height 230
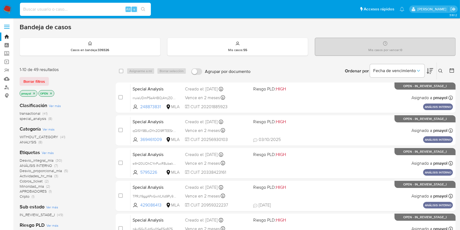
click at [107, 8] on input at bounding box center [85, 9] width 131 height 7
paste input "LldN1rNUaPqjmQGZf6L2FGxE"
type input "LldN1rNUaPqjmQGZf6L2FGxE"
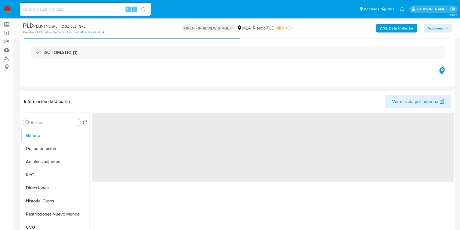
select select "10"
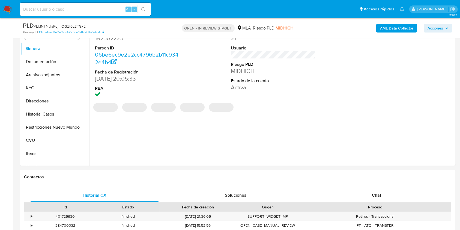
scroll to position [85, 0]
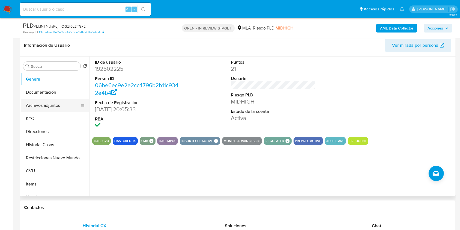
click at [42, 105] on button "Archivos adjuntos" at bounding box center [53, 105] width 64 height 13
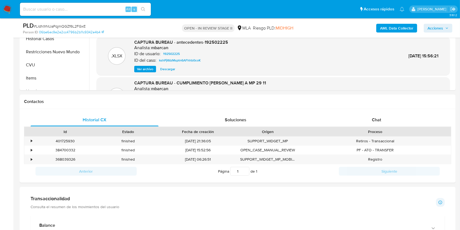
scroll to position [197, 0]
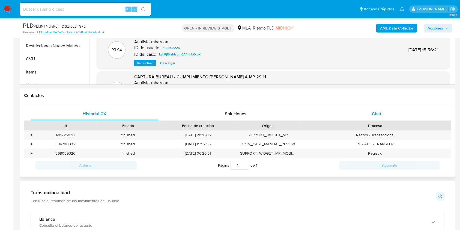
click at [376, 112] on span "Chat" at bounding box center [376, 113] width 9 height 6
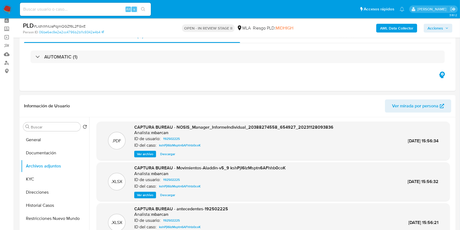
scroll to position [26, 0]
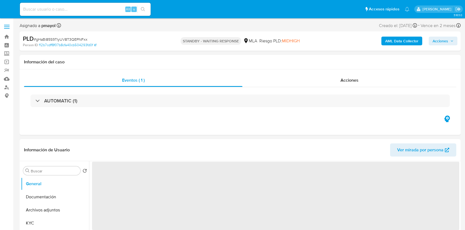
select select "10"
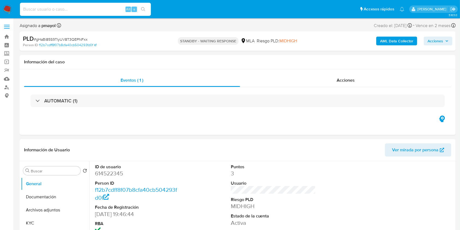
click at [108, 9] on input at bounding box center [85, 9] width 131 height 7
paste input "SrvLqI9836uuBvmwymunLo0g"
type input "SrvLqI9836uuBvmwymunLo0g"
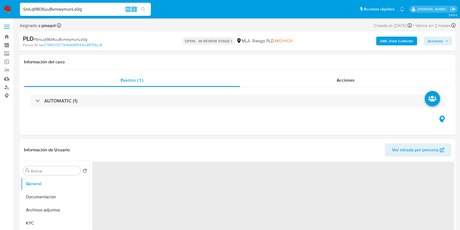
select select "10"
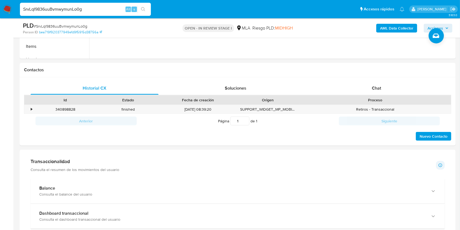
scroll to position [225, 0]
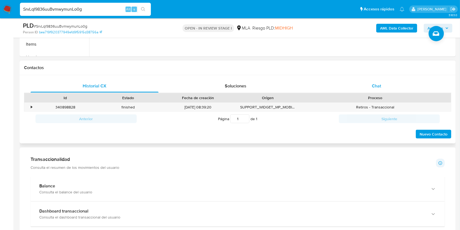
click at [385, 81] on div "Chat" at bounding box center [376, 85] width 128 height 13
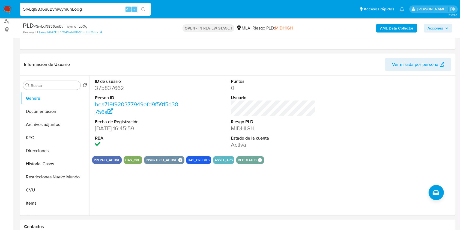
scroll to position [54, 0]
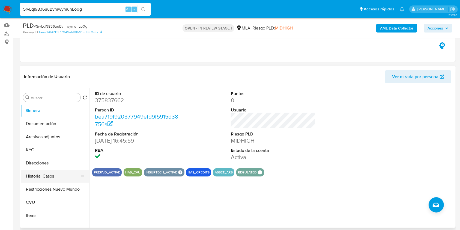
click at [32, 177] on button "Historial Casos" at bounding box center [53, 175] width 64 height 13
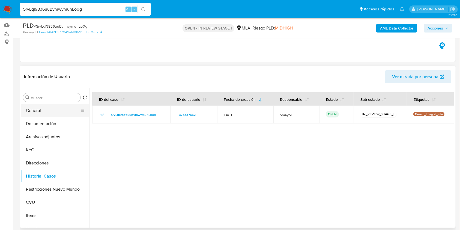
click at [46, 108] on button "General" at bounding box center [53, 110] width 64 height 13
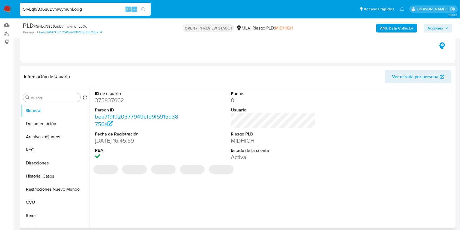
click at [114, 99] on dd "375837662" at bounding box center [137, 100] width 85 height 8
copy dd "375837662"
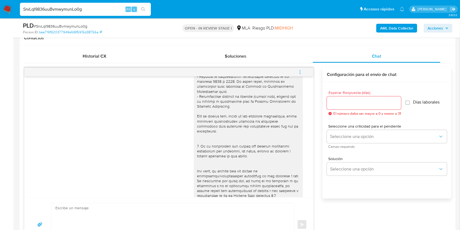
scroll to position [330, 0]
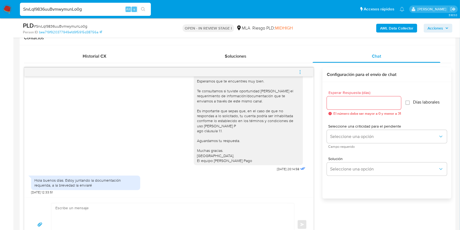
click at [377, 29] on button "AML Data Collector" at bounding box center [396, 28] width 41 height 9
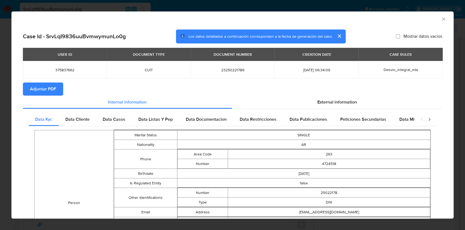
click at [36, 89] on span "Adjuntar PDF" at bounding box center [43, 89] width 26 height 12
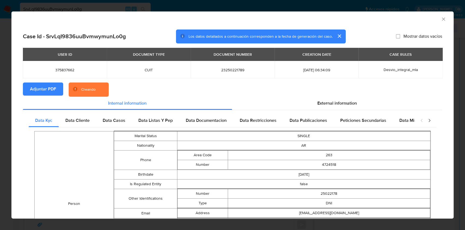
click at [236, 70] on span "23250221789" at bounding box center [232, 69] width 71 height 5
copy span "23250221789"
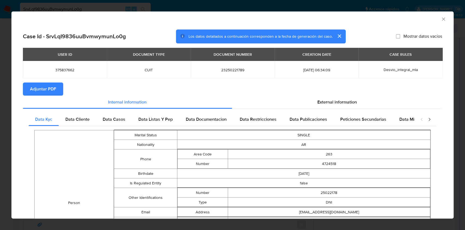
click at [435, 17] on div "AML Data Collector" at bounding box center [228, 18] width 426 height 6
click at [441, 17] on icon "Cerrar ventana" at bounding box center [443, 18] width 5 height 5
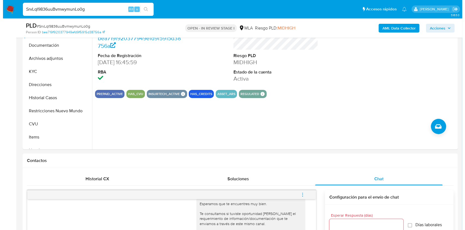
scroll to position [80, 0]
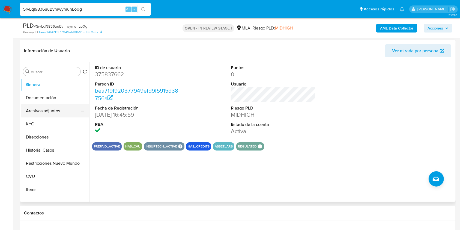
click at [37, 110] on button "Archivos adjuntos" at bounding box center [53, 110] width 64 height 13
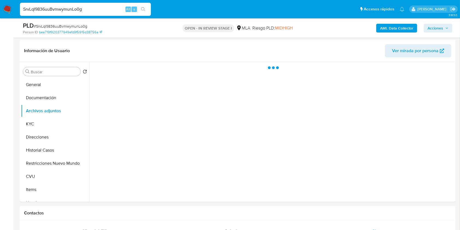
click at [393, 29] on b "AML Data Collector" at bounding box center [396, 28] width 33 height 9
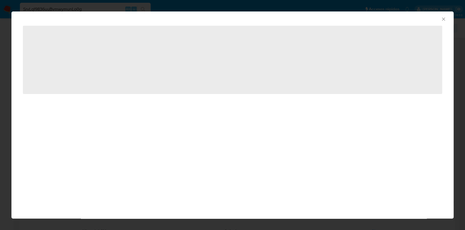
click at [443, 20] on icon "Cerrar ventana" at bounding box center [443, 18] width 3 height 3
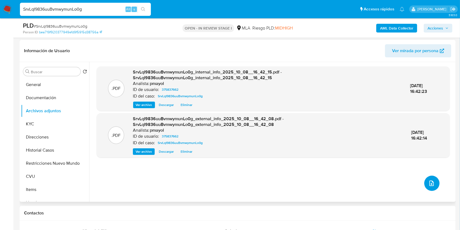
click at [431, 178] on button "upload-file" at bounding box center [431, 182] width 15 height 15
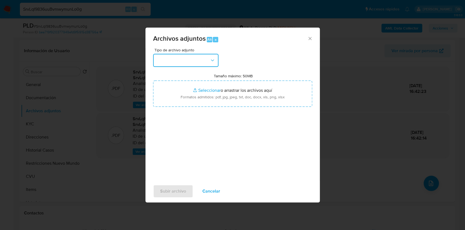
click at [188, 58] on button "button" at bounding box center [185, 60] width 65 height 13
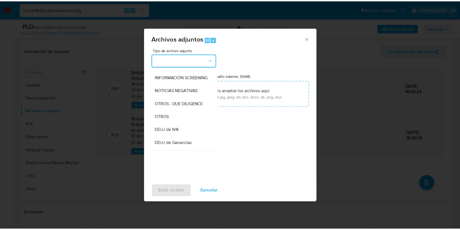
scroll to position [73, 0]
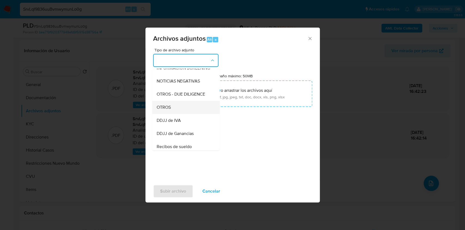
click at [181, 113] on div "OTROS" at bounding box center [185, 107] width 56 height 13
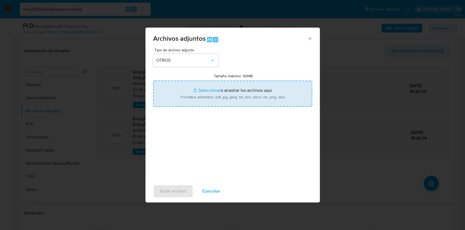
click at [202, 97] on input "Tamaño máximo: 50MB Seleccionar archivos" at bounding box center [232, 93] width 159 height 26
type input "C:\fakepath\Caselog SrvLqI9836uuBvmwymunLo0g.docx"
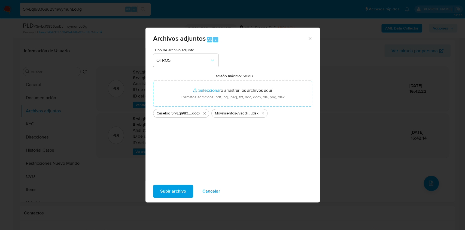
click at [172, 190] on span "Subir archivo" at bounding box center [173, 191] width 26 height 12
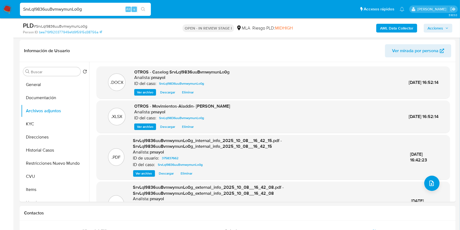
click at [74, 26] on span "# SrvLqI9836uuBvmwymunLo0g" at bounding box center [60, 25] width 53 height 5
copy span "SrvLqI9836uuBvmwymunLo0g"
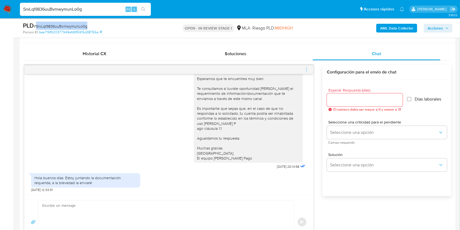
scroll to position [272, 0]
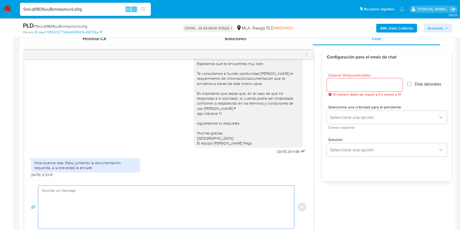
click at [131, 199] on textarea at bounding box center [164, 206] width 245 height 43
paste textarea "Hola XXX, Muchas gracias por tu respuesta. Analizamos tu caso y verificamos que…"
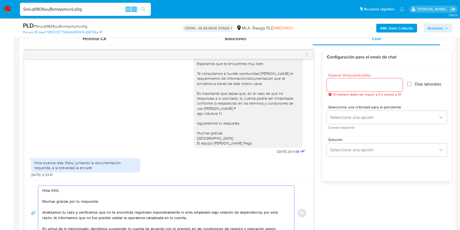
scroll to position [282, 0]
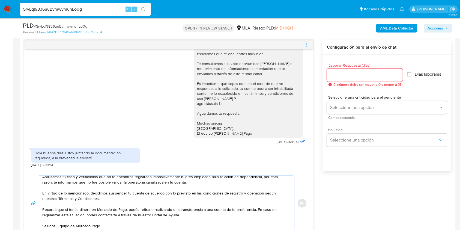
click at [58, 217] on textarea "Hola XXX, Muchas gracias por tu respuesta. Analizamos tu caso y verificamos que…" at bounding box center [164, 203] width 245 height 55
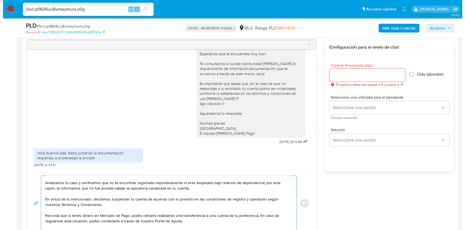
scroll to position [42, 0]
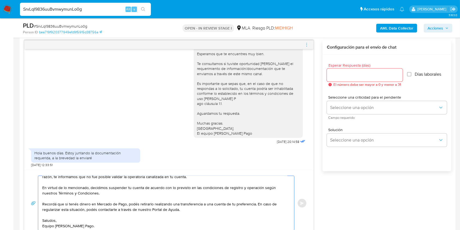
type textarea "Hola, Muchas gracias por tu respuesta. Analizamos tu caso y verificamos que no …"
click at [338, 75] on input "Esperar Respuesta (días)" at bounding box center [365, 74] width 76 height 7
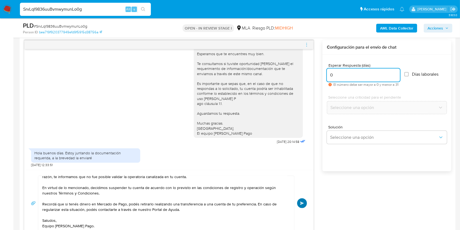
type input "0"
click at [301, 198] on button "Enviar" at bounding box center [302, 203] width 10 height 10
click at [306, 43] on icon "menu-action" at bounding box center [306, 44] width 5 height 5
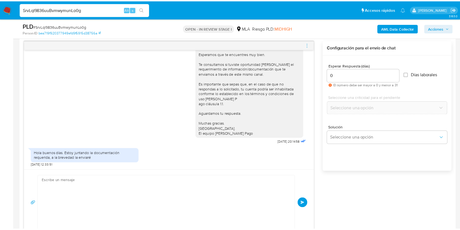
scroll to position [0, 0]
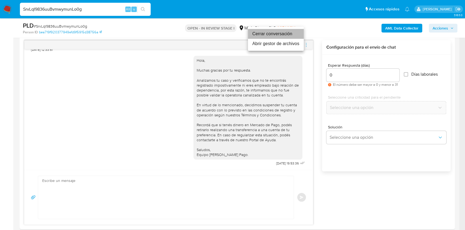
click at [273, 34] on li "Cerrar conversación" at bounding box center [276, 34] width 56 height 10
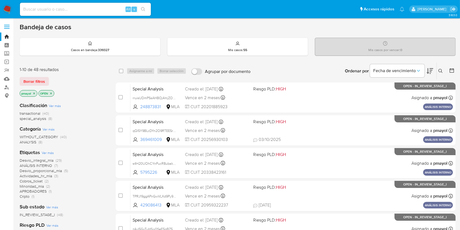
click at [441, 73] on icon at bounding box center [440, 71] width 4 height 4
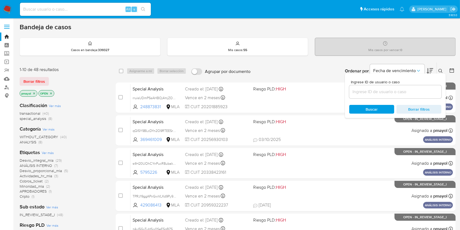
click at [407, 86] on div at bounding box center [395, 91] width 92 height 13
click at [406, 87] on div at bounding box center [395, 91] width 92 height 13
click at [395, 93] on input at bounding box center [395, 91] width 92 height 7
paste input "SrvLqI9836uuBvmwymunLo0g"
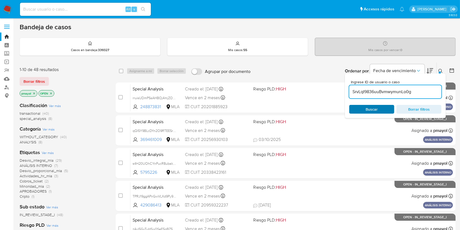
type input "SrvLqI9836uuBvmwymunLo0g"
click at [372, 110] on div "Buscar Borrar filtros" at bounding box center [395, 109] width 92 height 9
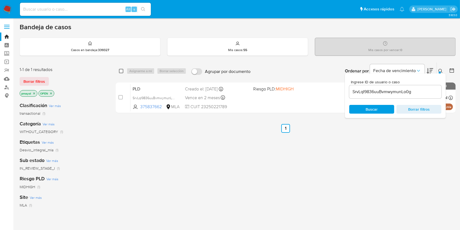
click at [122, 71] on input "checkbox" at bounding box center [121, 71] width 4 height 4
checkbox input "true"
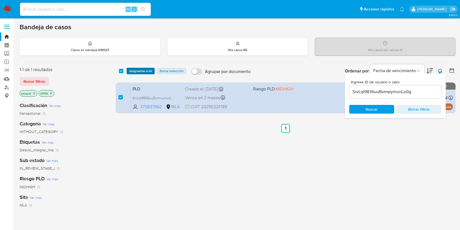
click at [136, 70] on span "Asignarme a mí" at bounding box center [140, 70] width 23 height 5
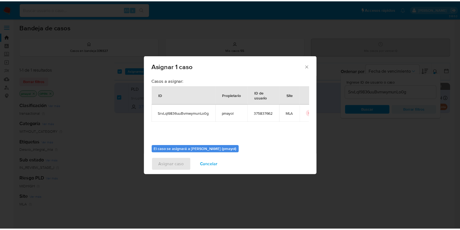
scroll to position [28, 0]
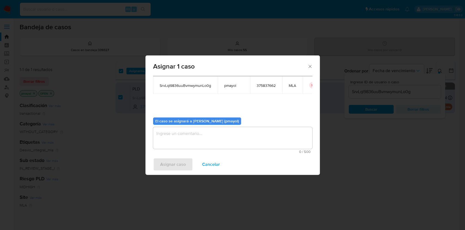
click at [280, 133] on textarea "assign-modal" at bounding box center [232, 138] width 159 height 22
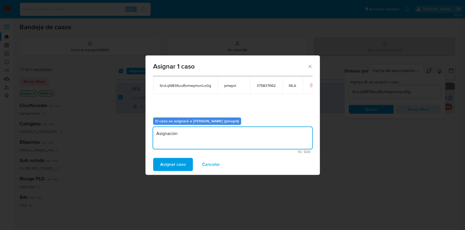
type textarea "Asignación"
click at [173, 164] on span "Asignar caso" at bounding box center [173, 164] width 26 height 12
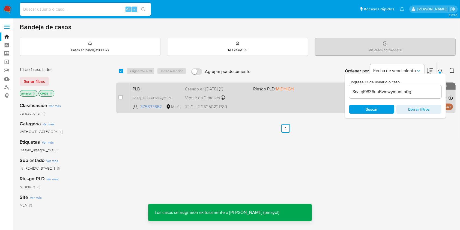
click at [244, 99] on div "Vence en 2 meses Vence el [DATE] 03:34:09" at bounding box center [217, 97] width 64 height 7
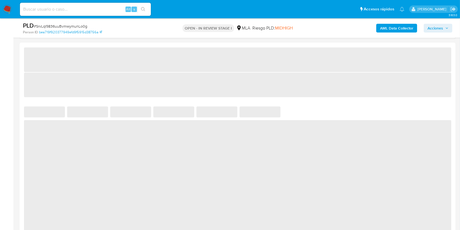
select select "10"
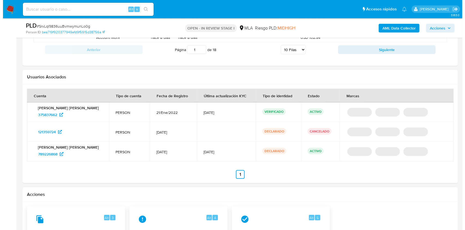
scroll to position [734, 0]
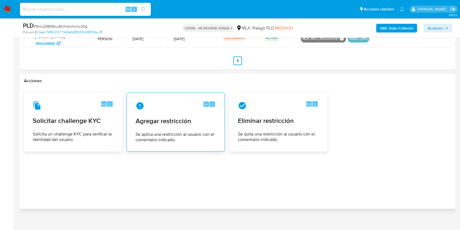
click at [179, 125] on span "Agregar restricción" at bounding box center [176, 121] width 80 height 8
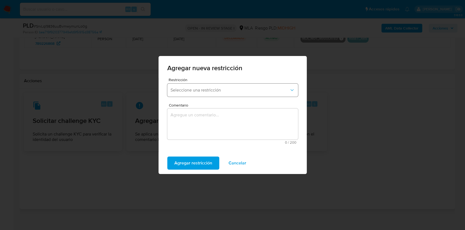
click at [214, 89] on span "Seleccione una restricción" at bounding box center [230, 89] width 119 height 5
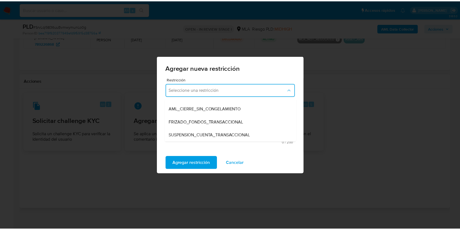
scroll to position [63, 0]
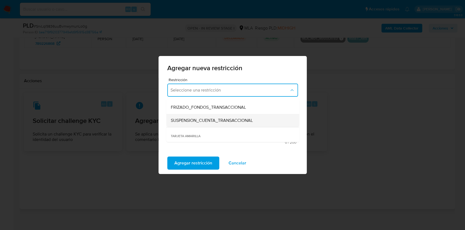
click at [240, 122] on span "SUSPENSION_CUENTA_TRANSACCIONAL" at bounding box center [212, 120] width 82 height 5
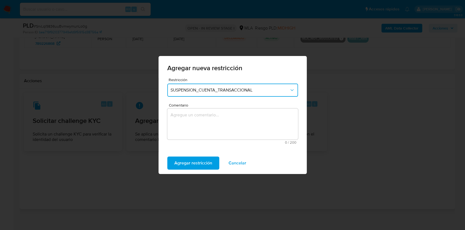
click at [223, 128] on textarea "Comentario" at bounding box center [232, 123] width 131 height 31
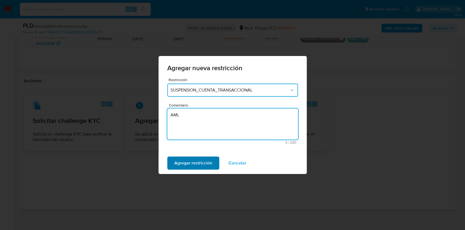
type textarea "AML"
click at [206, 166] on span "Agregar restricción" at bounding box center [194, 163] width 38 height 12
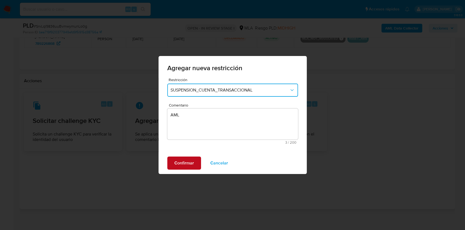
click at [185, 161] on span "Confirmar" at bounding box center [185, 163] width 20 height 12
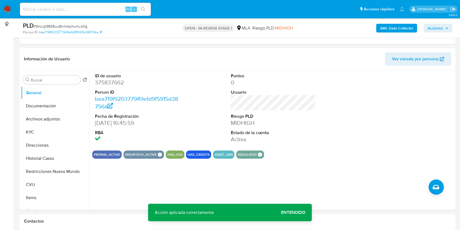
scroll to position [77, 0]
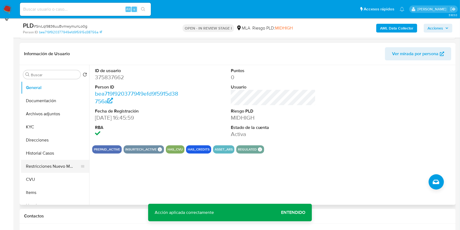
click at [55, 167] on button "Restricciones Nuevo Mundo" at bounding box center [53, 166] width 64 height 13
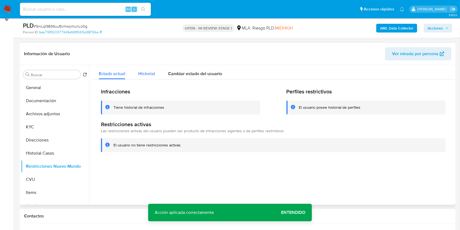
click at [141, 70] on div "Historial" at bounding box center [146, 72] width 17 height 14
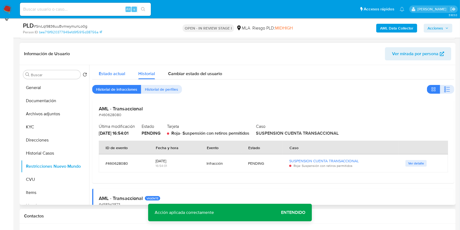
click at [127, 72] on button "Estado actual" at bounding box center [112, 72] width 40 height 14
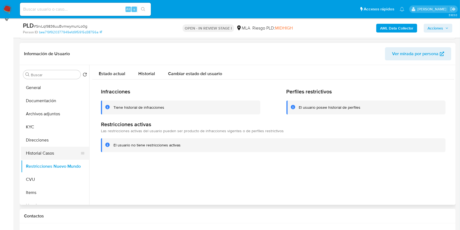
click at [51, 147] on button "Historial Casos" at bounding box center [53, 152] width 64 height 13
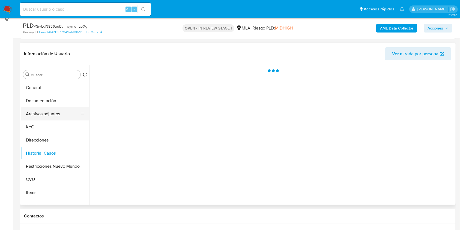
click at [51, 112] on button "Archivos adjuntos" at bounding box center [53, 113] width 64 height 13
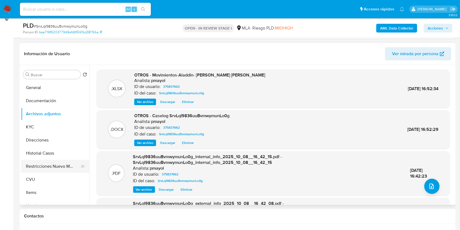
click at [62, 164] on button "Restricciones Nuevo Mundo" at bounding box center [53, 166] width 64 height 13
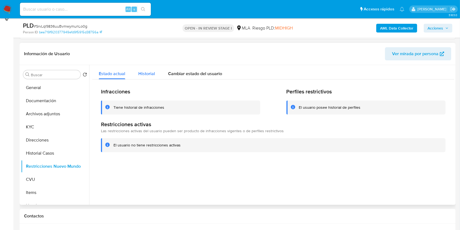
click at [150, 73] on span "Historial" at bounding box center [146, 73] width 17 height 6
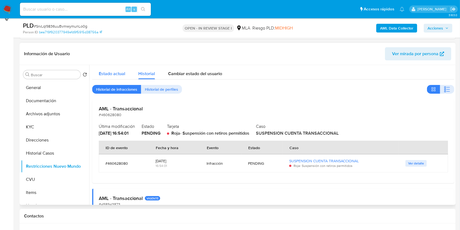
click at [111, 75] on span "Estado actual" at bounding box center [112, 73] width 26 height 6
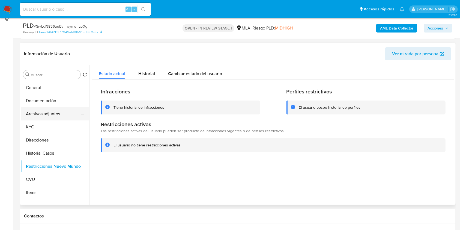
click at [56, 111] on button "Archivos adjuntos" at bounding box center [53, 113] width 64 height 13
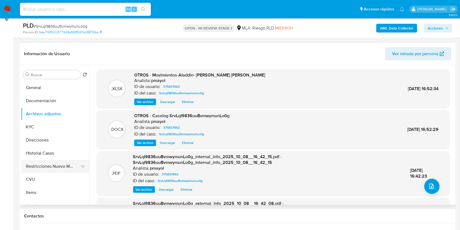
click at [52, 164] on button "Restricciones Nuevo Mundo" at bounding box center [53, 166] width 64 height 13
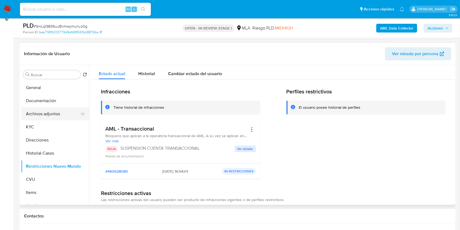
click at [56, 108] on button "Archivos adjuntos" at bounding box center [53, 113] width 64 height 13
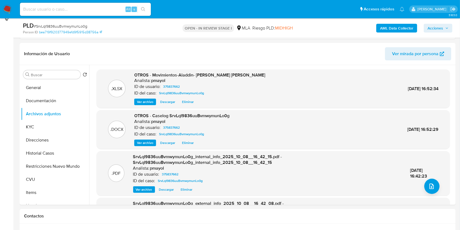
click at [431, 26] on span "Acciones" at bounding box center [435, 28] width 16 height 9
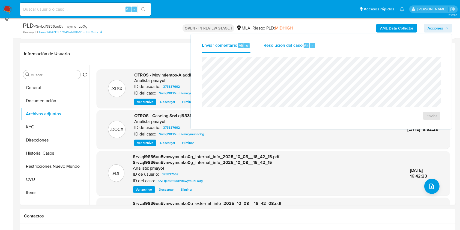
click at [299, 45] on span "Resolución del caso" at bounding box center [282, 45] width 39 height 6
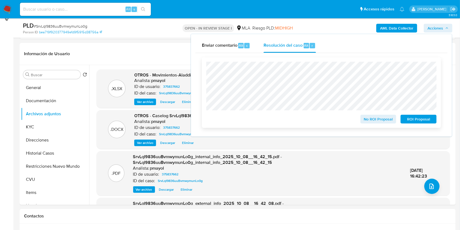
click at [423, 119] on span "ROI Proposal" at bounding box center [418, 119] width 28 height 8
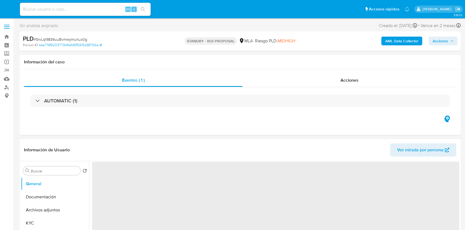
select select "10"
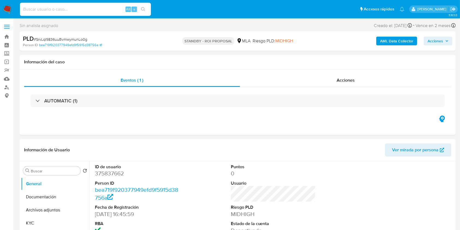
click at [95, 7] on input at bounding box center [85, 9] width 131 height 7
paste input "HdMi8R8RggeIzAzkYTvlGk6T"
type input "HdMi8R8RggeIzAzkYTvlGk6T"
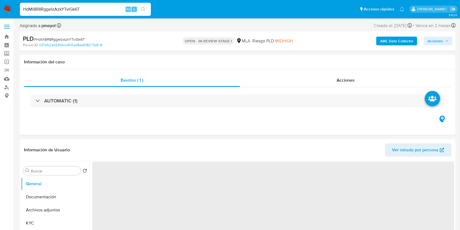
select select "10"
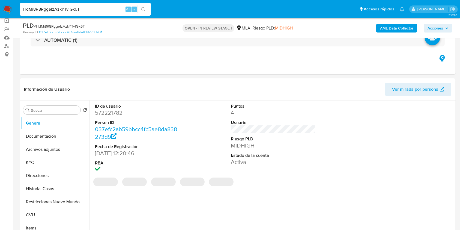
scroll to position [152, 0]
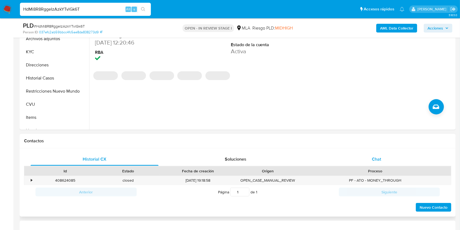
click at [375, 154] on div "Chat" at bounding box center [376, 158] width 128 height 13
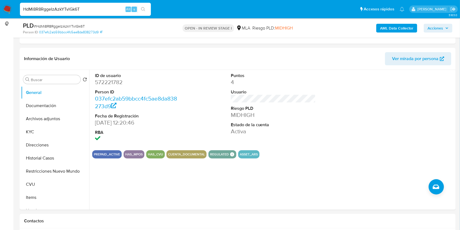
scroll to position [60, 0]
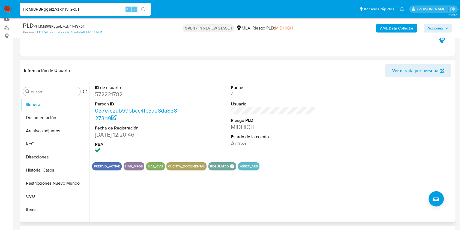
click at [108, 96] on dd "572221782" at bounding box center [137, 94] width 85 height 8
copy dd "572221782"
click at [34, 171] on button "Historial Casos" at bounding box center [53, 169] width 64 height 13
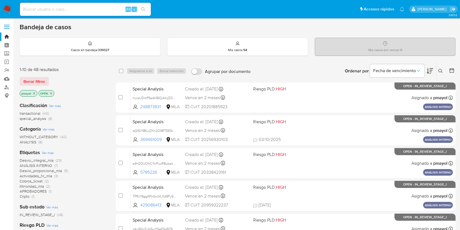
click at [74, 6] on input at bounding box center [85, 9] width 131 height 7
paste input "572221782"
type input "572221782"
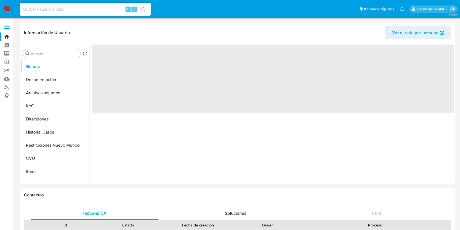
select select "10"
